Goal: Task Accomplishment & Management: Manage account settings

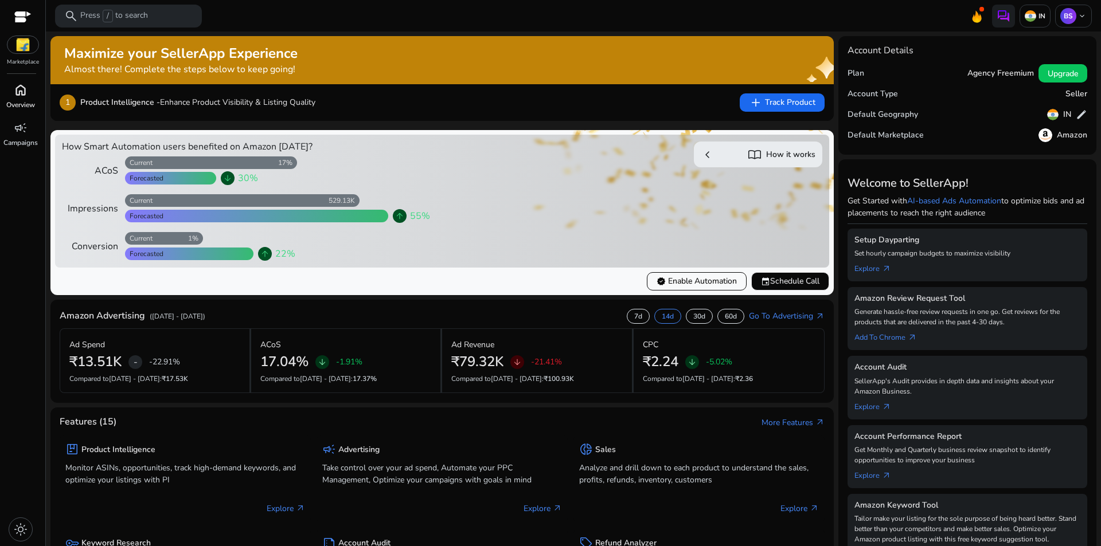
click at [22, 92] on span "home" at bounding box center [21, 90] width 14 height 14
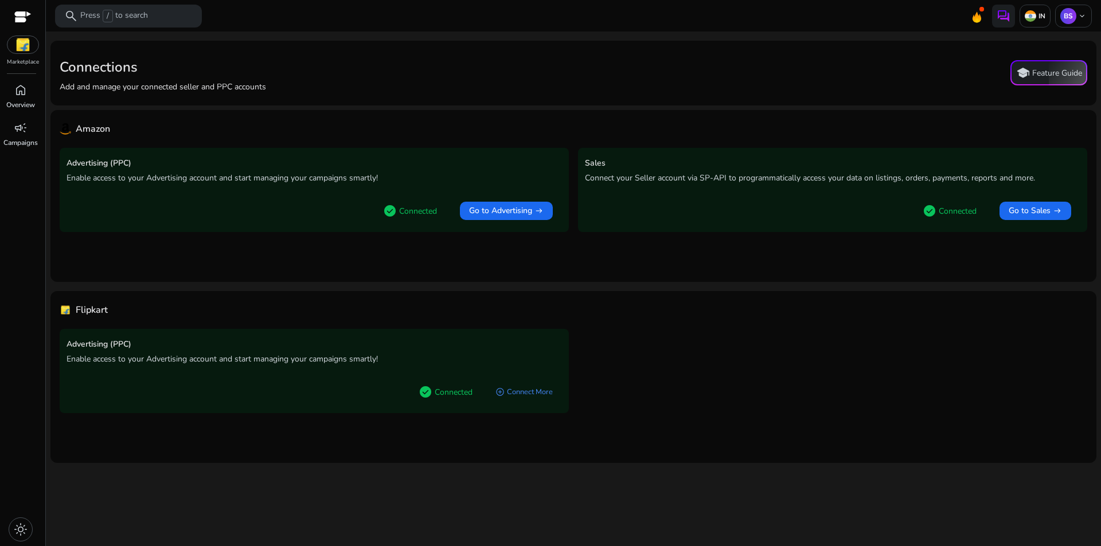
click at [17, 40] on img at bounding box center [22, 44] width 31 height 17
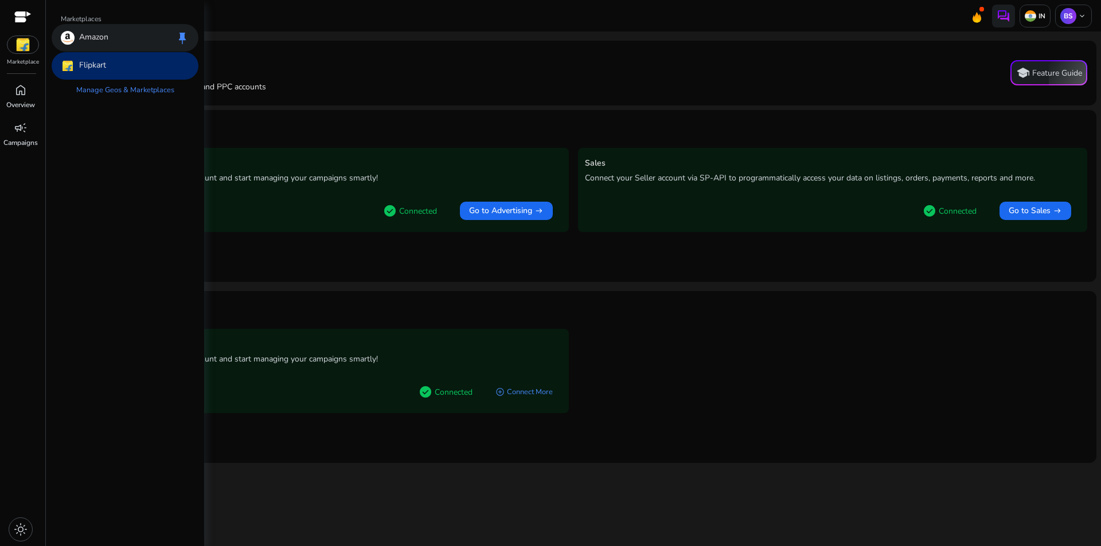
click at [111, 38] on div "Amazon keep" at bounding box center [125, 38] width 147 height 28
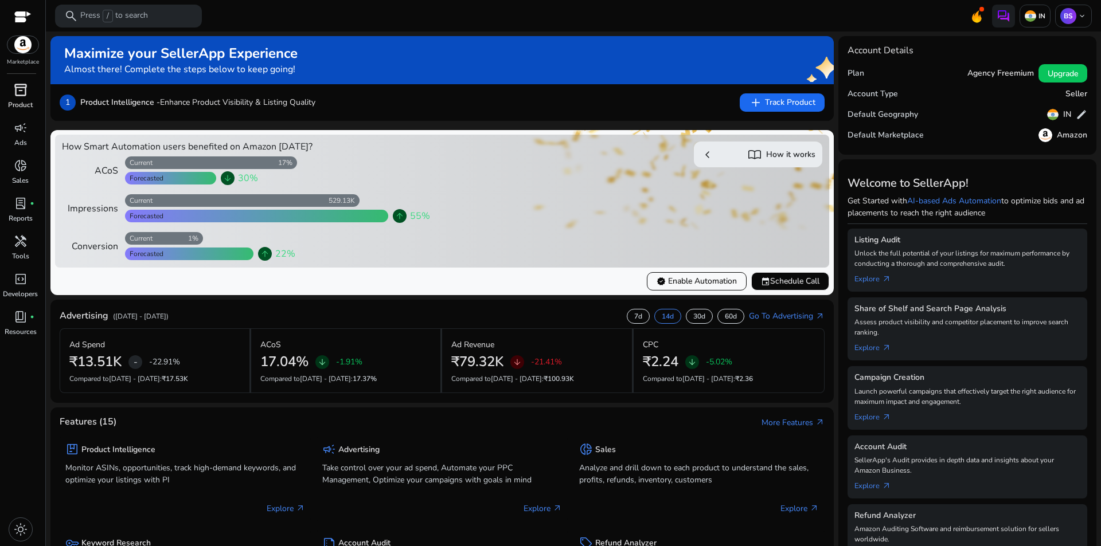
click at [32, 84] on div "inventory_2" at bounding box center [21, 90] width 32 height 18
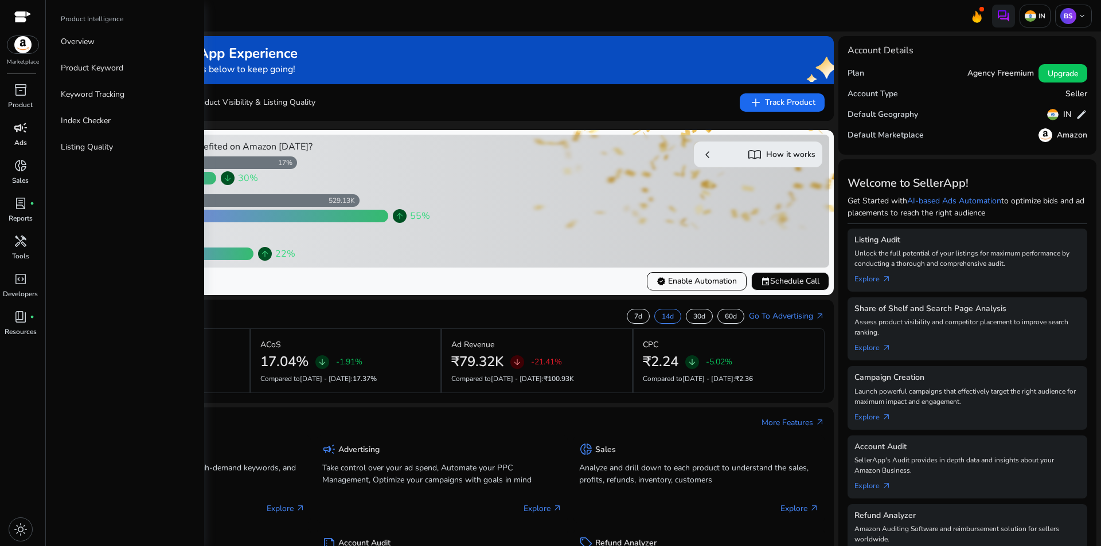
click at [22, 138] on p "Ads" at bounding box center [20, 143] width 13 height 10
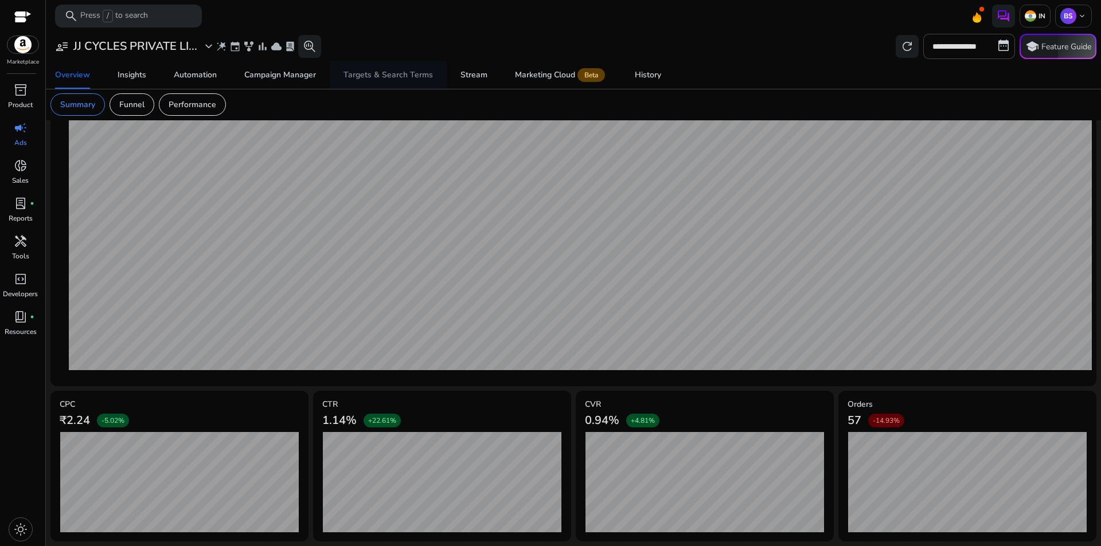
click at [389, 80] on span "Targets & Search Terms" at bounding box center [387, 75] width 89 height 28
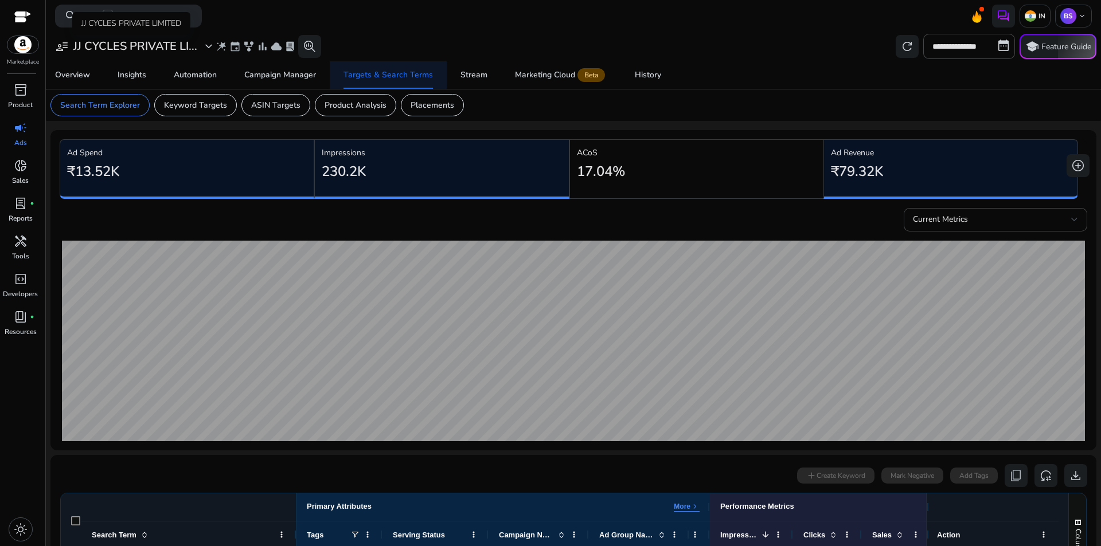
click at [205, 47] on span "expand_more" at bounding box center [209, 47] width 14 height 14
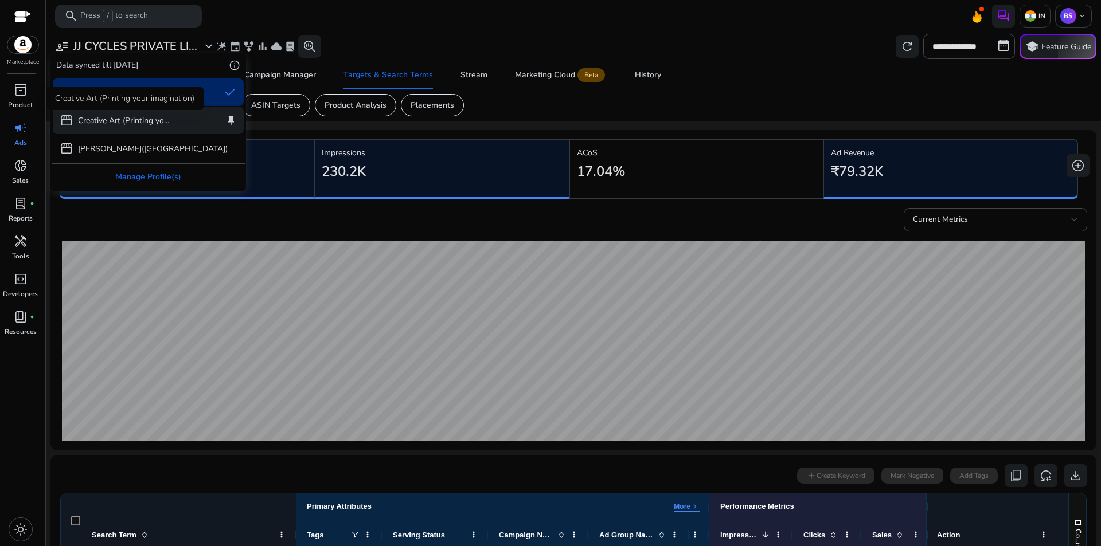
click at [130, 122] on p "Creative Art (Printing yo..." at bounding box center [123, 121] width 91 height 12
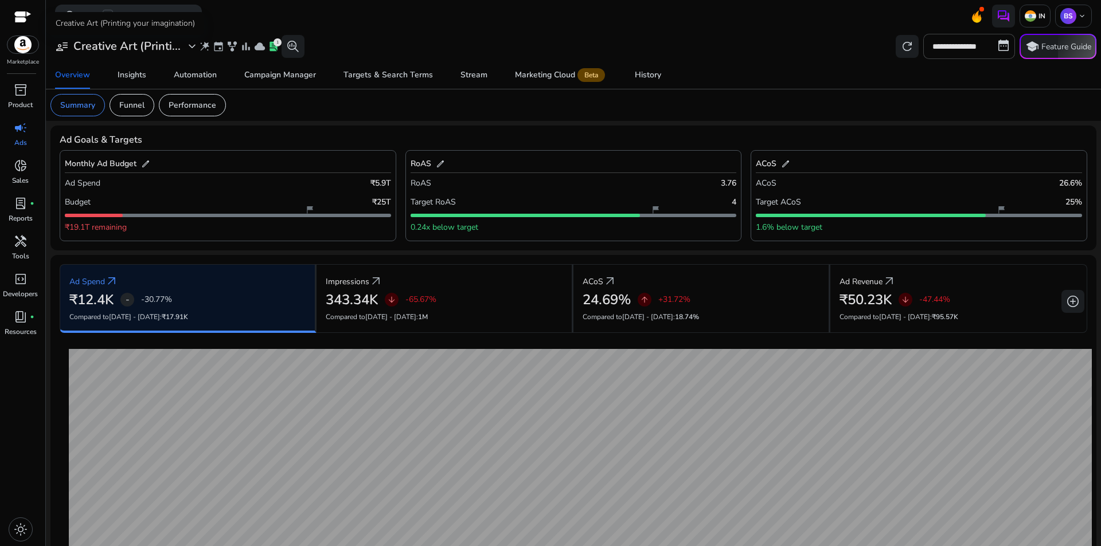
click at [132, 48] on h3 "Creative Art (Printi..." at bounding box center [126, 47] width 107 height 14
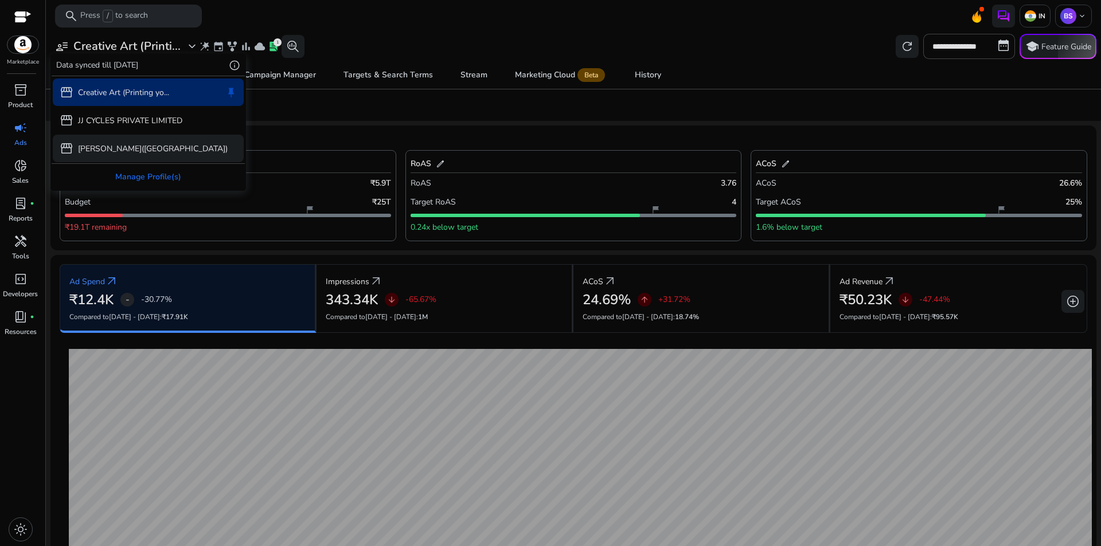
click at [124, 150] on p "[PERSON_NAME]([GEOGRAPHIC_DATA])" at bounding box center [153, 149] width 150 height 12
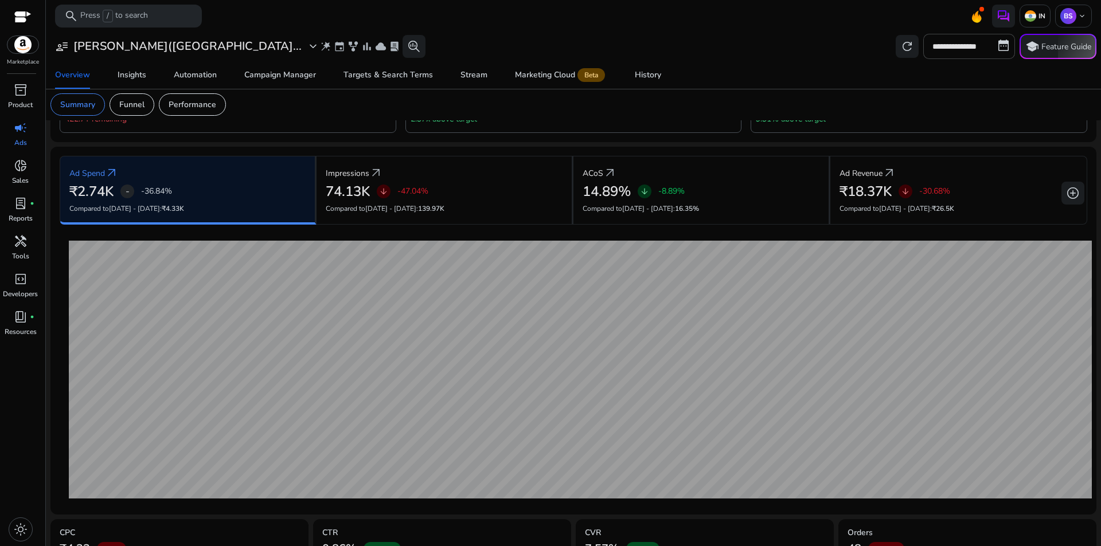
scroll to position [65, 0]
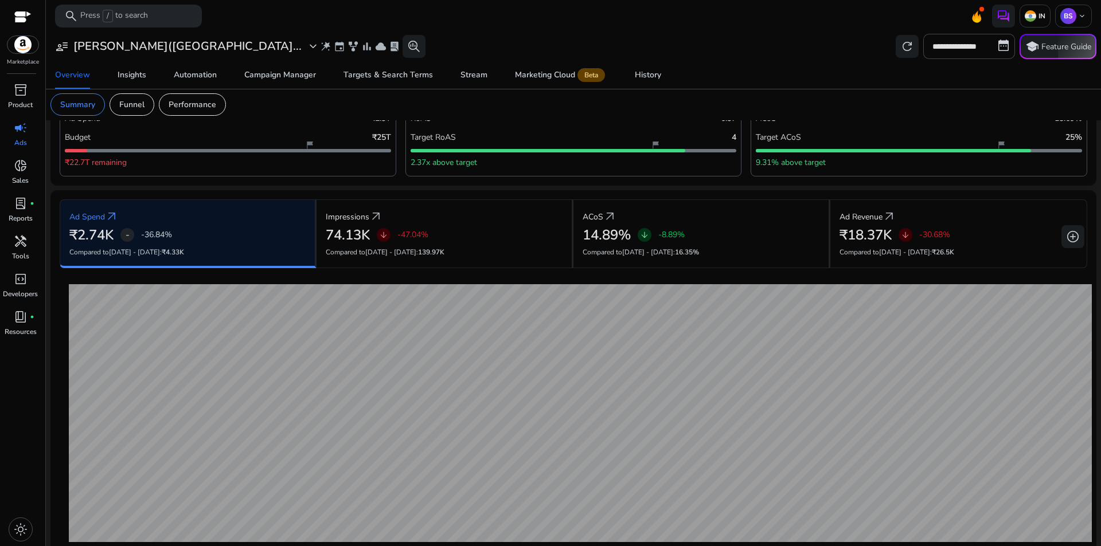
click at [1067, 1] on mat-toolbar "search Press / to search IN BS keyboard_arrow_down" at bounding box center [573, 16] width 1055 height 32
click at [1067, 14] on p "BS" at bounding box center [1068, 16] width 16 height 16
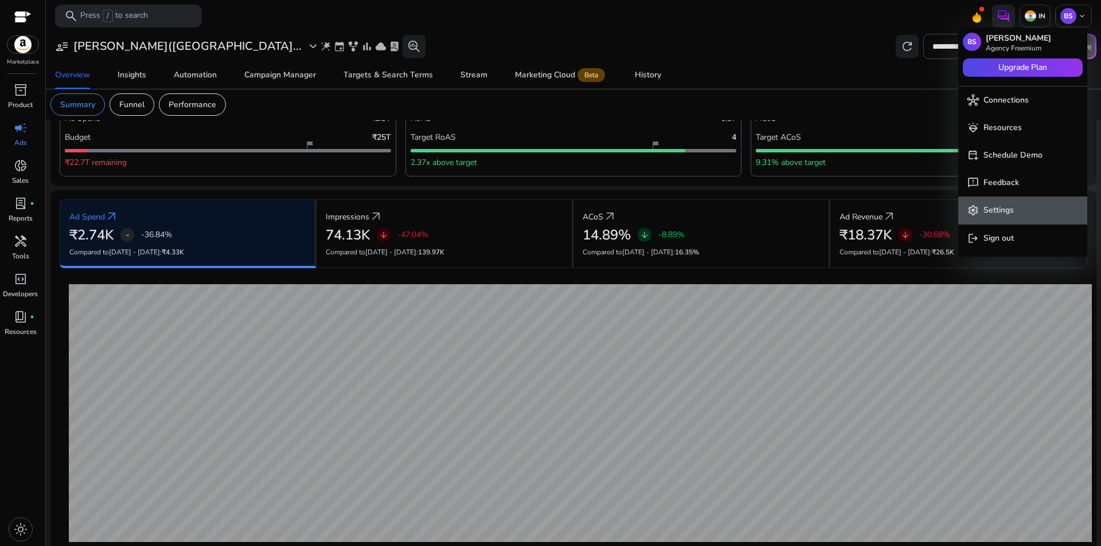
click at [1002, 206] on p "Settings" at bounding box center [998, 210] width 30 height 13
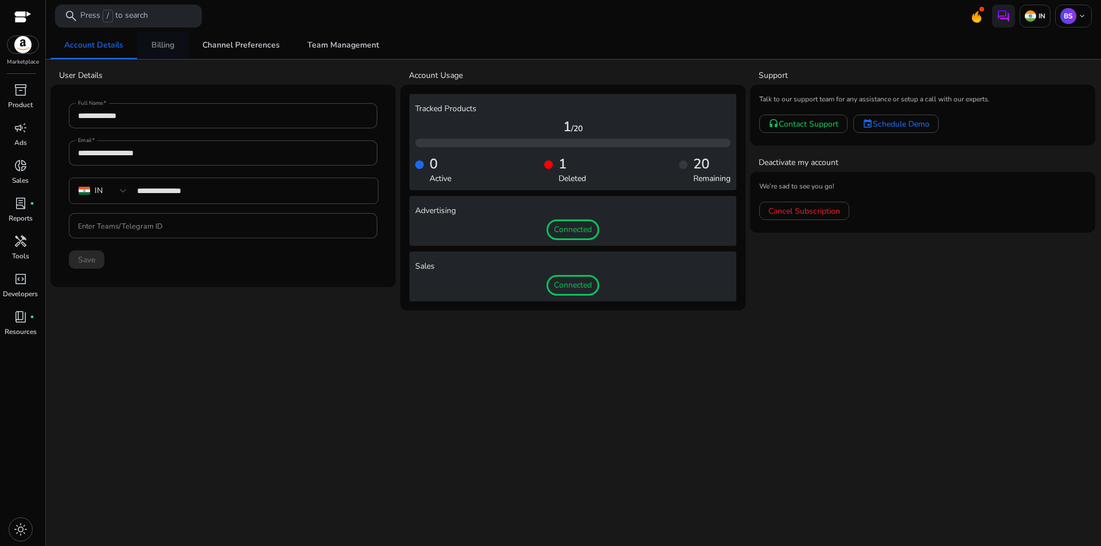
click at [155, 37] on span "Billing" at bounding box center [162, 46] width 23 height 28
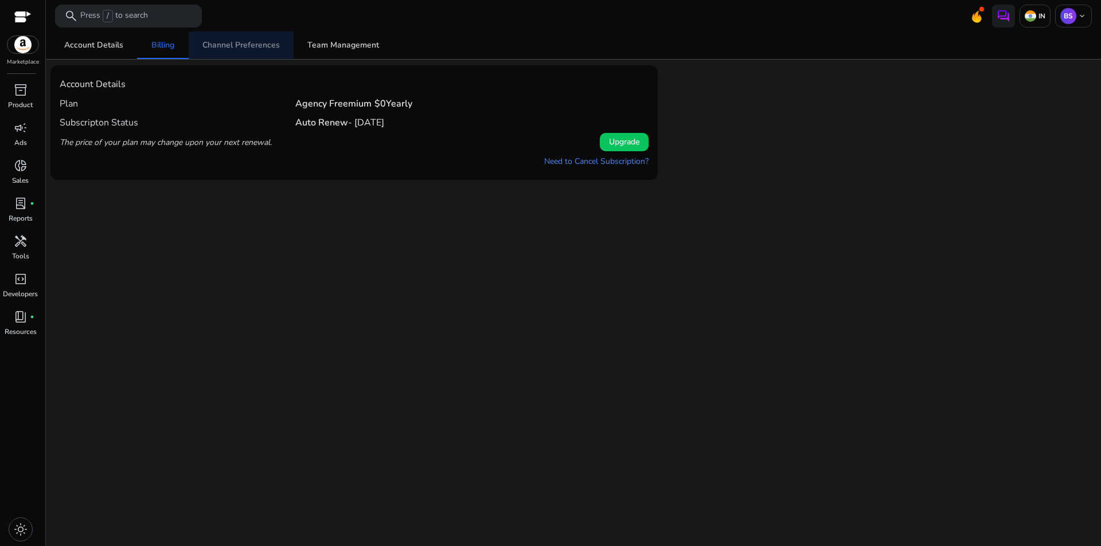
click at [244, 46] on span "Channel Preferences" at bounding box center [240, 45] width 77 height 8
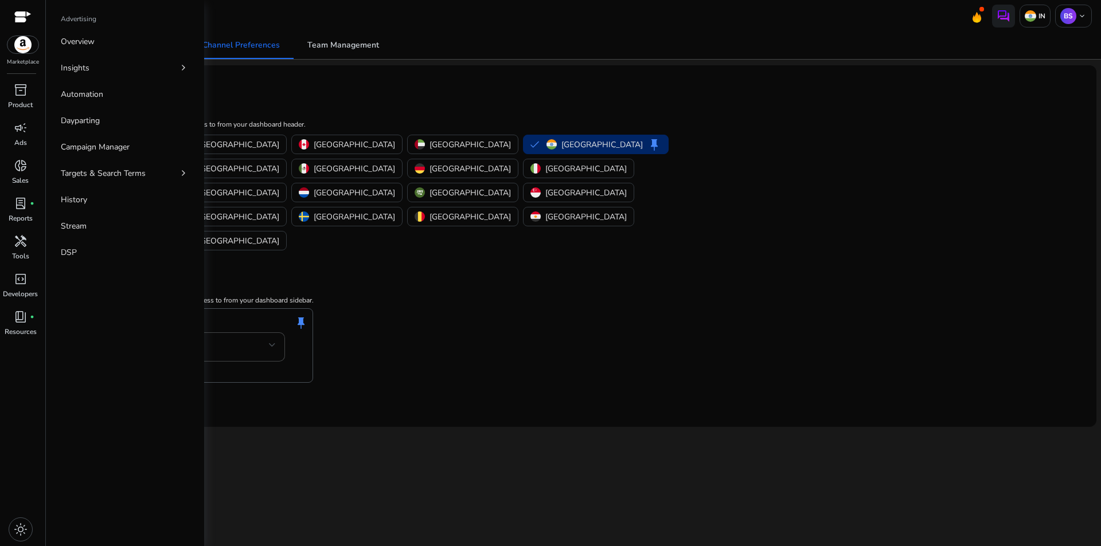
click at [27, 50] on img at bounding box center [22, 44] width 31 height 17
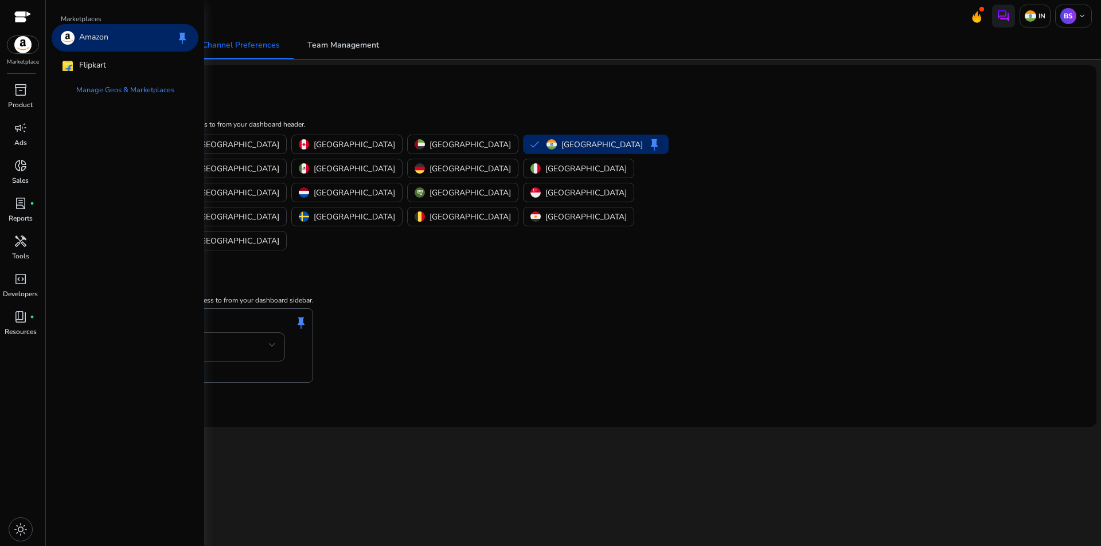
click at [140, 40] on div "Amazon keep" at bounding box center [125, 38] width 147 height 28
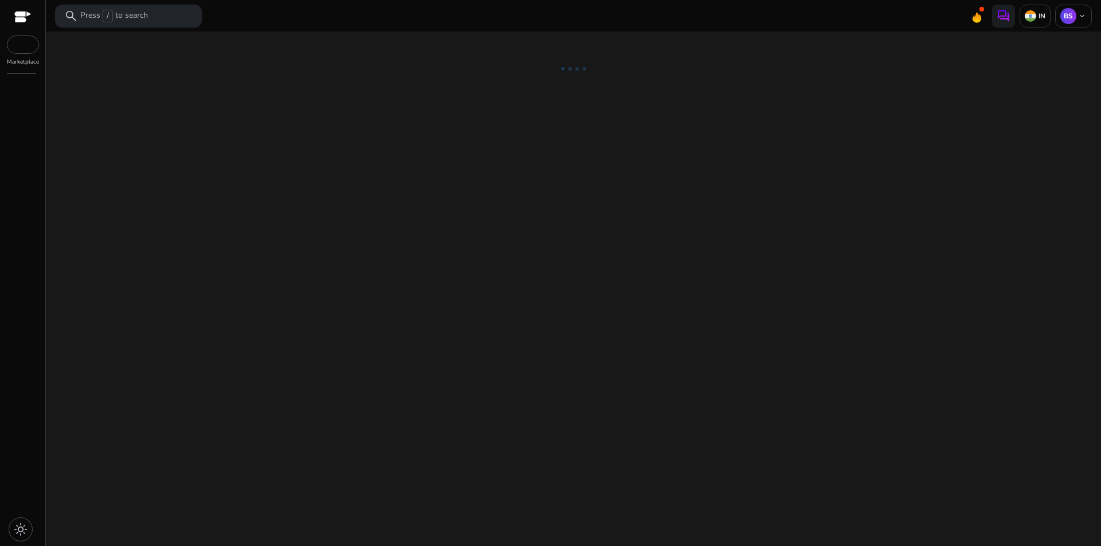
click at [135, 87] on ng-lottie at bounding box center [573, 69] width 1046 height 75
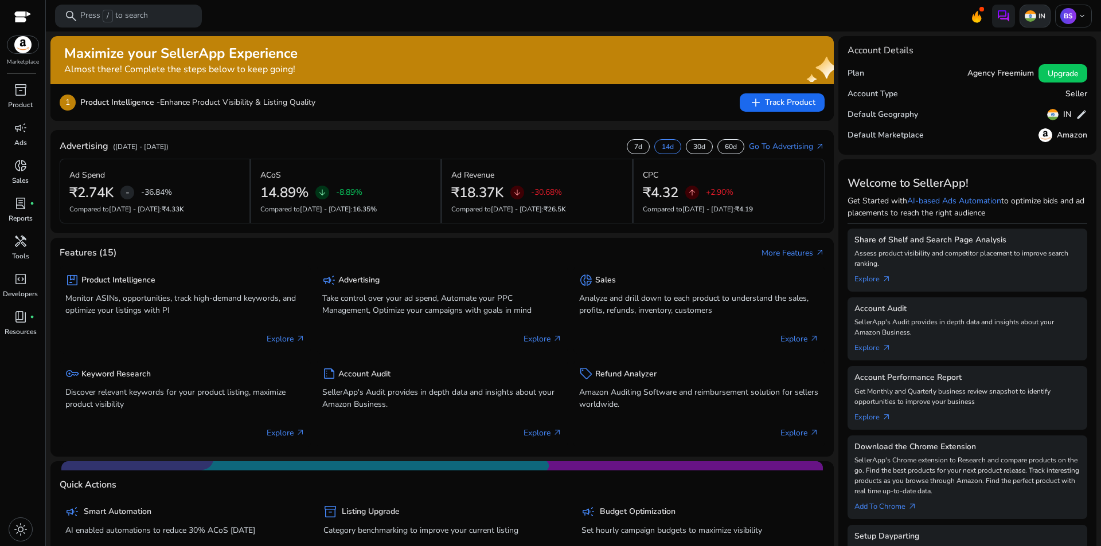
click at [1042, 15] on div "IN" at bounding box center [1034, 16] width 31 height 23
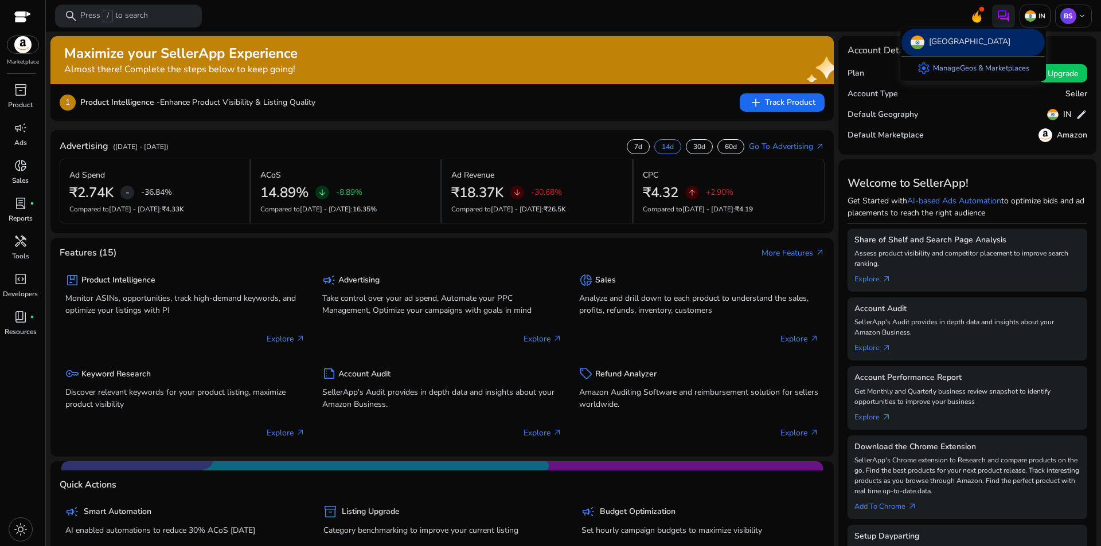
click at [1021, 68] on link "settings Manage Geos & Marketplaces" at bounding box center [973, 68] width 131 height 23
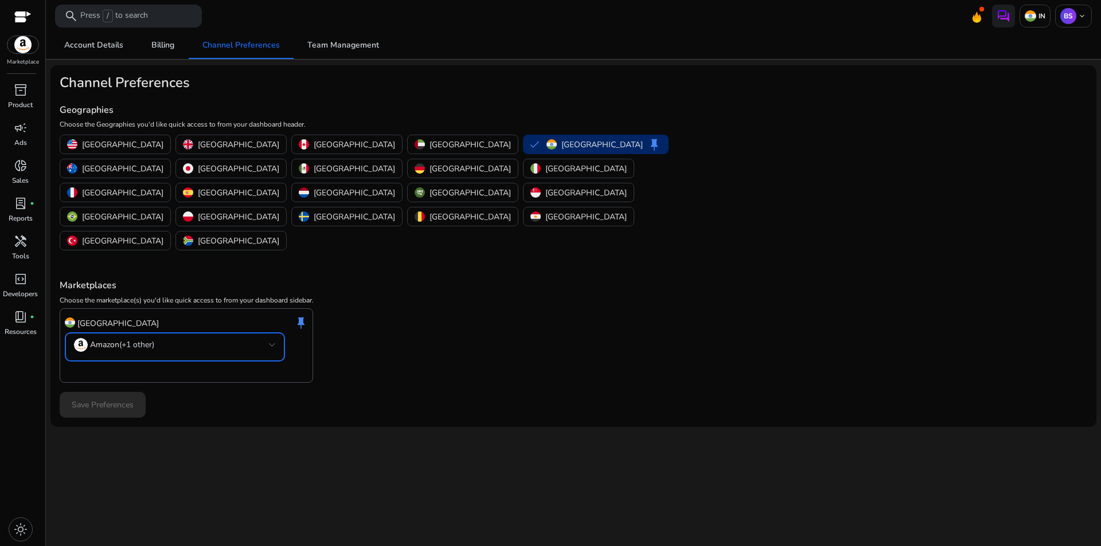
click at [230, 338] on mat-select "Amazon (+1 other)" at bounding box center [175, 347] width 202 height 18
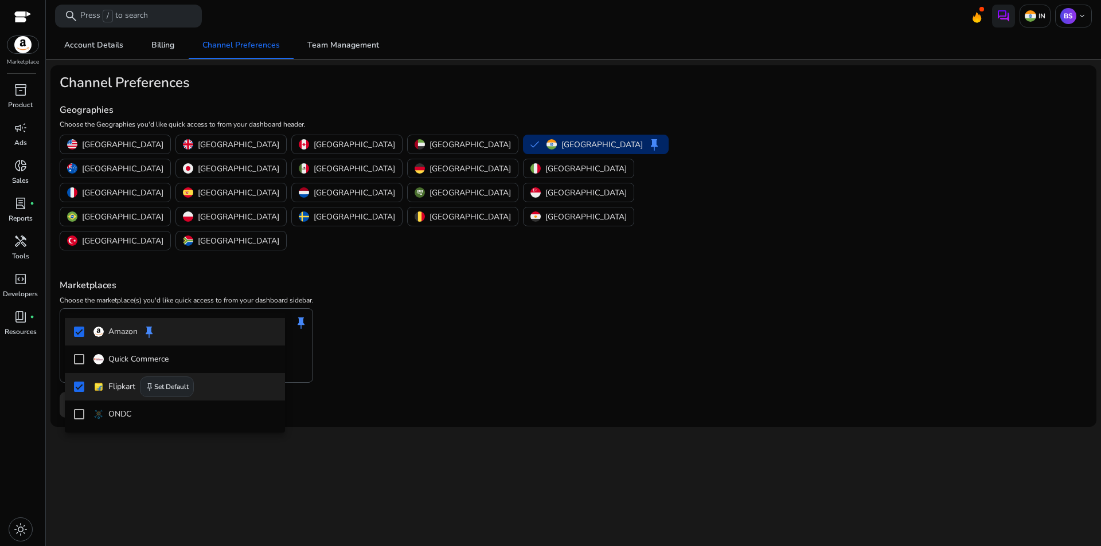
click at [146, 387] on span "keep" at bounding box center [149, 386] width 9 height 9
click at [147, 332] on span "keep" at bounding box center [151, 331] width 9 height 9
click at [505, 341] on div at bounding box center [550, 273] width 1101 height 546
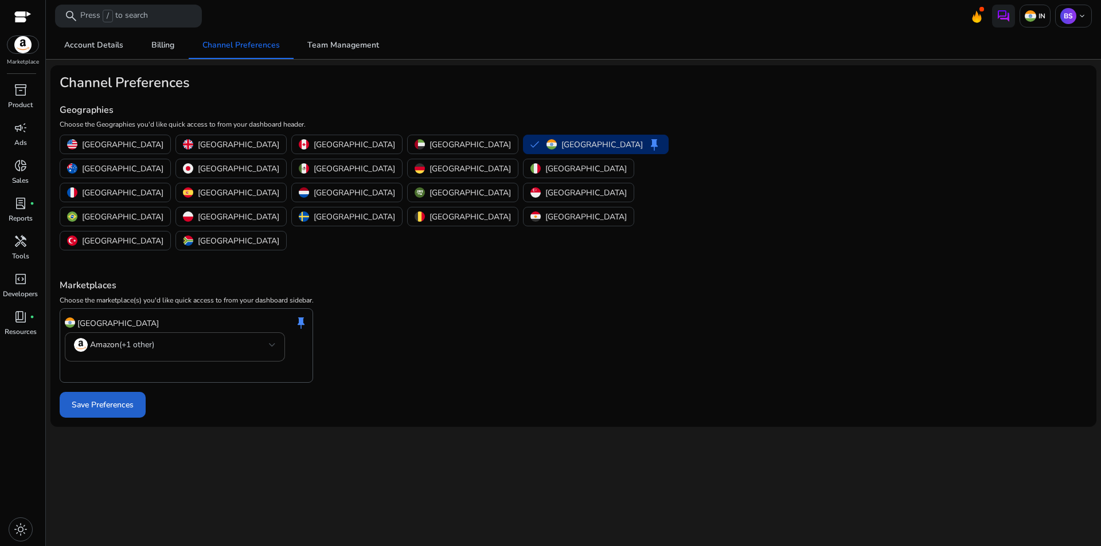
click at [140, 392] on span at bounding box center [103, 406] width 86 height 28
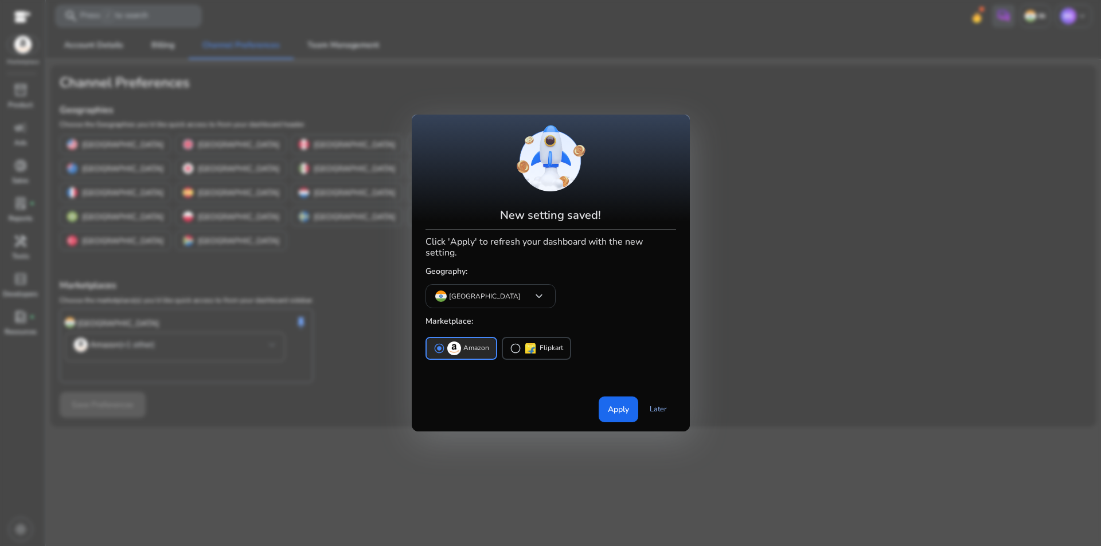
click at [657, 404] on link "Later" at bounding box center [658, 409] width 36 height 21
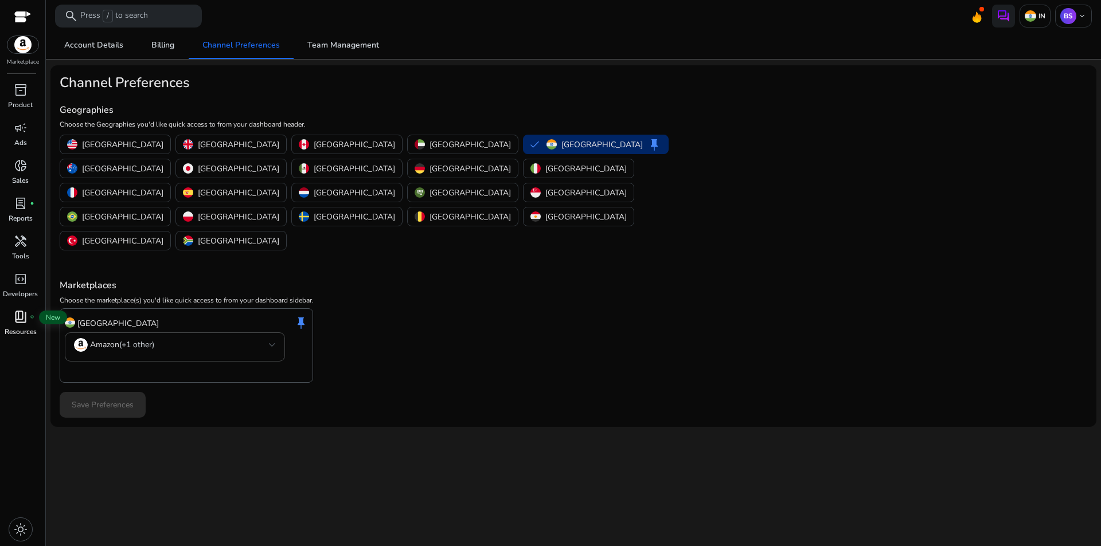
click at [25, 321] on span "book_4" at bounding box center [21, 317] width 14 height 14
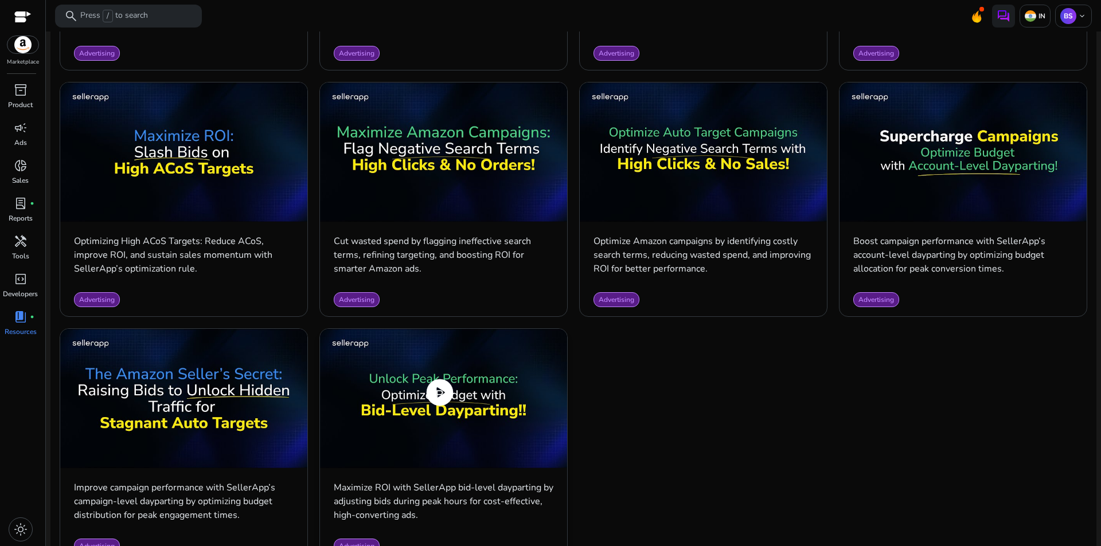
scroll to position [1051, 0]
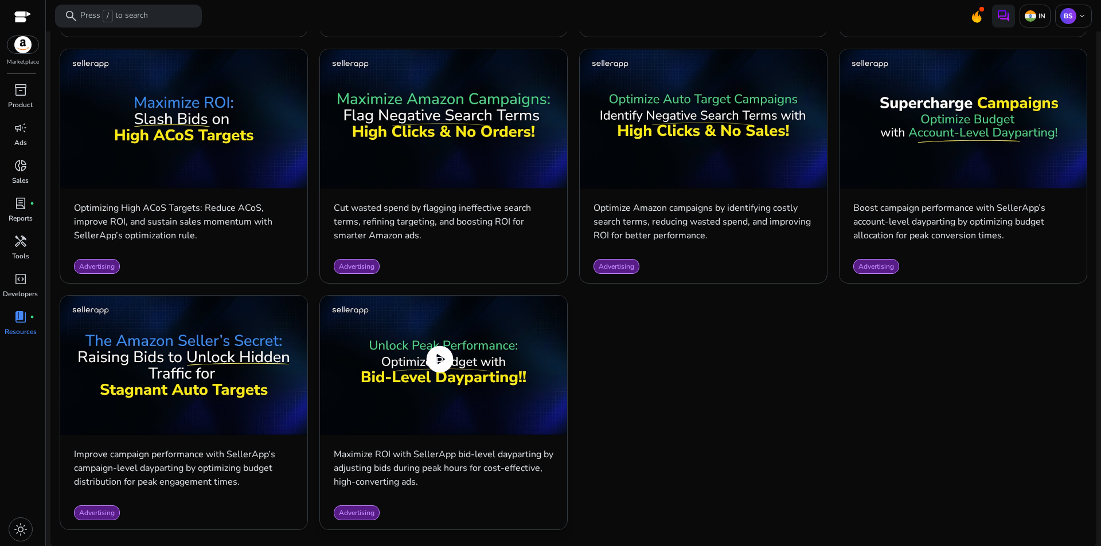
click at [462, 365] on img at bounding box center [443, 365] width 247 height 139
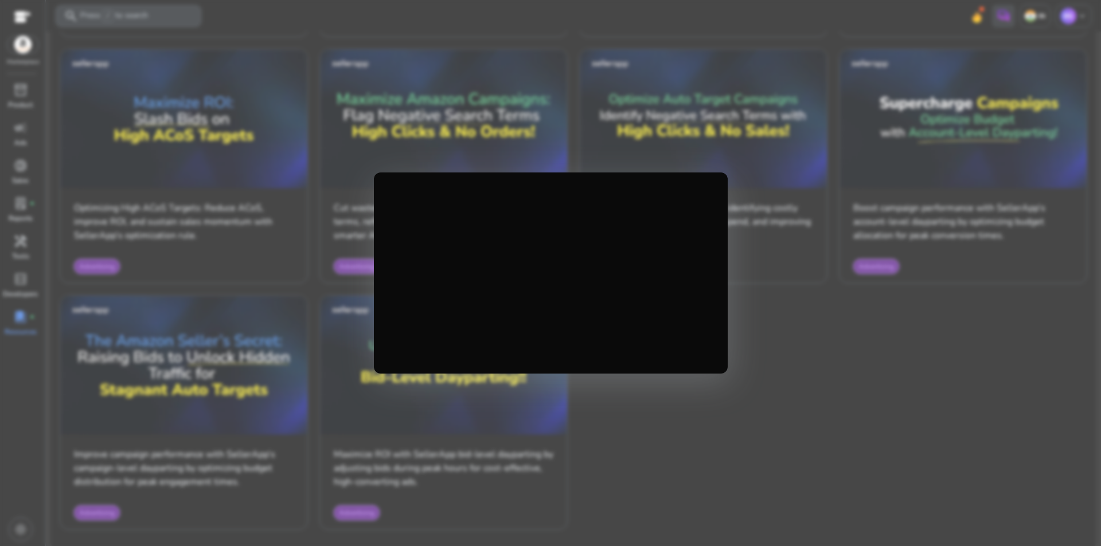
click at [842, 351] on div at bounding box center [550, 273] width 1101 height 546
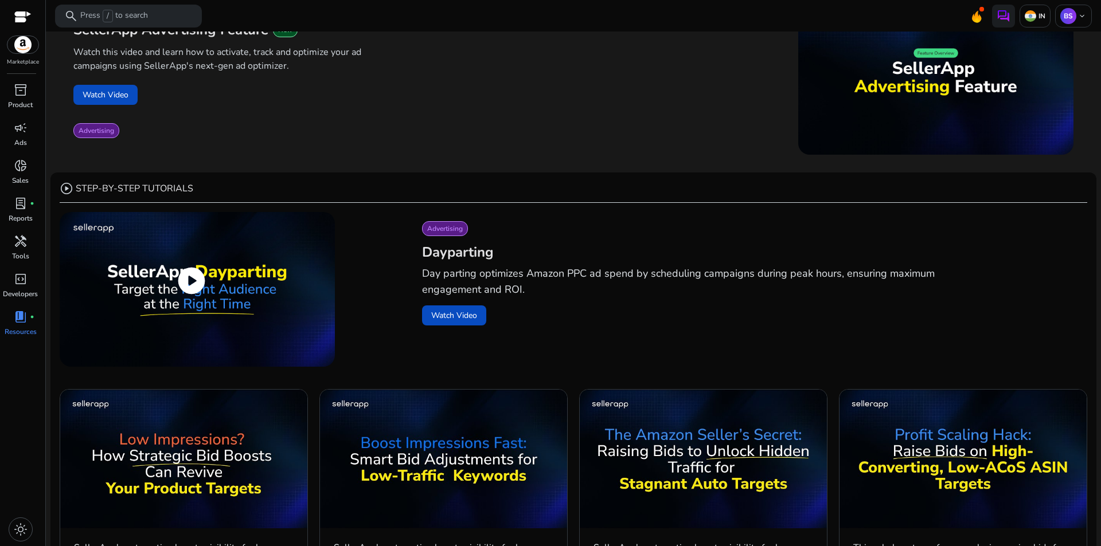
scroll to position [0, 0]
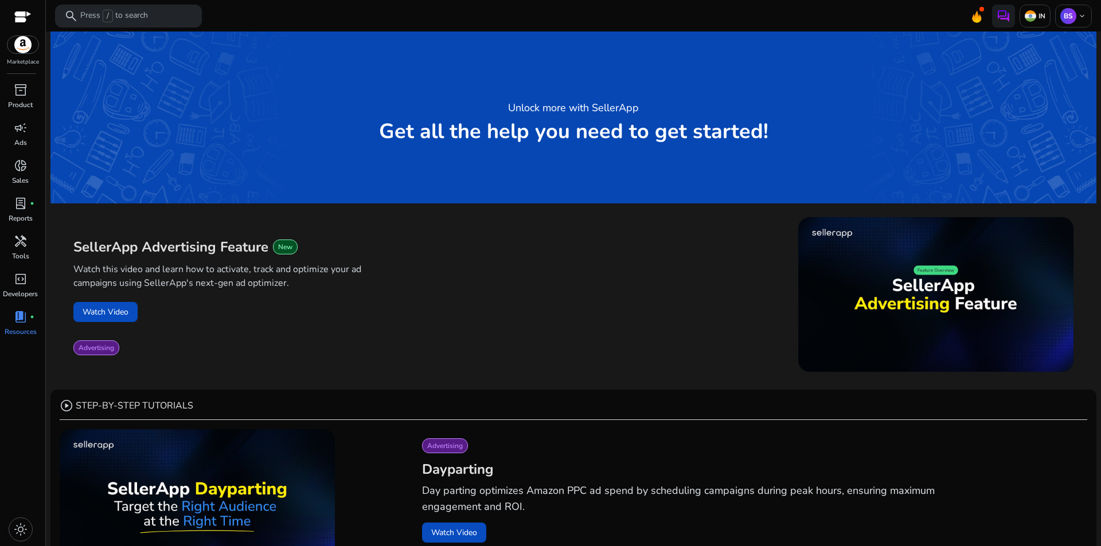
click at [25, 17] on div at bounding box center [22, 17] width 17 height 13
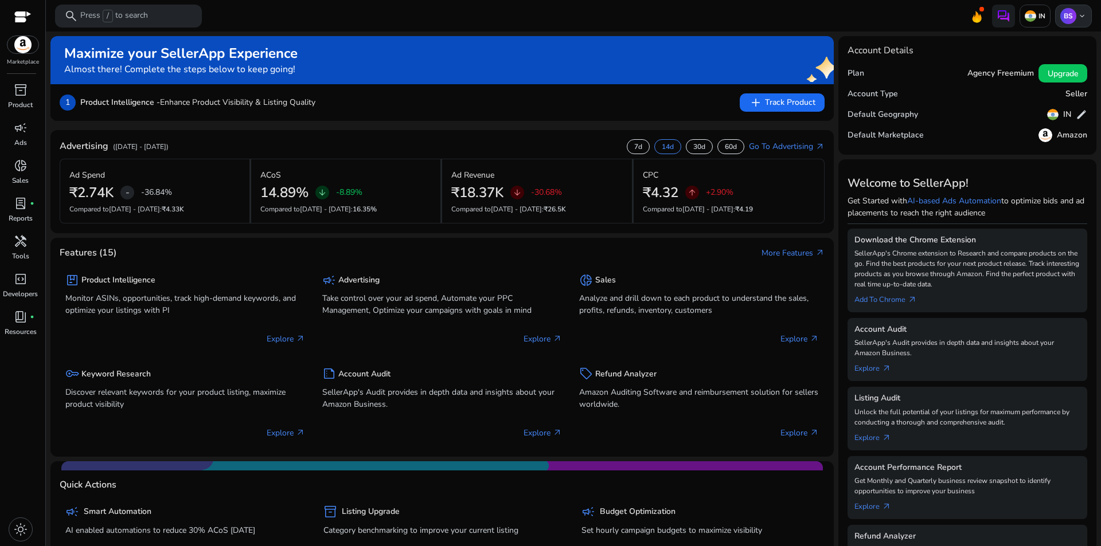
click at [1069, 14] on p "BS" at bounding box center [1068, 16] width 16 height 16
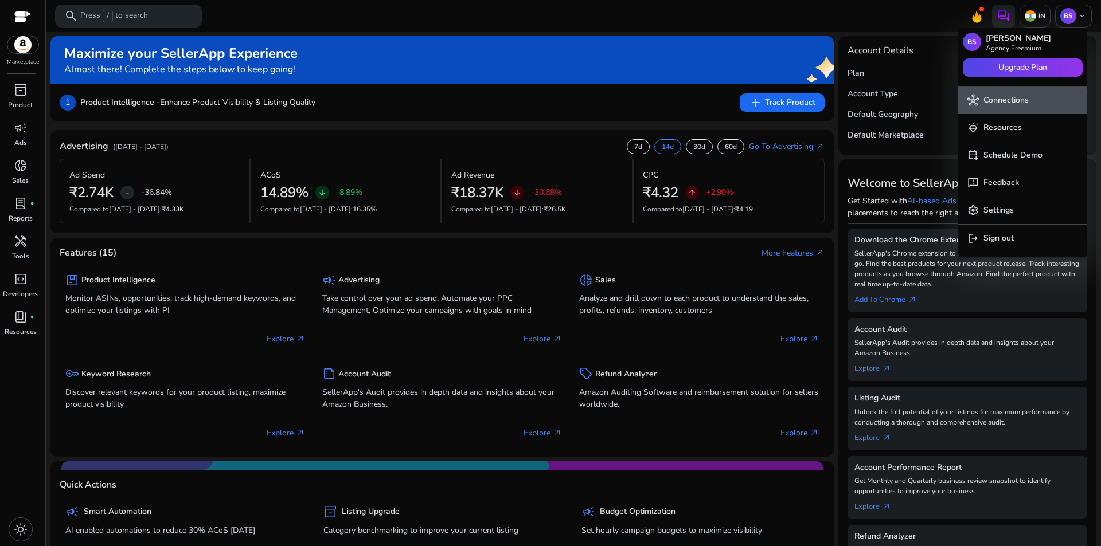
click at [1010, 95] on p "Connections" at bounding box center [1005, 100] width 45 height 13
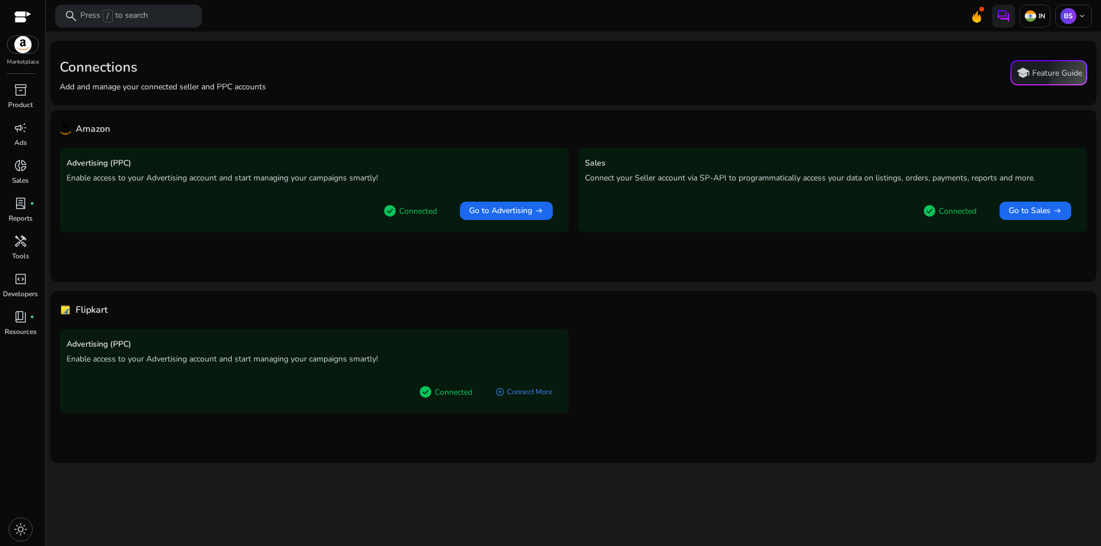
click at [944, 191] on div "Sales Connect your Seller account via SP-API to programmatically access your da…" at bounding box center [832, 190] width 509 height 84
click at [932, 211] on span "check_circle" at bounding box center [930, 211] width 14 height 14
drag, startPoint x: 909, startPoint y: 212, endPoint x: 799, endPoint y: 207, distance: 110.8
click at [872, 212] on div "check_circle Connected Go to Sales arrow_right_alt" at bounding box center [832, 208] width 495 height 33
click at [282, 210] on div "check_circle Connected Go to Advertising arrow_right_alt" at bounding box center [314, 208] width 495 height 33
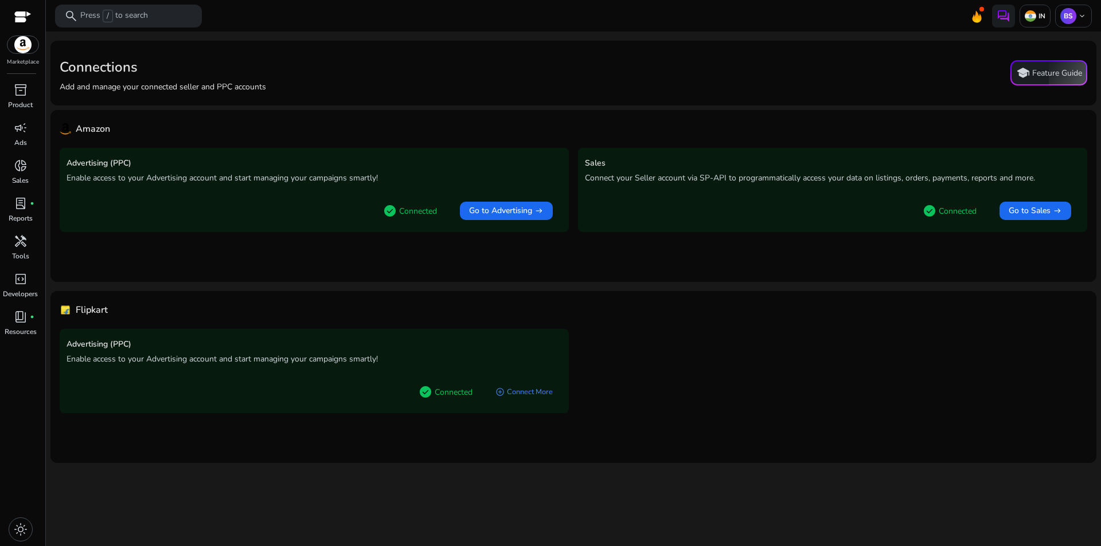
drag, startPoint x: 257, startPoint y: 190, endPoint x: 230, endPoint y: 216, distance: 37.3
click at [230, 216] on div "check_circle Connected Go to Advertising arrow_right_alt" at bounding box center [314, 208] width 495 height 33
click at [24, 526] on span "light_mode" at bounding box center [21, 530] width 14 height 14
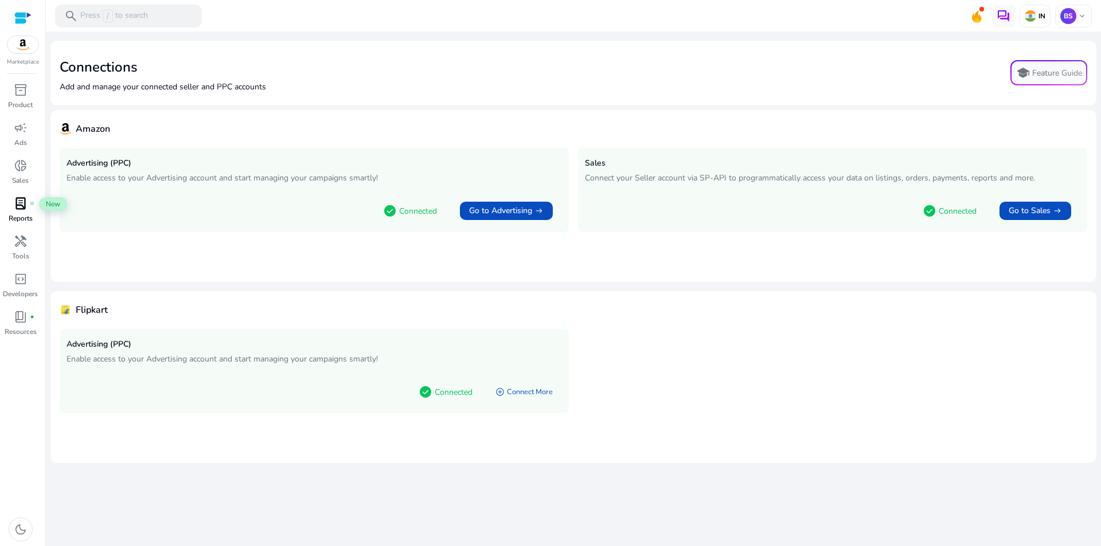
click at [24, 203] on span "lab_profile" at bounding box center [21, 204] width 14 height 14
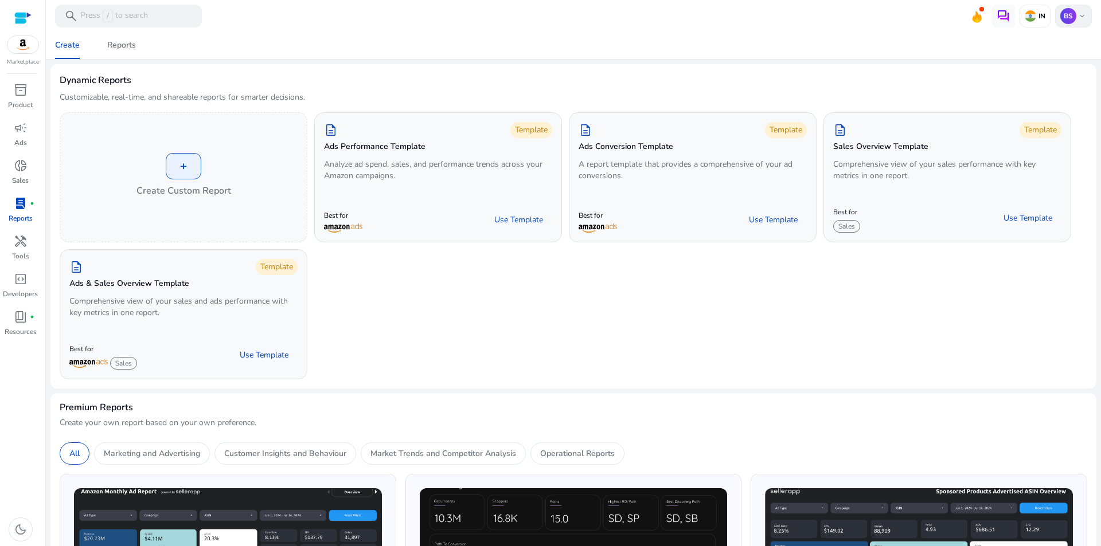
click at [1077, 14] on span "keyboard_arrow_down" at bounding box center [1081, 15] width 9 height 9
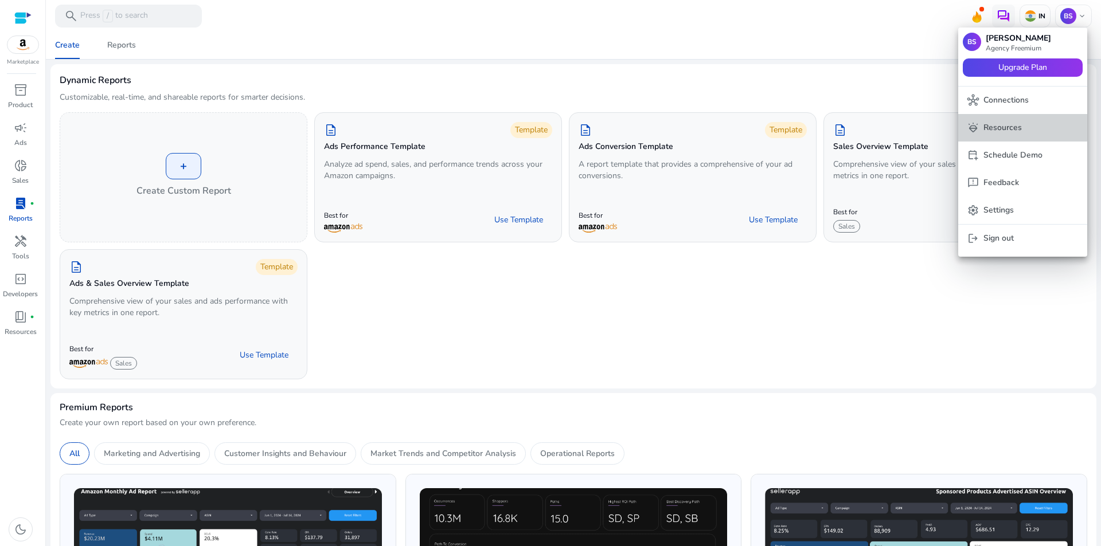
click at [1022, 126] on span "diamond_shine Resources" at bounding box center [1022, 128] width 111 height 13
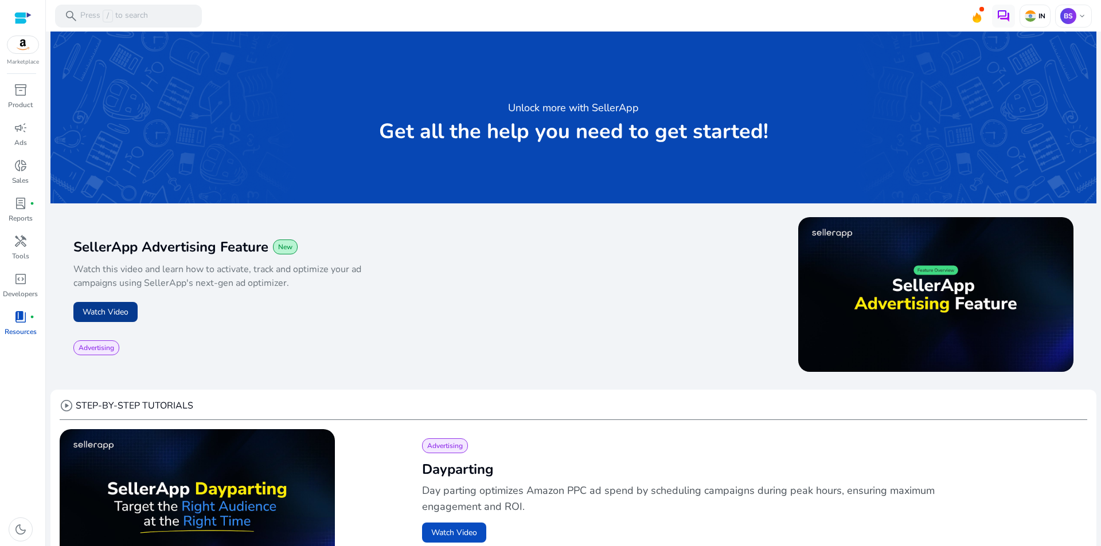
click at [110, 310] on button "Watch Video" at bounding box center [105, 312] width 64 height 20
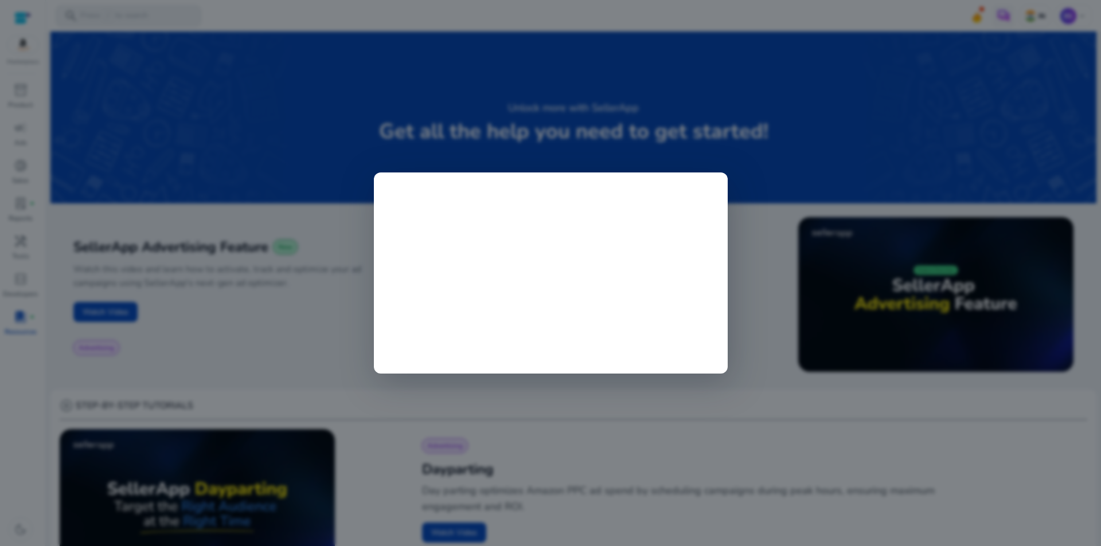
click at [291, 182] on div at bounding box center [550, 273] width 1101 height 546
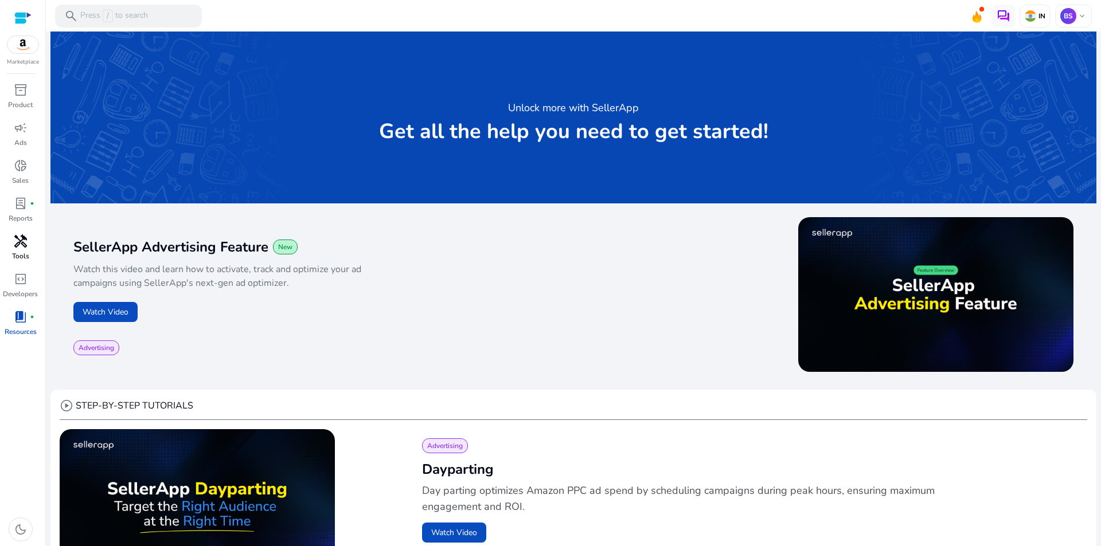
click at [24, 240] on span "handyman" at bounding box center [21, 242] width 14 height 14
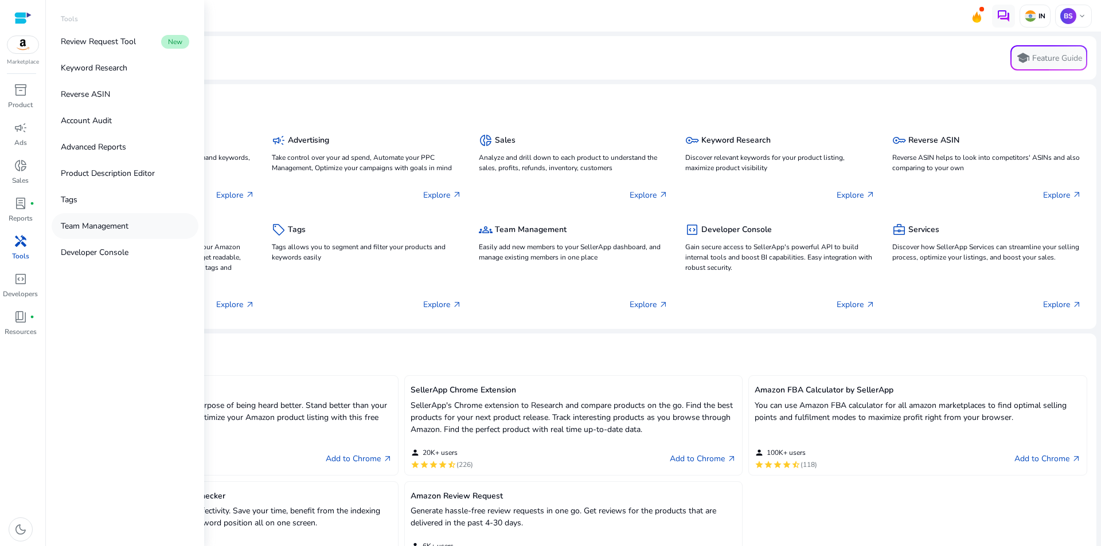
click at [100, 225] on p "Team Management" at bounding box center [95, 226] width 68 height 12
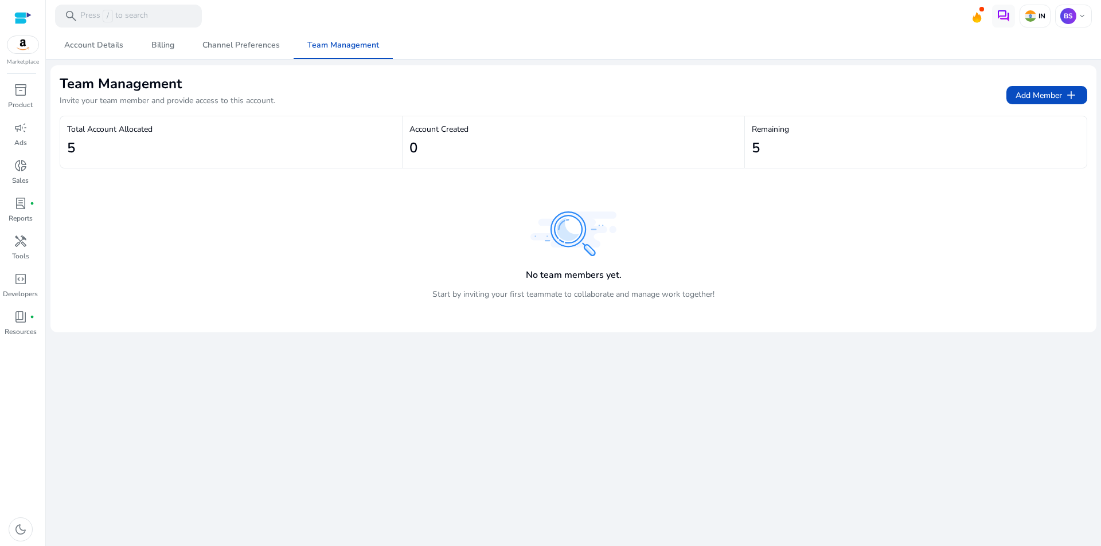
click at [847, 161] on div "Remaining 5" at bounding box center [916, 142] width 342 height 52
drag, startPoint x: 835, startPoint y: 157, endPoint x: 802, endPoint y: 148, distance: 33.8
click at [834, 156] on div "5" at bounding box center [916, 148] width 328 height 26
click at [801, 148] on div "5" at bounding box center [916, 148] width 328 height 26
click at [101, 136] on div "5" at bounding box center [231, 148] width 328 height 26
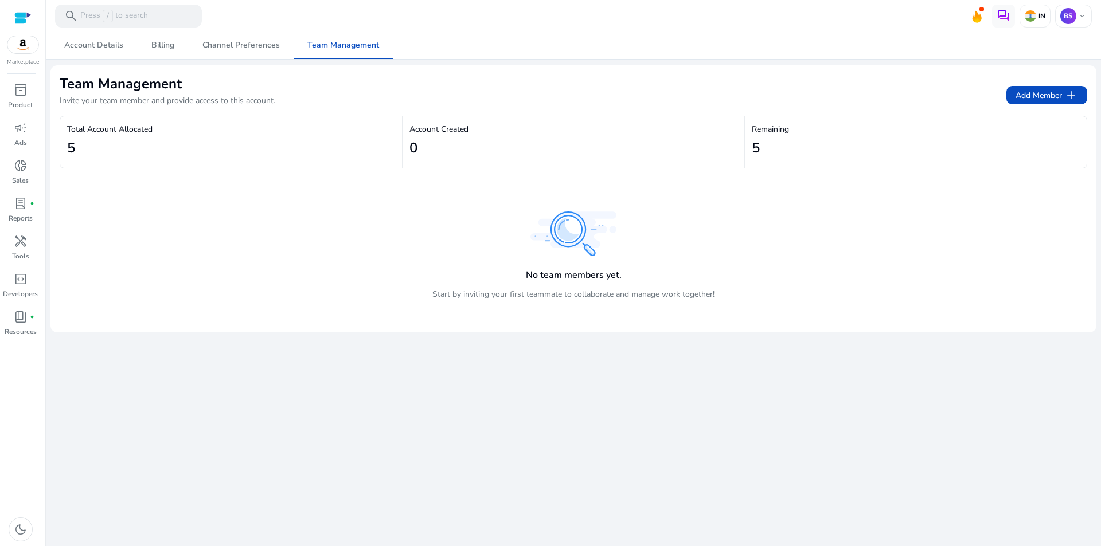
click at [102, 136] on div "5" at bounding box center [231, 148] width 328 height 26
click at [255, 44] on span "Channel Preferences" at bounding box center [240, 45] width 77 height 8
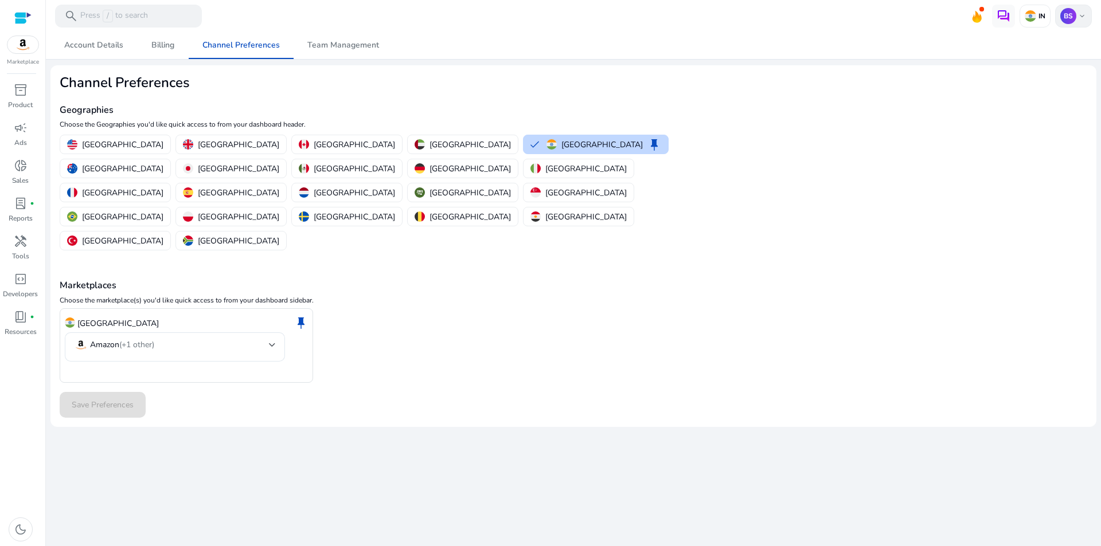
click at [1080, 19] on span "keyboard_arrow_down" at bounding box center [1081, 15] width 9 height 9
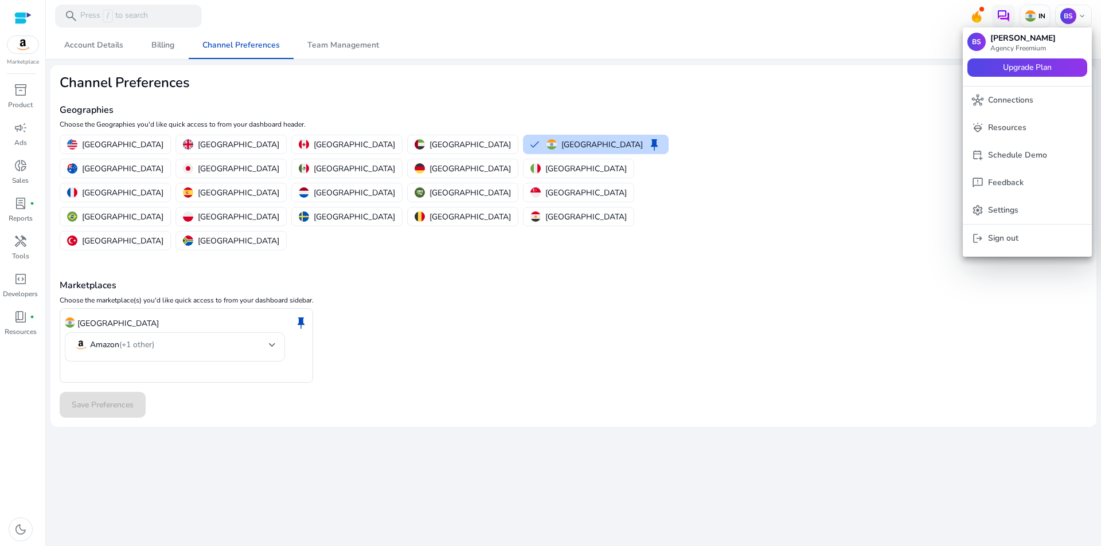
click at [1001, 14] on div at bounding box center [550, 273] width 1101 height 546
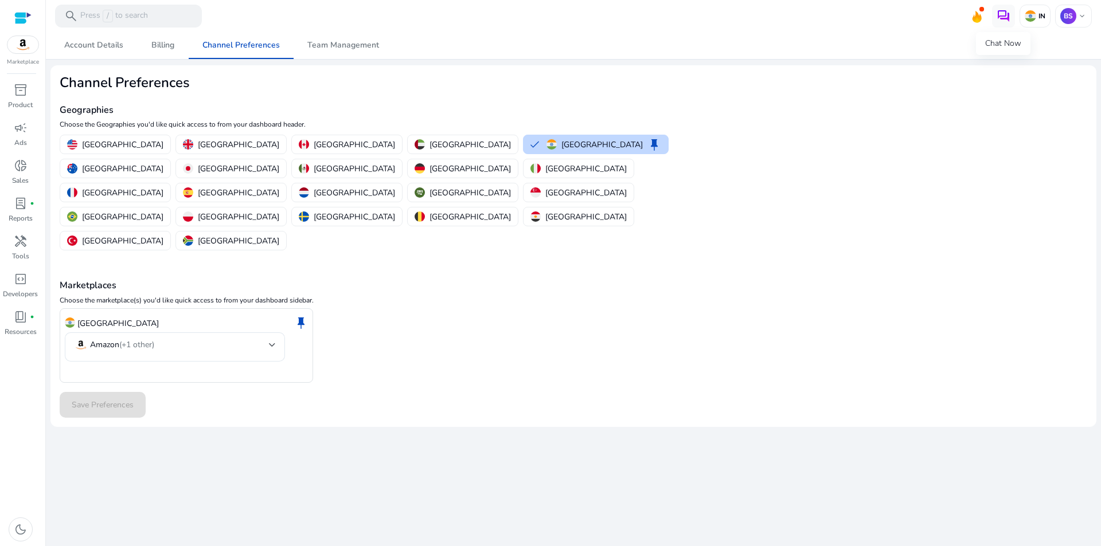
click at [1001, 14] on img at bounding box center [1003, 16] width 14 height 14
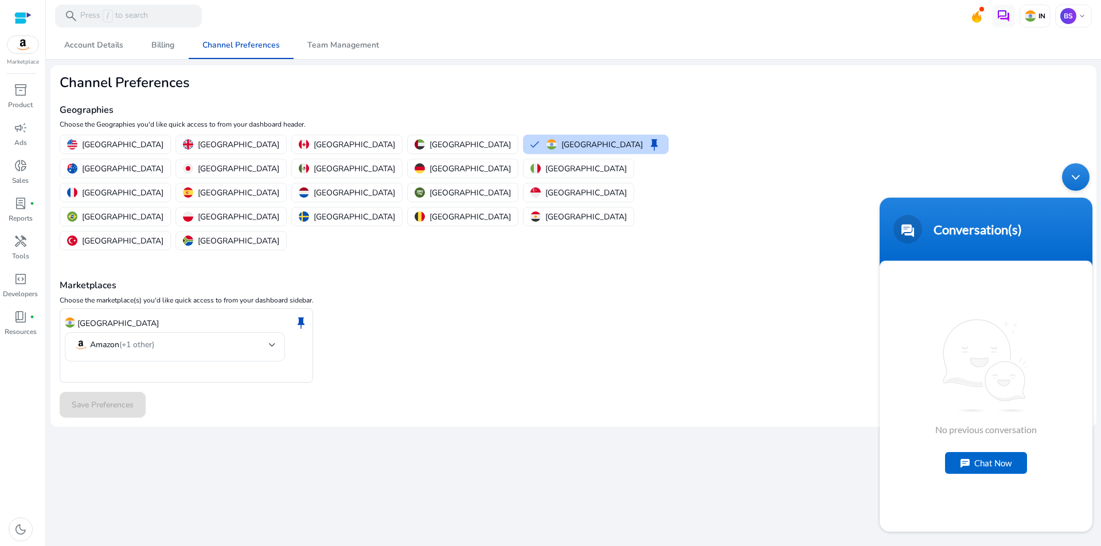
click at [943, 499] on div "No previous conversation Chat Now" at bounding box center [986, 396] width 213 height 271
click at [993, 464] on div "Chat Now" at bounding box center [986, 463] width 82 height 22
click at [939, 490] on textarea "Type your message and hit 'Enter'" at bounding box center [986, 491] width 213 height 40
type textarea "*"
type textarea "***"
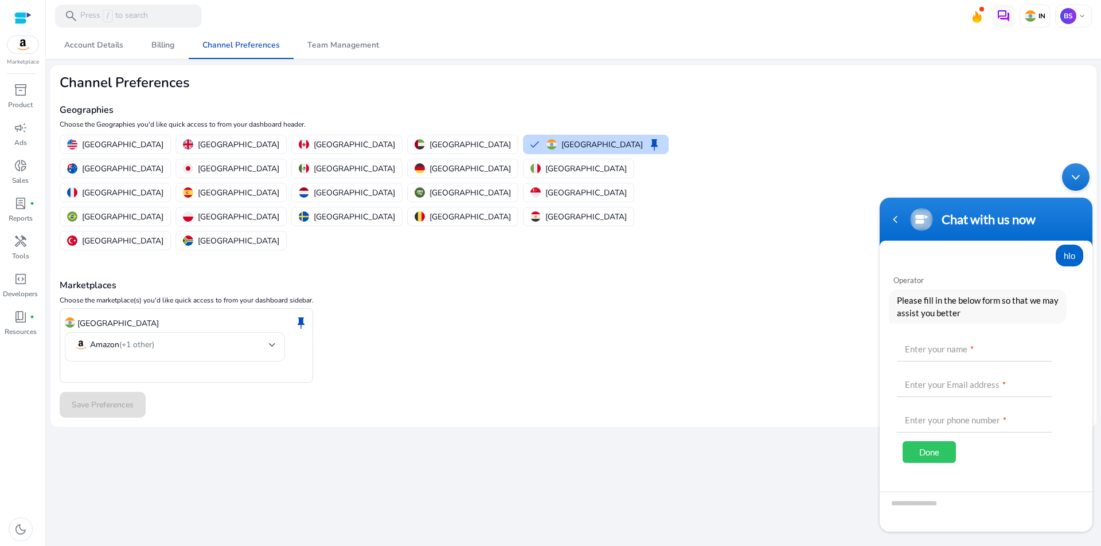
scroll to position [32, 0]
click at [1084, 175] on div "Minimize live chat window" at bounding box center [1076, 177] width 28 height 28
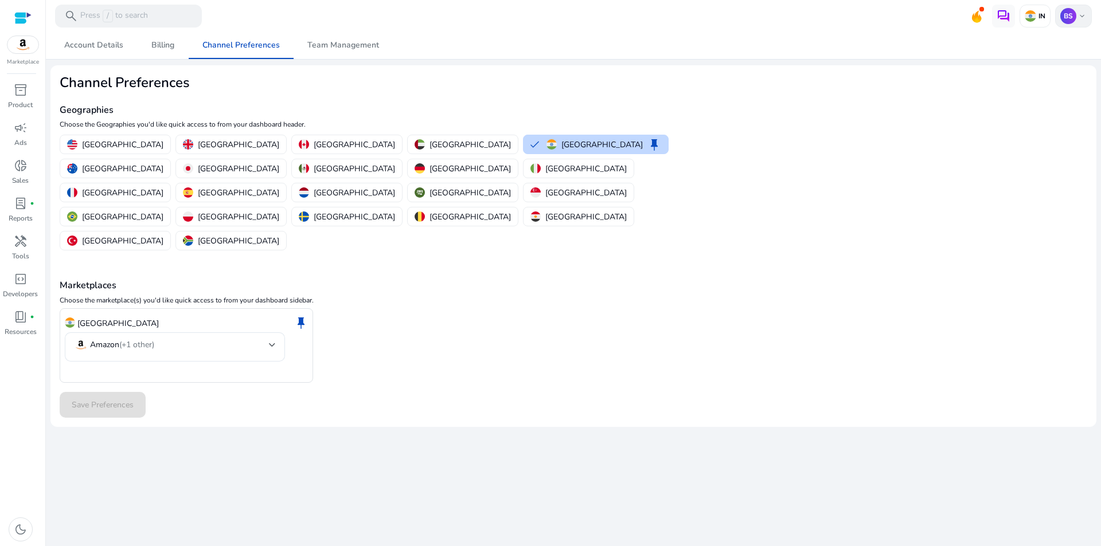
click at [1072, 13] on p "BS" at bounding box center [1068, 16] width 16 height 16
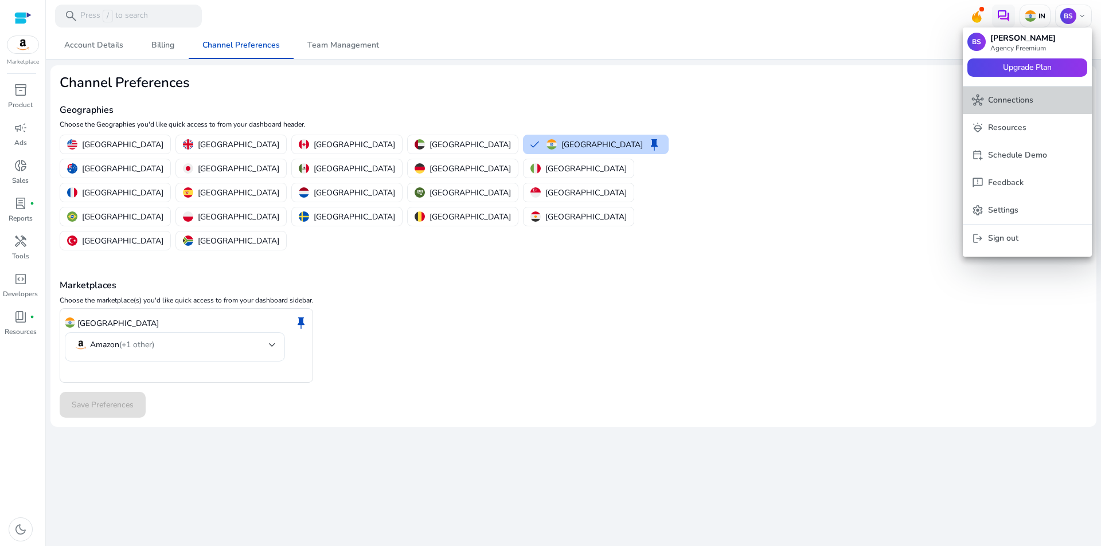
click at [1018, 100] on p "Connections" at bounding box center [1010, 100] width 45 height 13
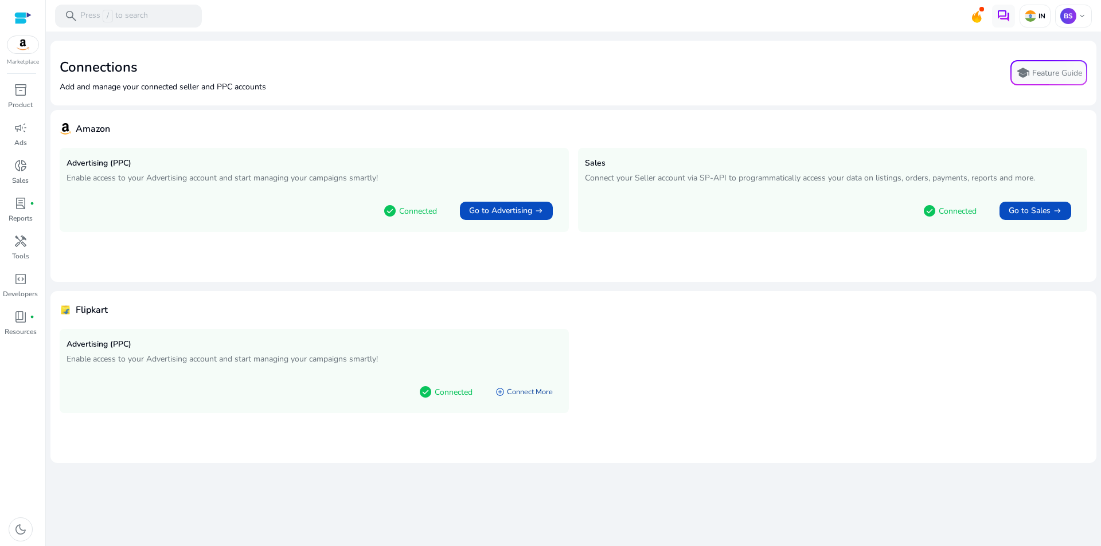
click at [529, 392] on link "add_circle Connect More" at bounding box center [524, 392] width 76 height 21
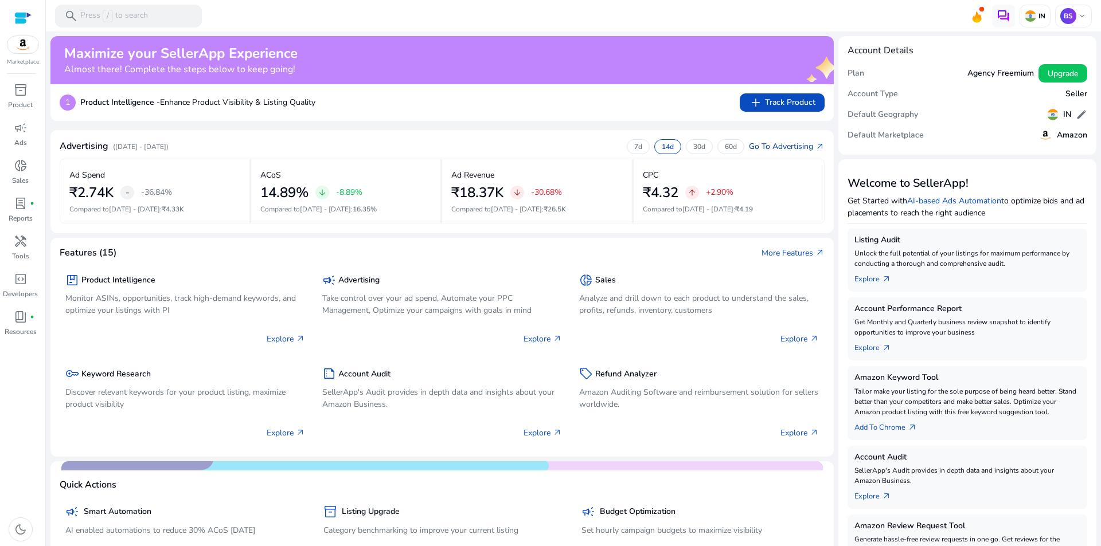
click at [796, 144] on link "Go To Advertising arrow_outward" at bounding box center [787, 146] width 76 height 12
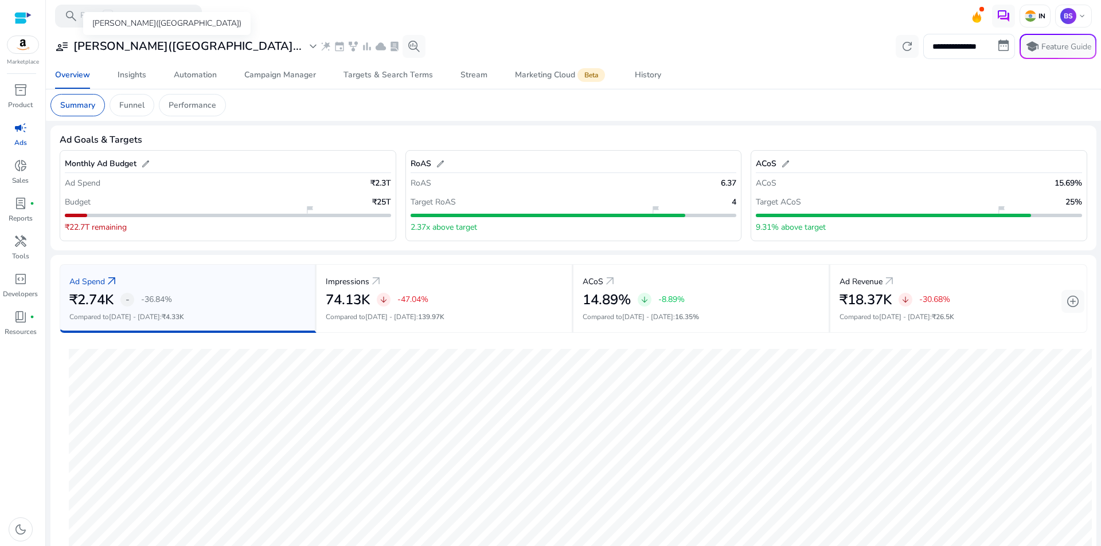
click at [208, 43] on h3 "[PERSON_NAME]([GEOGRAPHIC_DATA]..." at bounding box center [187, 47] width 228 height 14
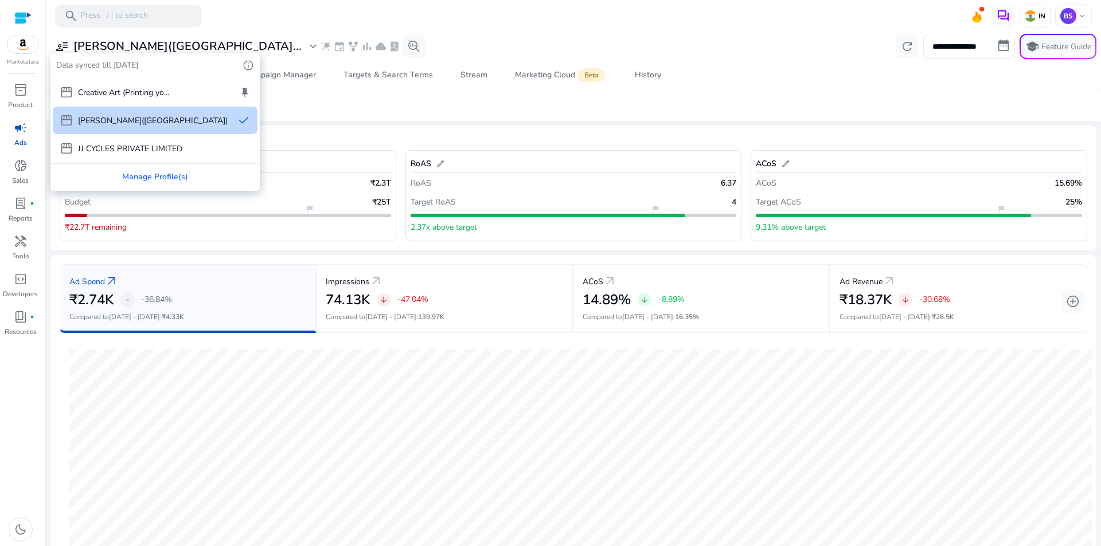
click at [746, 34] on div at bounding box center [550, 273] width 1101 height 546
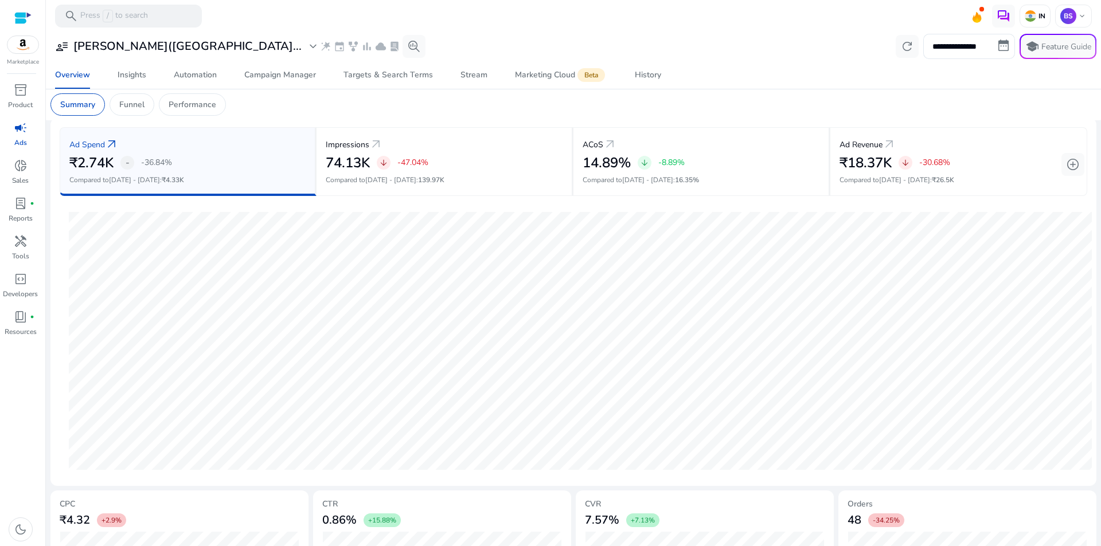
scroll to position [237, 0]
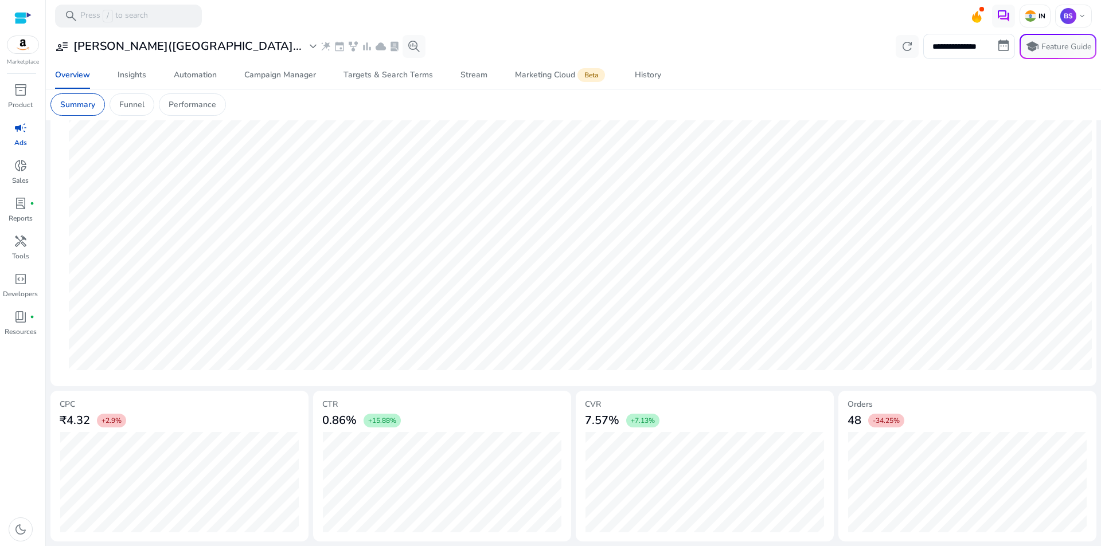
click at [27, 44] on img at bounding box center [22, 44] width 31 height 17
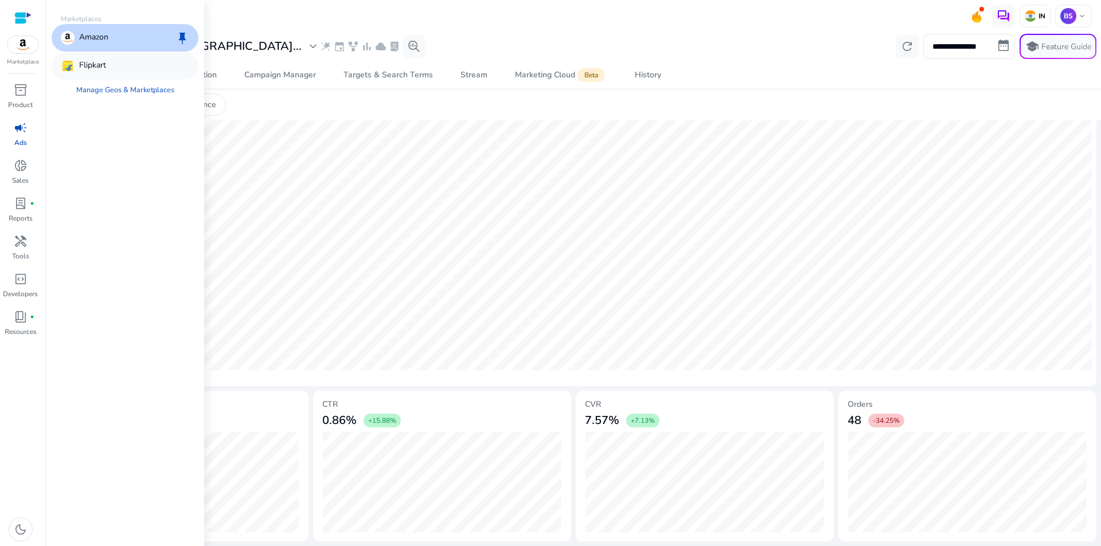
click at [88, 63] on p "Flipkart" at bounding box center [92, 66] width 27 height 14
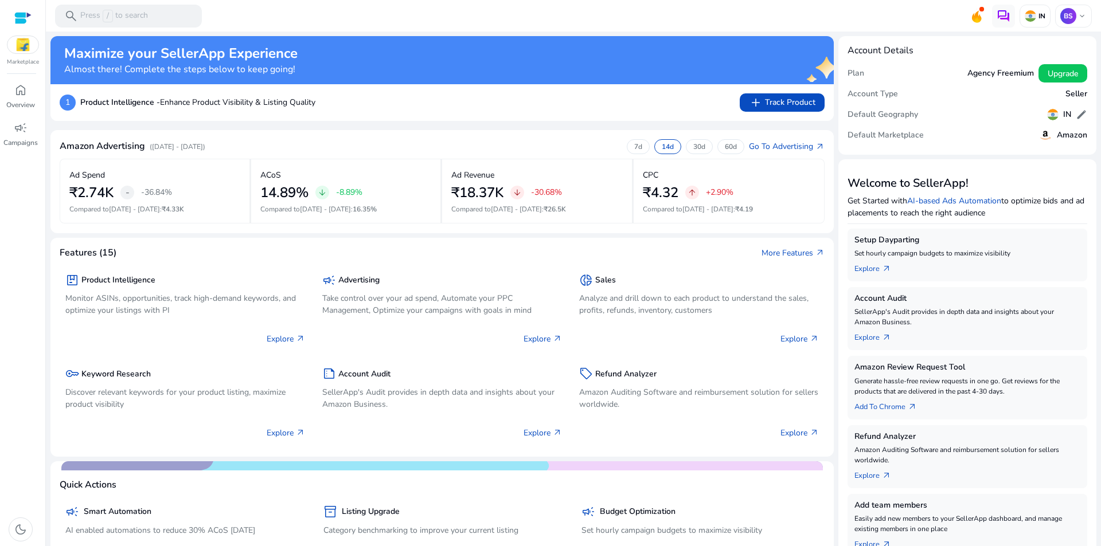
click at [351, 52] on div "Maximize your SellerApp Experience Almost there! Complete the steps below to ke…" at bounding box center [423, 60] width 719 height 30
click at [540, 60] on div "Maximize your SellerApp Experience Almost there! Complete the steps below to ke…" at bounding box center [423, 60] width 719 height 30
click at [369, 60] on div "Maximize your SellerApp Experience Almost there! Complete the steps below to ke…" at bounding box center [423, 60] width 719 height 30
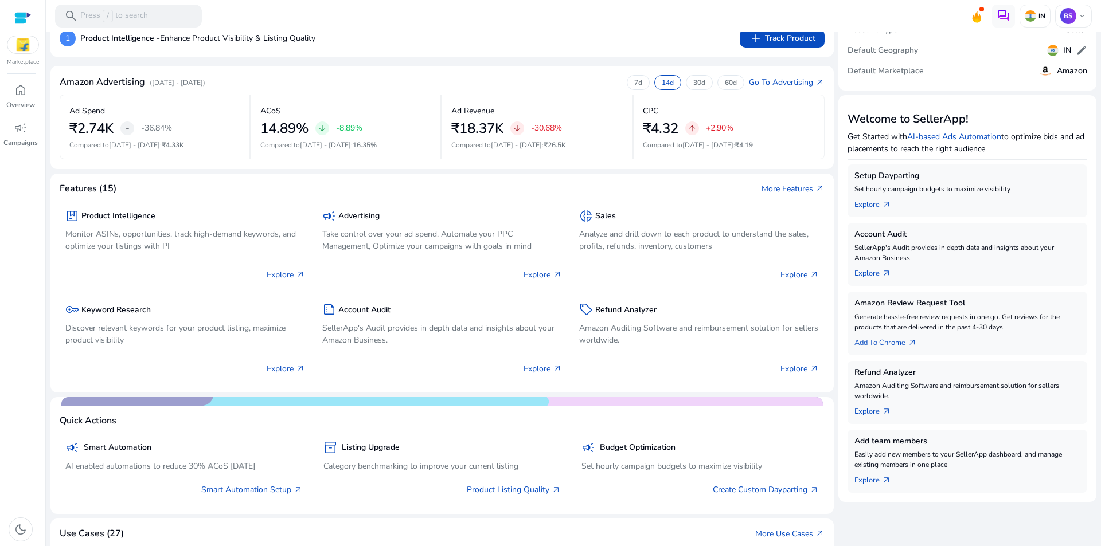
scroll to position [48, 0]
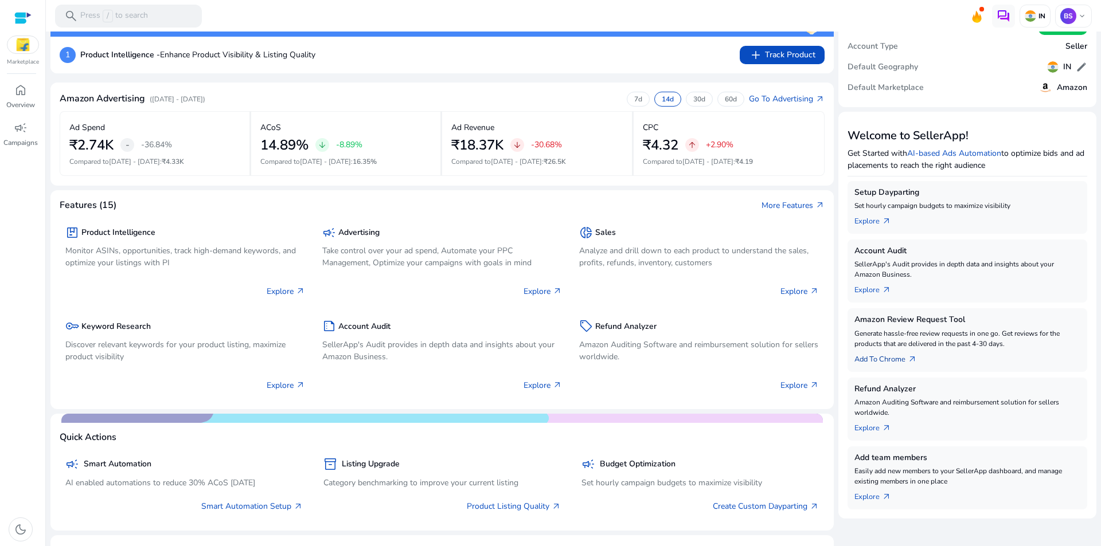
click at [908, 355] on span "arrow_outward" at bounding box center [912, 359] width 9 height 9
click at [877, 358] on link "Add To Chrome arrow_outward" at bounding box center [890, 357] width 72 height 16
click at [908, 361] on span "arrow_outward" at bounding box center [912, 359] width 9 height 9
click at [910, 359] on span "arrow_outward" at bounding box center [912, 359] width 9 height 9
click at [910, 358] on span "arrow_outward" at bounding box center [912, 359] width 9 height 9
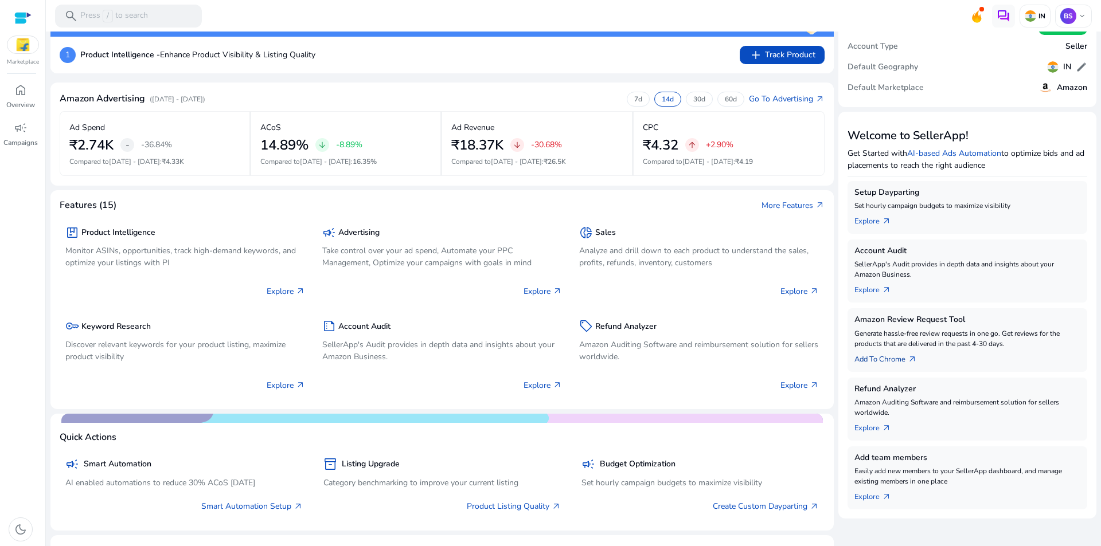
click at [885, 354] on link "Add To Chrome arrow_outward" at bounding box center [890, 357] width 72 height 16
click at [863, 358] on link "Add To Chrome arrow_outward" at bounding box center [890, 357] width 72 height 16
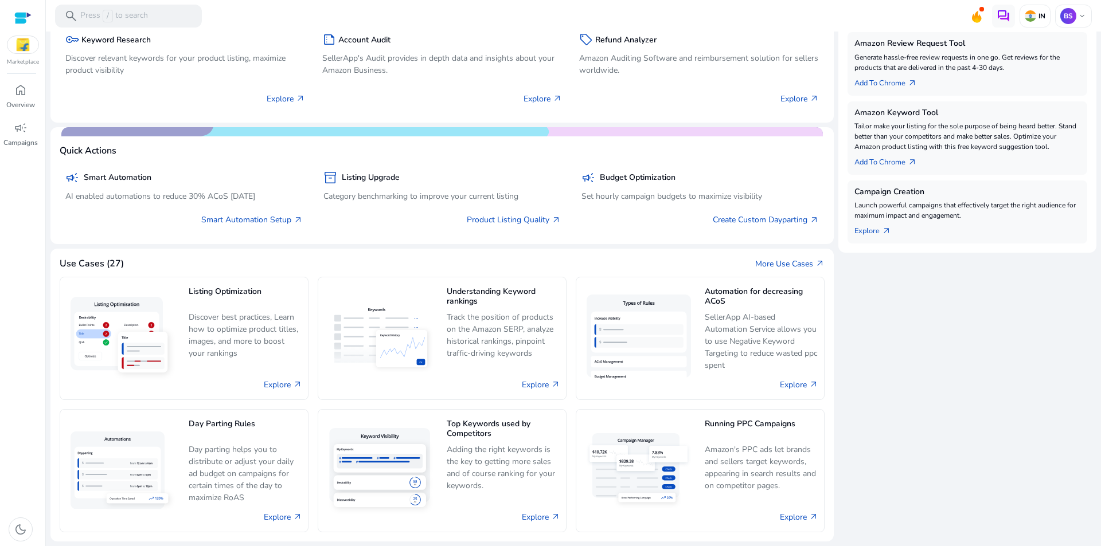
scroll to position [334, 0]
click at [875, 232] on link "Explore arrow_outward" at bounding box center [877, 229] width 46 height 16
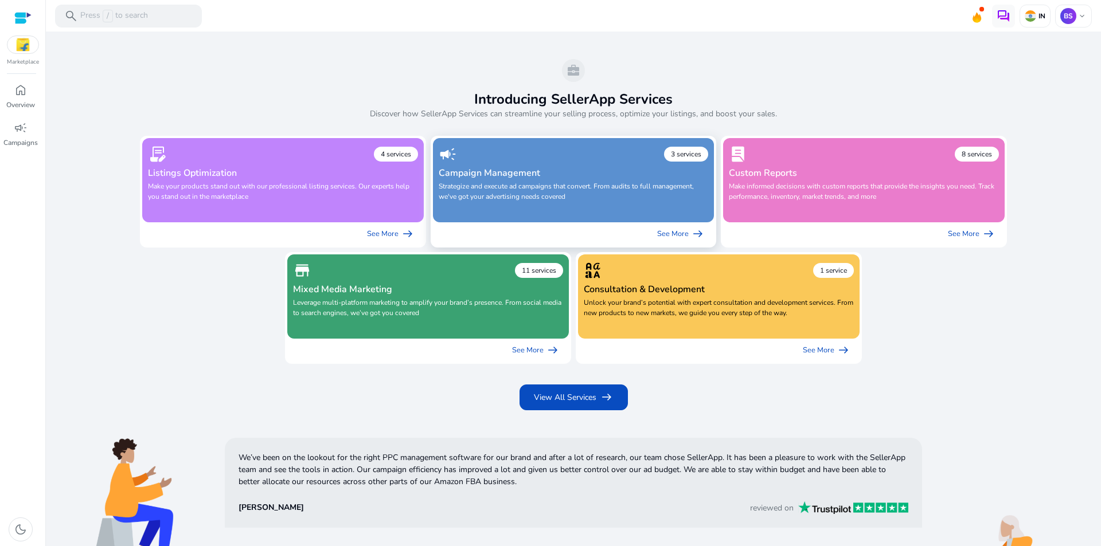
click at [622, 175] on h4 "Campaign Management" at bounding box center [574, 173] width 270 height 11
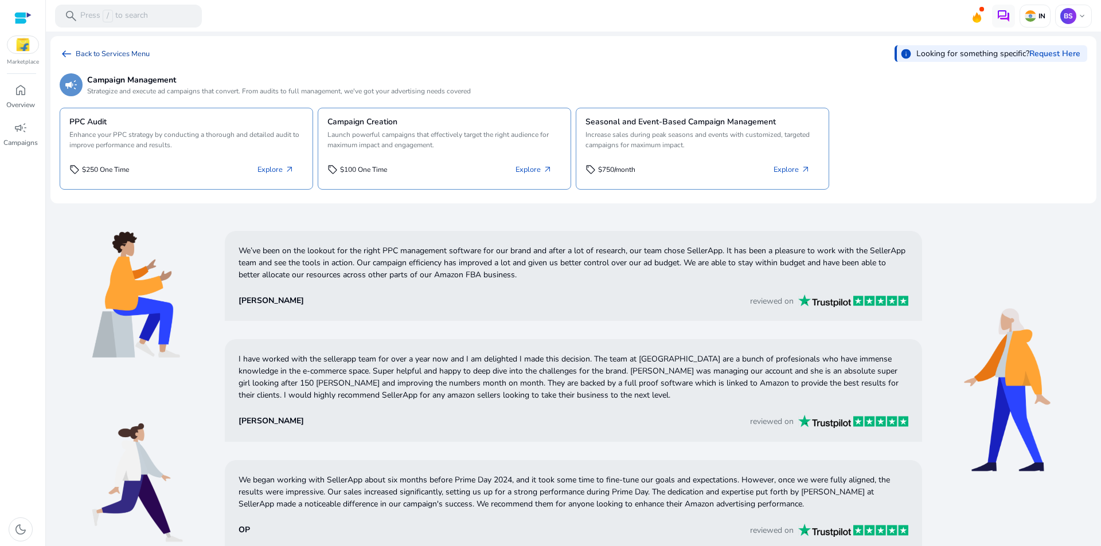
click at [68, 54] on span "arrow_left_alt" at bounding box center [67, 54] width 14 height 14
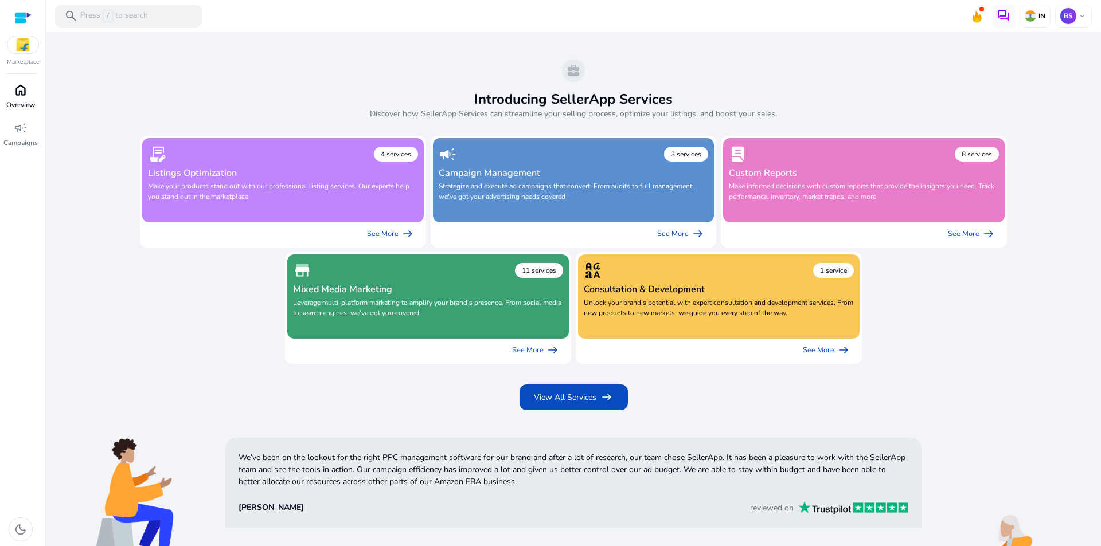
click at [15, 95] on span "home" at bounding box center [21, 90] width 14 height 14
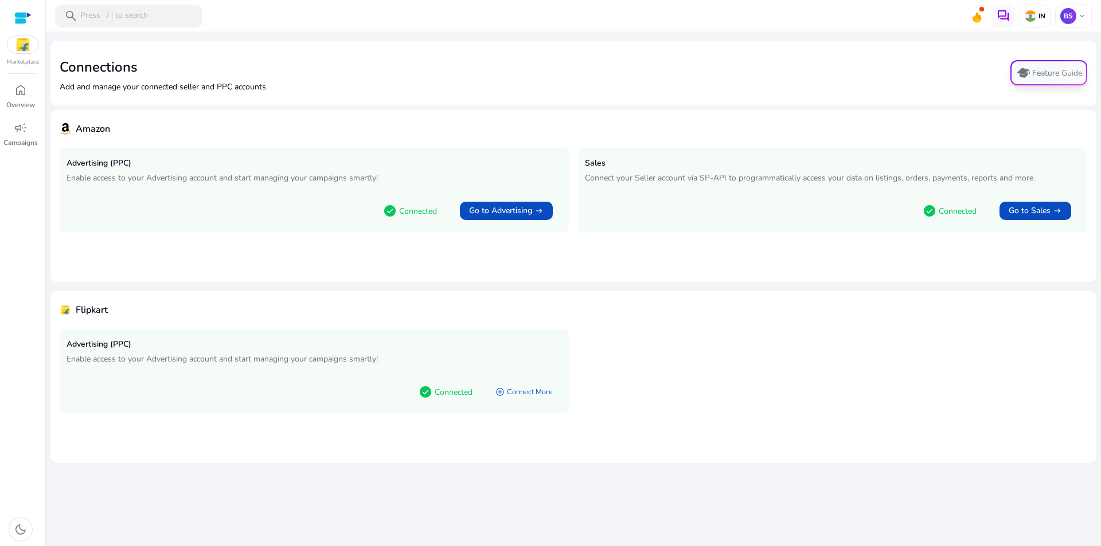
click at [1053, 73] on button "school Feature Guide" at bounding box center [1048, 72] width 77 height 25
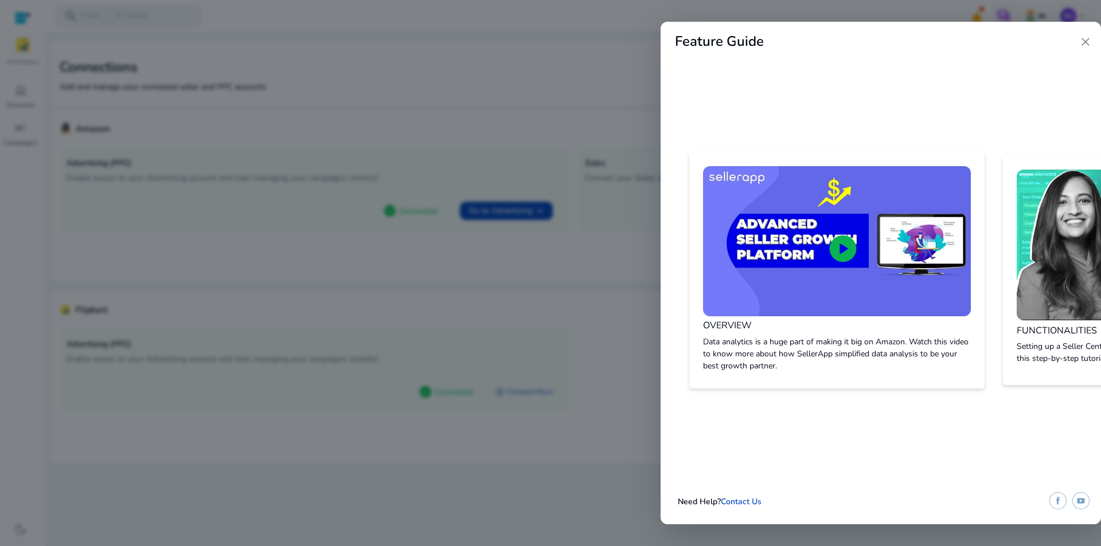
click at [1084, 38] on span "close" at bounding box center [1085, 42] width 14 height 14
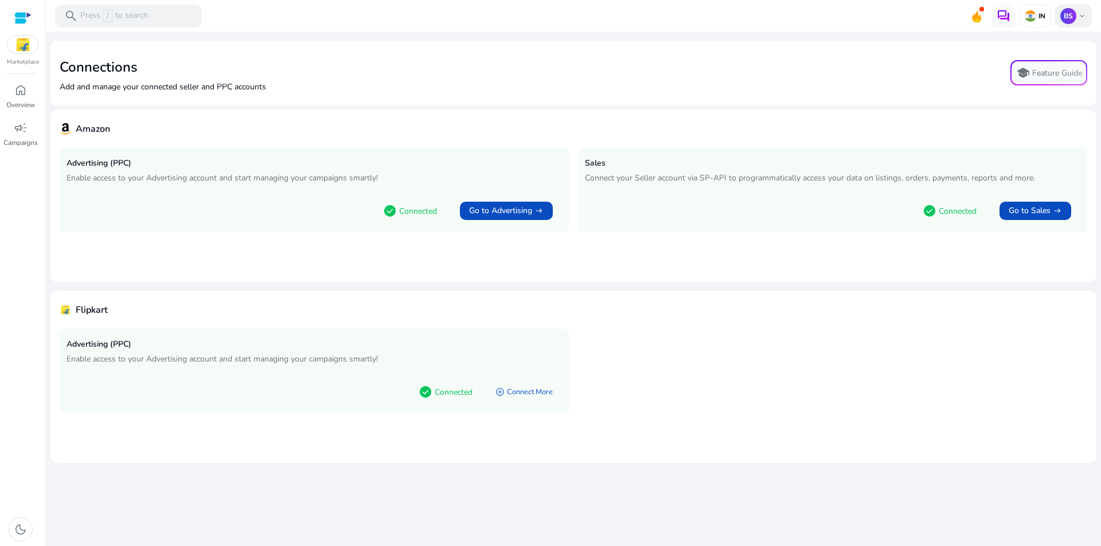
click at [1083, 13] on span "keyboard_arrow_down" at bounding box center [1081, 15] width 9 height 9
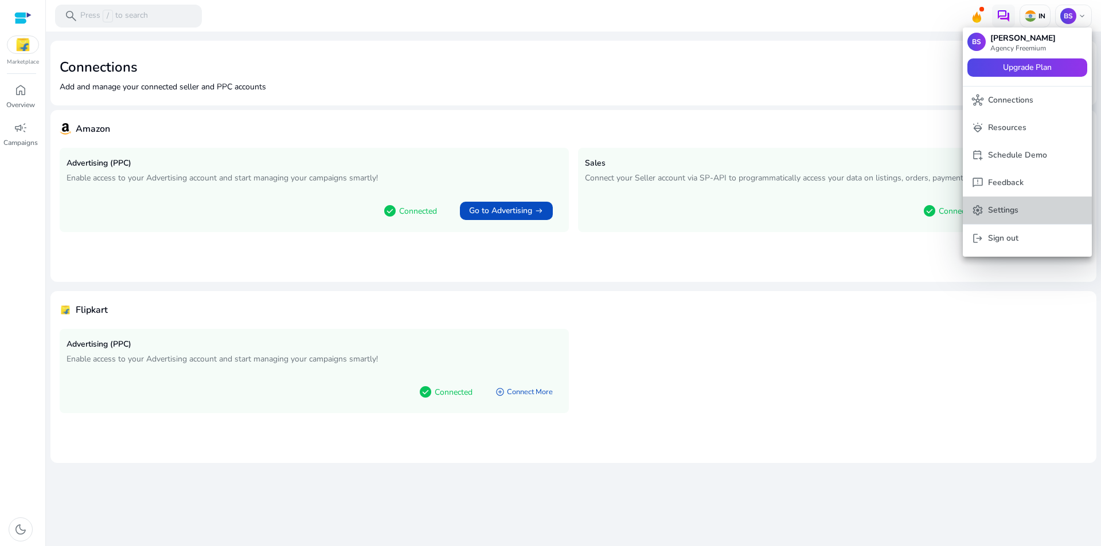
click at [1013, 209] on p "Settings" at bounding box center [1003, 210] width 30 height 13
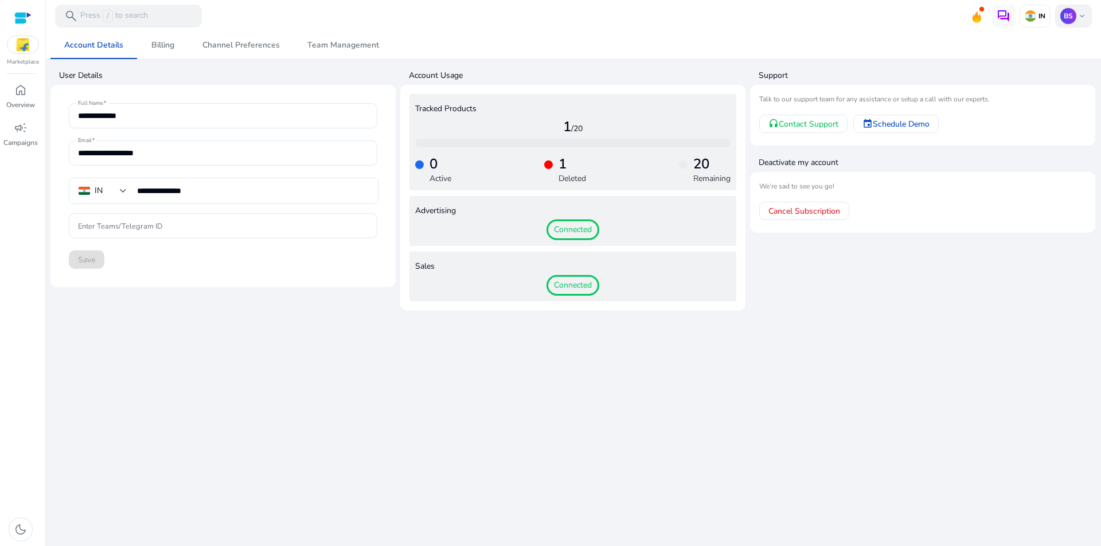
click at [1080, 17] on span "keyboard_arrow_down" at bounding box center [1081, 15] width 9 height 9
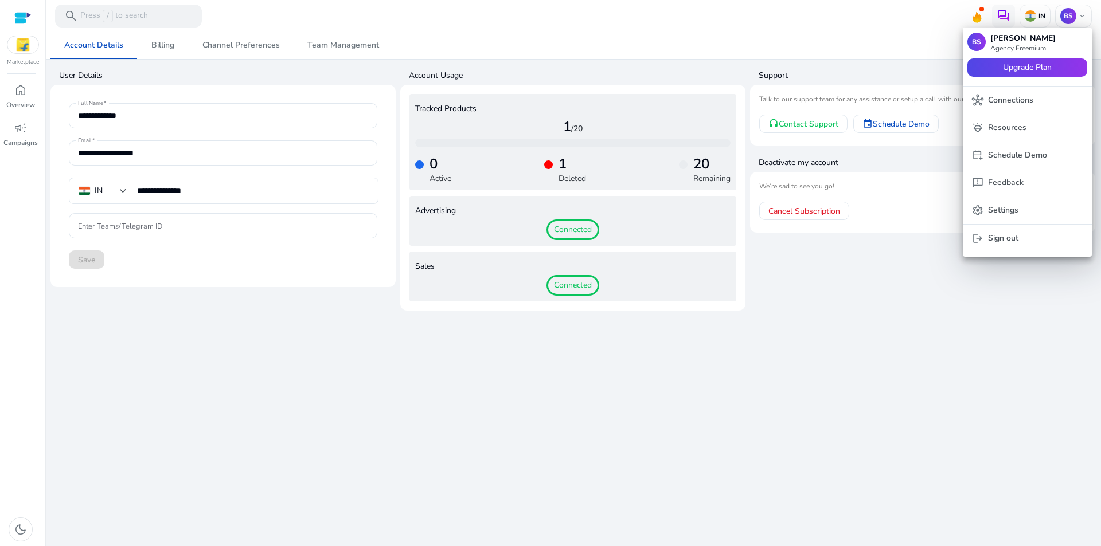
click at [262, 45] on div at bounding box center [550, 273] width 1101 height 546
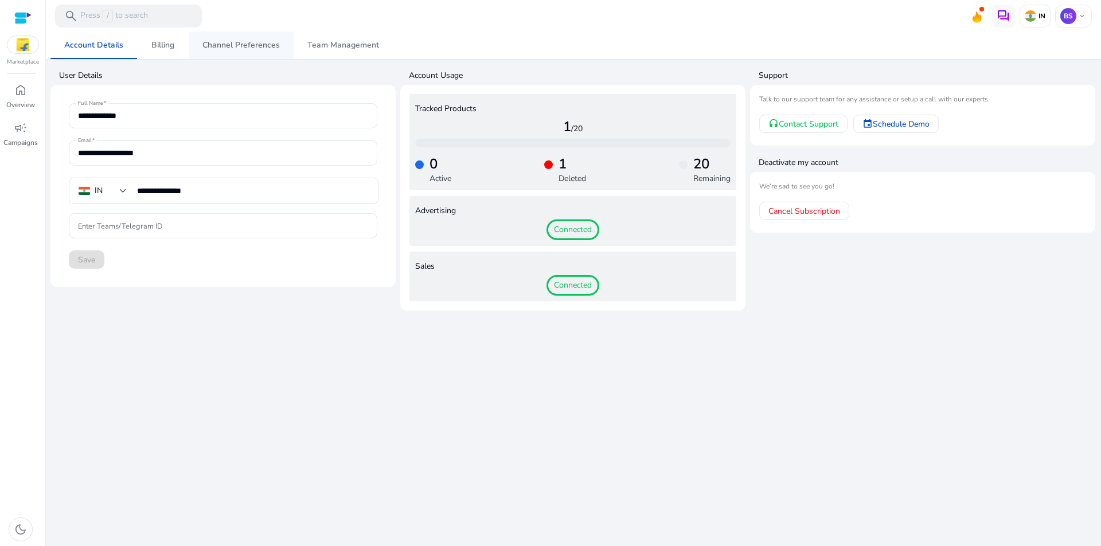
click at [269, 42] on span "Channel Preferences" at bounding box center [240, 45] width 77 height 8
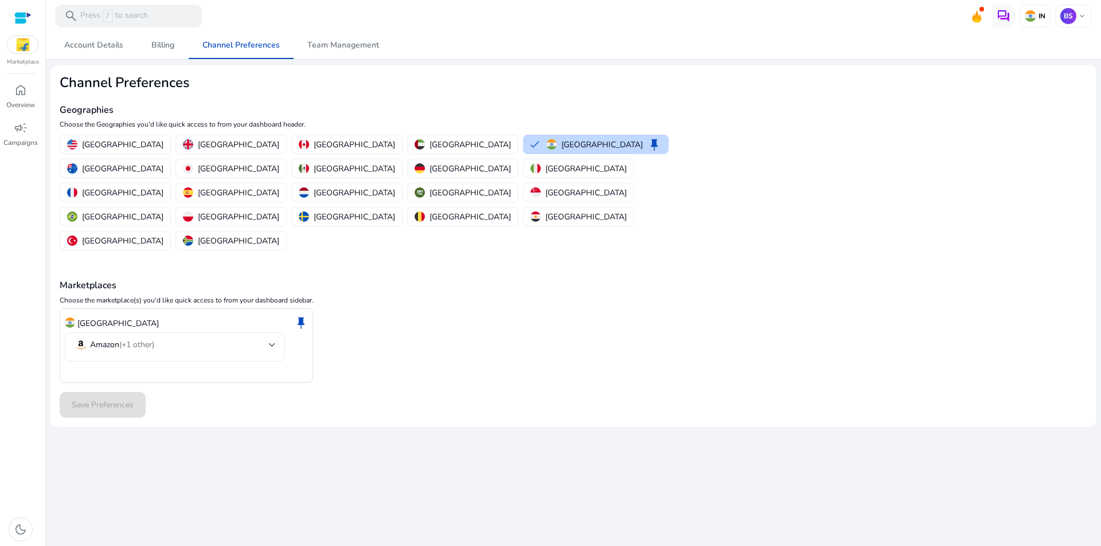
click at [279, 333] on div "Amazon (+1 other)" at bounding box center [175, 347] width 220 height 29
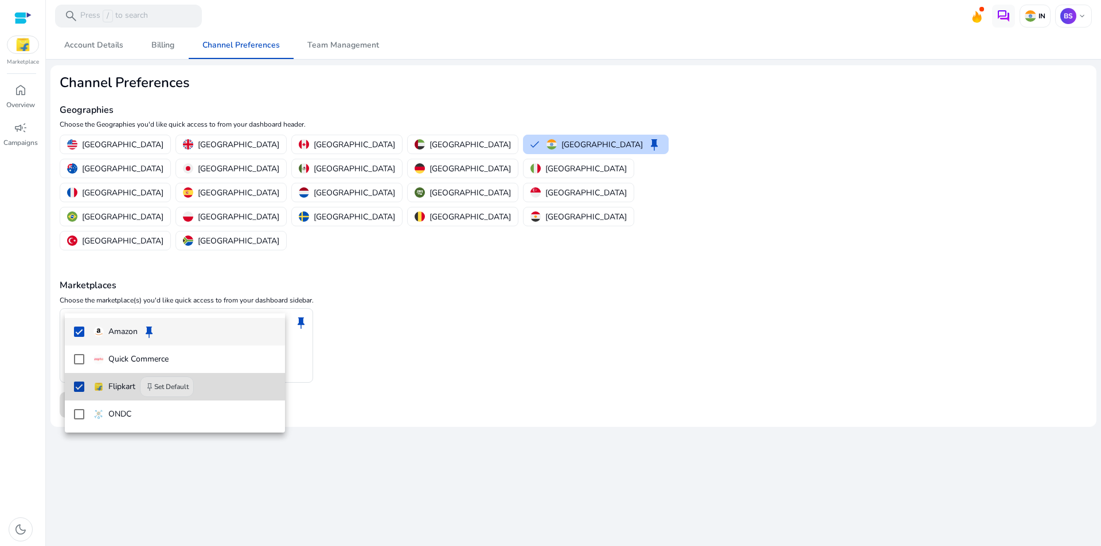
click at [113, 384] on p "Flipkart" at bounding box center [121, 387] width 27 height 13
click at [78, 389] on mat-pseudo-checkbox at bounding box center [79, 387] width 10 height 10
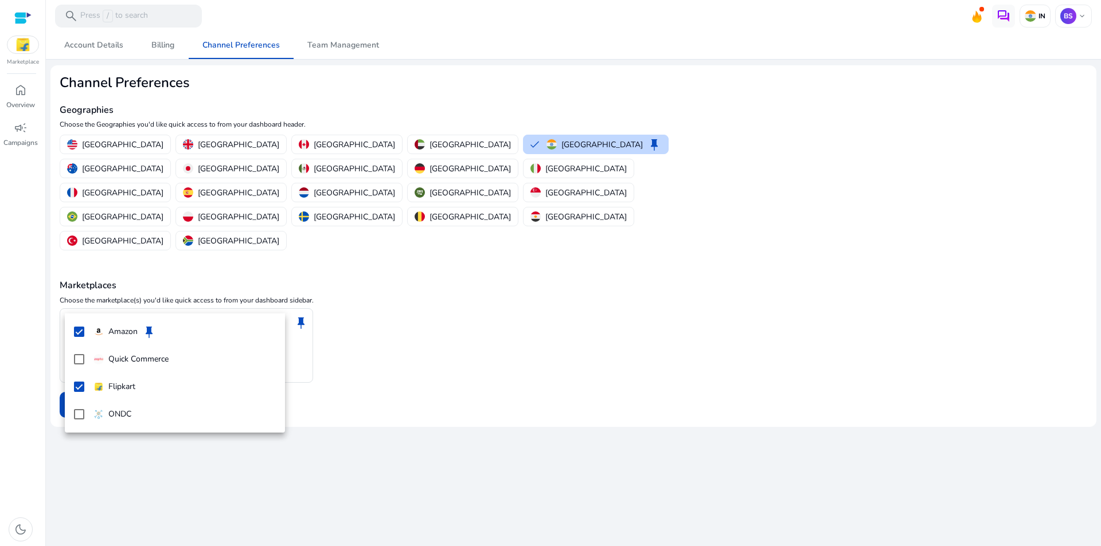
click at [430, 351] on div at bounding box center [550, 273] width 1101 height 546
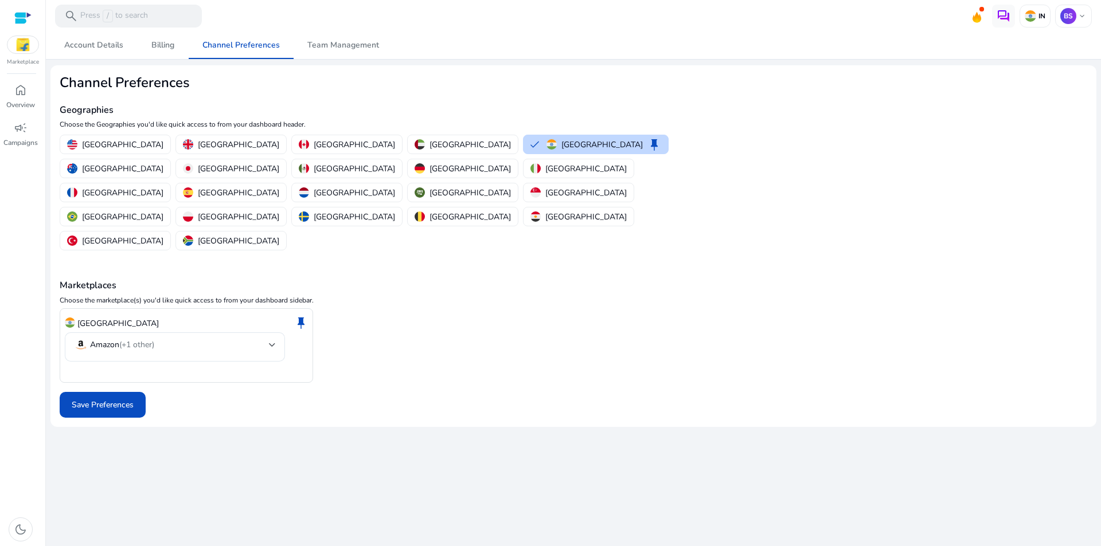
click at [14, 13] on div at bounding box center [22, 17] width 17 height 13
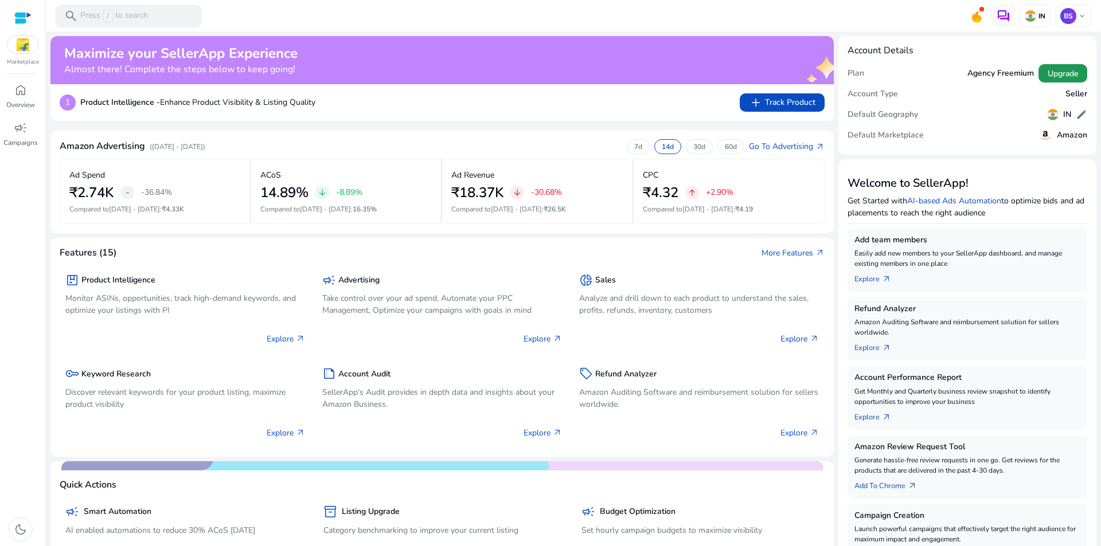
click at [1054, 69] on span "Upgrade" at bounding box center [1063, 74] width 30 height 12
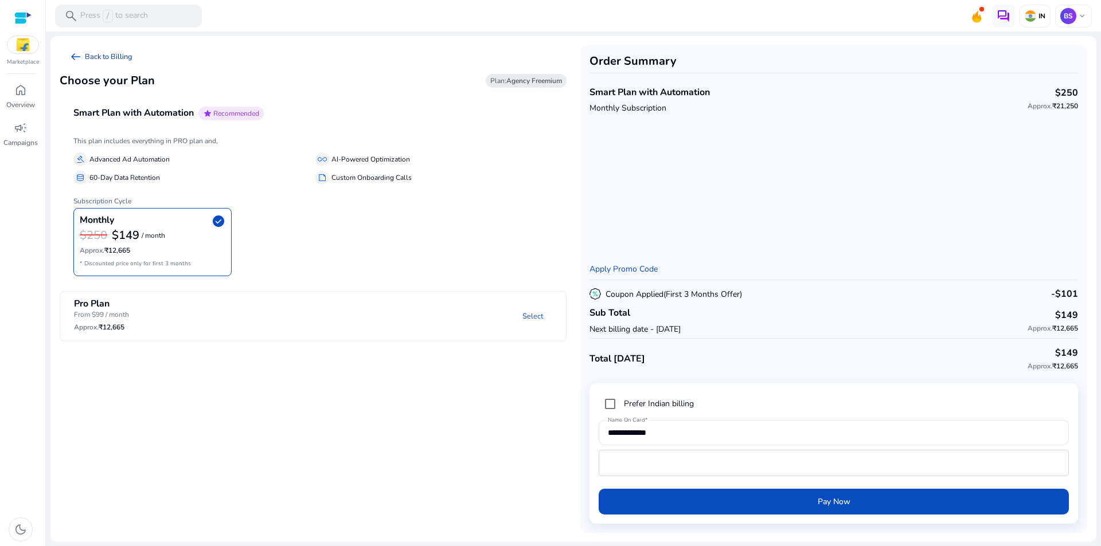
click at [118, 49] on link "arrow_left_alt Back to Billing" at bounding box center [101, 56] width 82 height 23
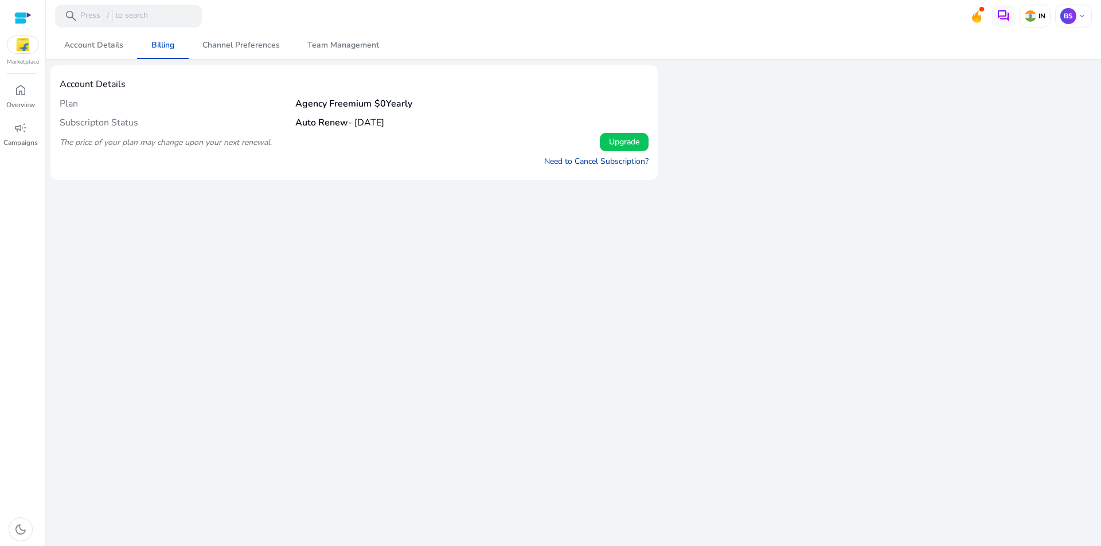
click at [616, 160] on link "Need to Cancel Subscription?" at bounding box center [596, 161] width 104 height 12
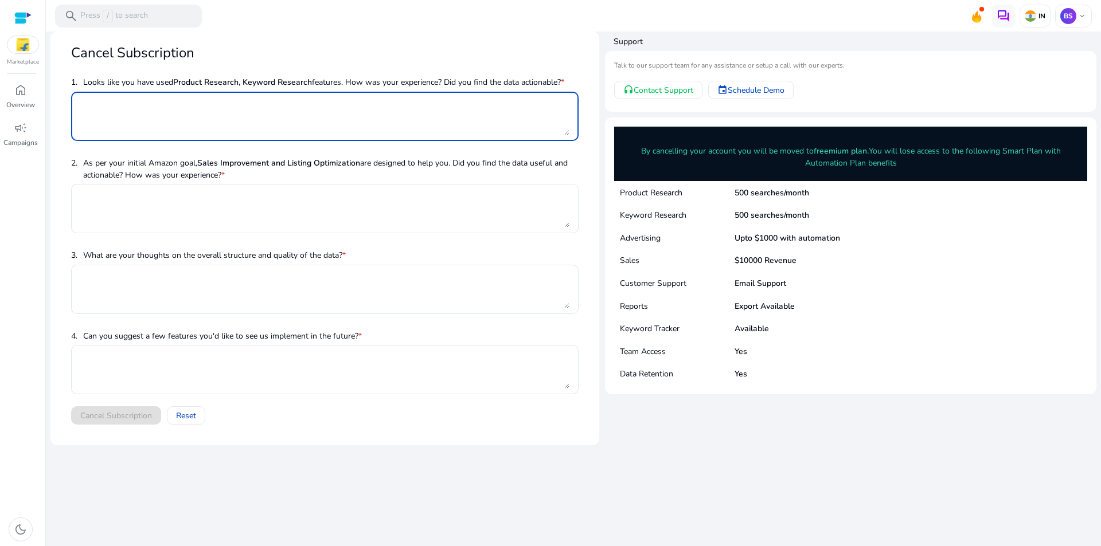
click at [187, 103] on textarea at bounding box center [324, 116] width 489 height 38
drag, startPoint x: 103, startPoint y: 112, endPoint x: 90, endPoint y: 110, distance: 13.5
click at [90, 110] on textarea "***" at bounding box center [324, 116] width 489 height 38
drag, startPoint x: 107, startPoint y: 109, endPoint x: 58, endPoint y: 109, distance: 48.7
click at [58, 109] on mat-card "Cancel Subscription 1. Looks like you have used Product Research, Keyword Resea…" at bounding box center [324, 239] width 549 height 414
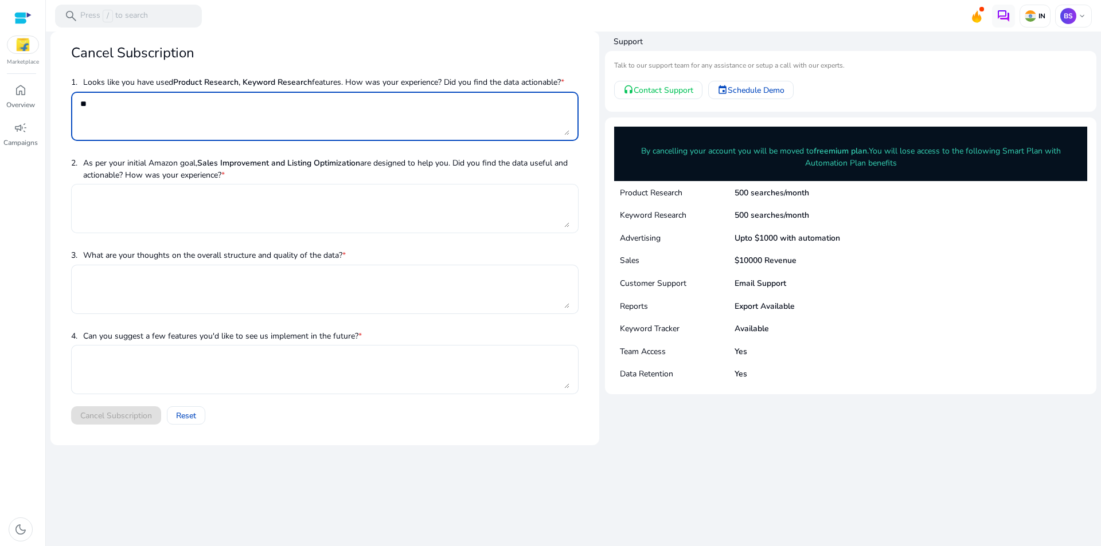
type textarea "**"
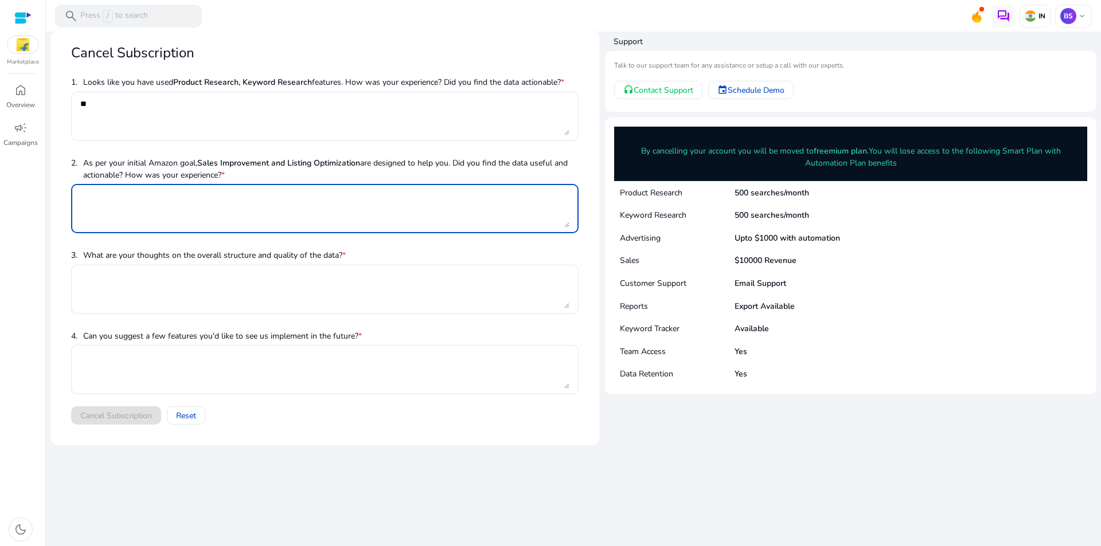
click at [96, 204] on textarea at bounding box center [324, 209] width 489 height 38
paste textarea "**"
type textarea "**"
click at [102, 263] on span "3. What are your thoughts on the overall structure and quality of the data? *" at bounding box center [324, 254] width 507 height 19
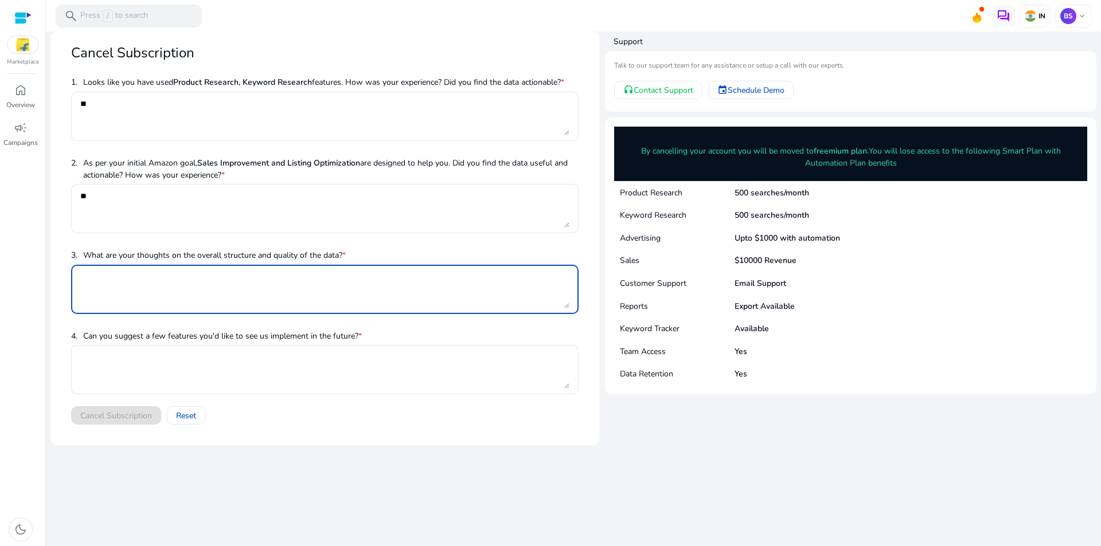
click at [111, 279] on textarea at bounding box center [324, 290] width 489 height 38
paste textarea "**"
type textarea "**"
click at [107, 364] on textarea at bounding box center [324, 370] width 489 height 38
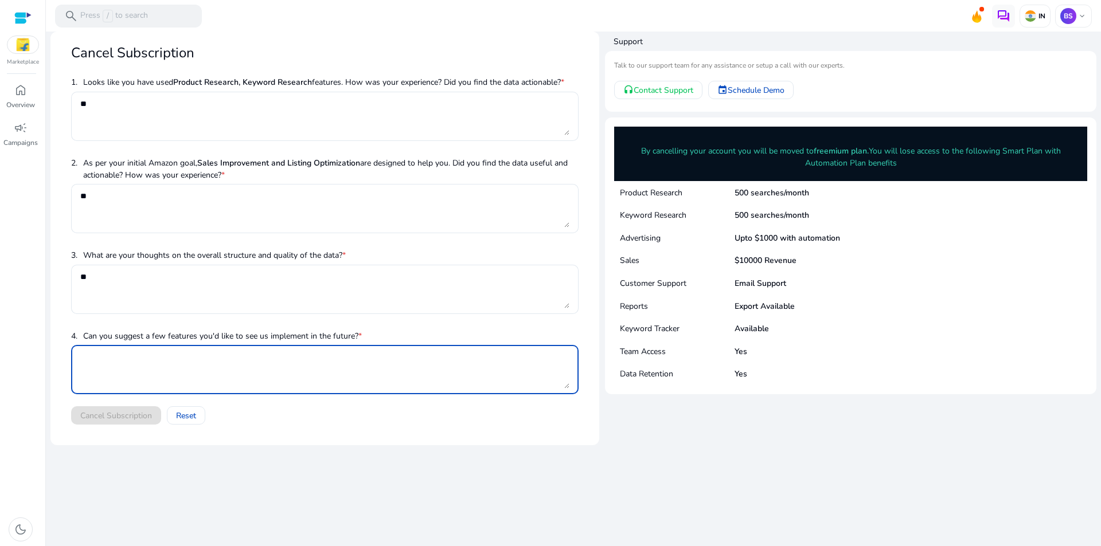
paste textarea "**"
type textarea "**"
click at [121, 417] on span "Cancel Subscription" at bounding box center [116, 416] width 72 height 12
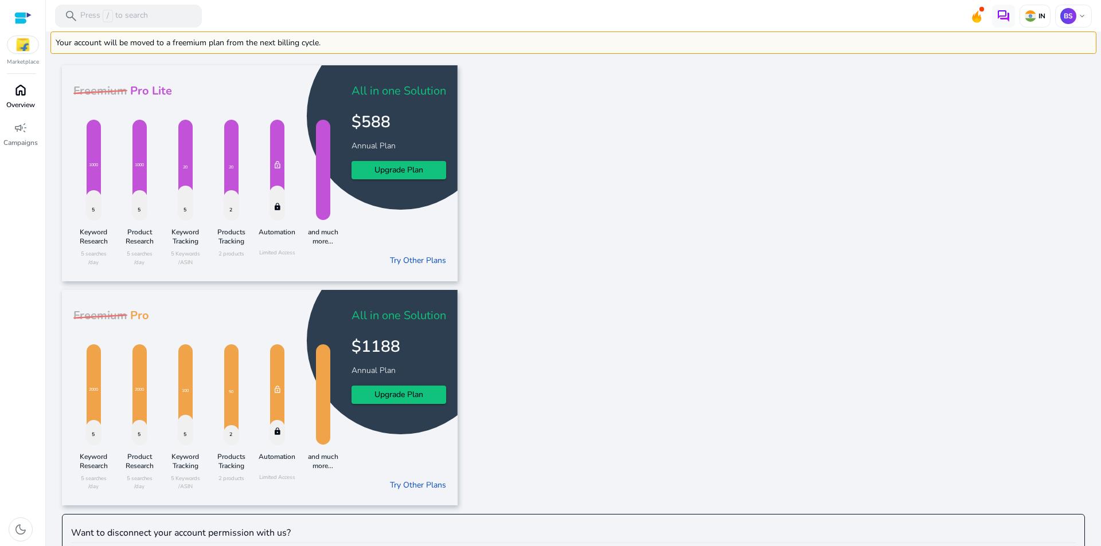
click at [19, 92] on span "home" at bounding box center [21, 90] width 14 height 14
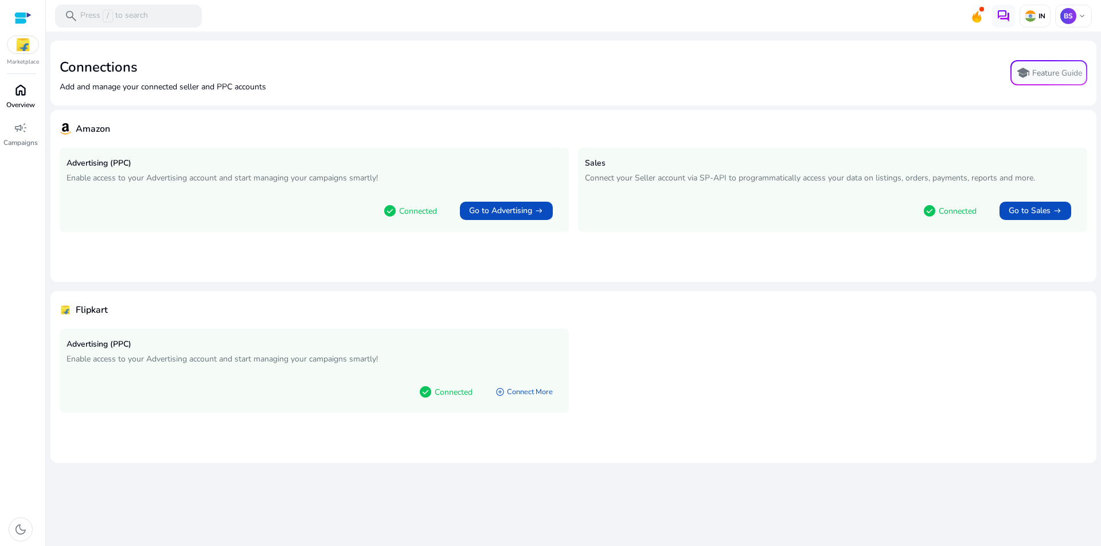
click at [28, 93] on div "home" at bounding box center [21, 90] width 32 height 18
click at [24, 138] on p "Campaigns" at bounding box center [20, 143] width 34 height 10
click at [1076, 13] on div "BS keyboard_arrow_down" at bounding box center [1073, 16] width 37 height 23
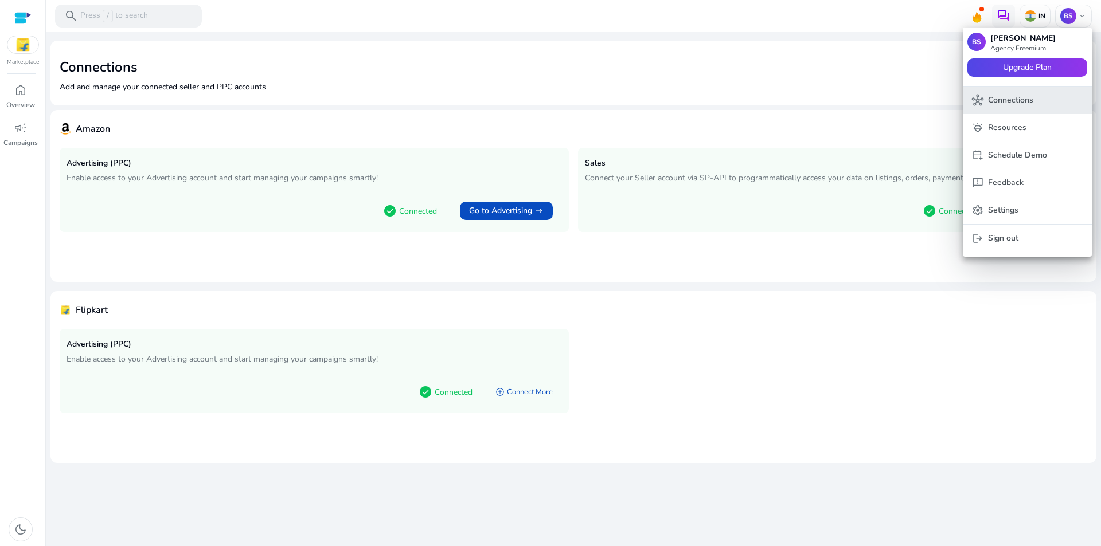
click at [1017, 105] on p "Connections" at bounding box center [1010, 100] width 45 height 13
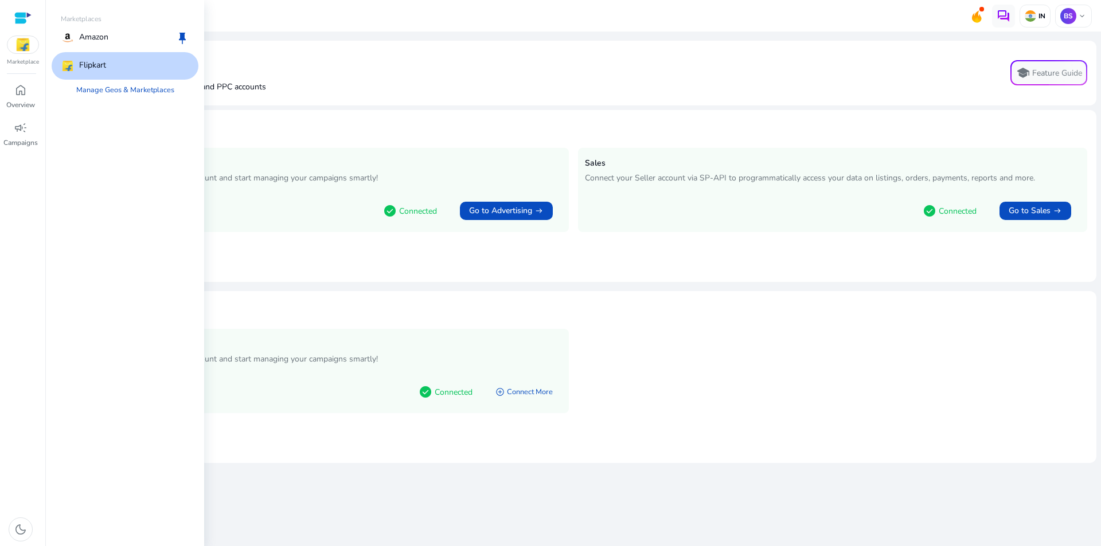
click at [22, 17] on div at bounding box center [22, 17] width 17 height 13
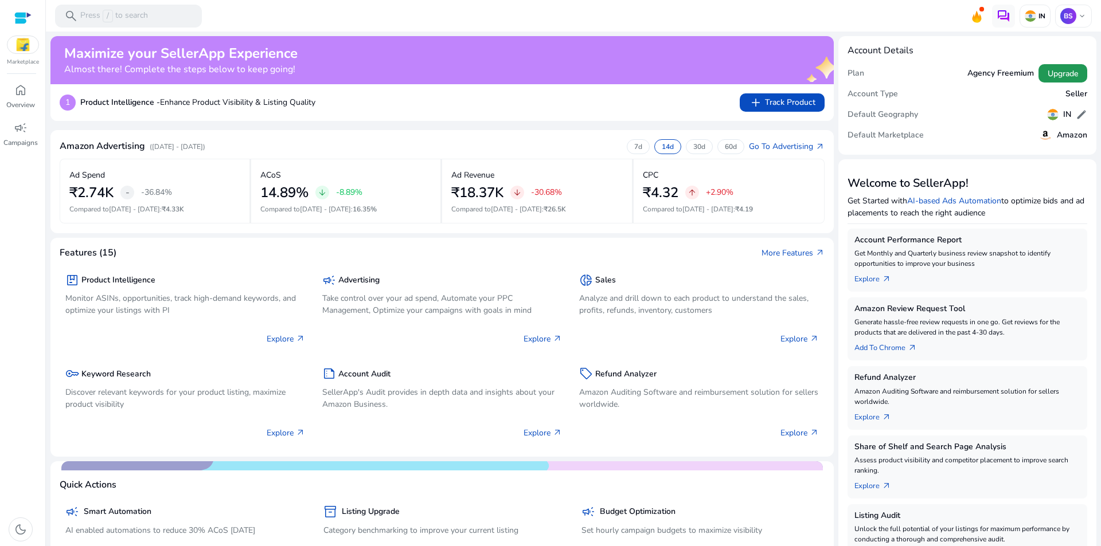
click at [1057, 72] on span "Upgrade" at bounding box center [1063, 74] width 30 height 12
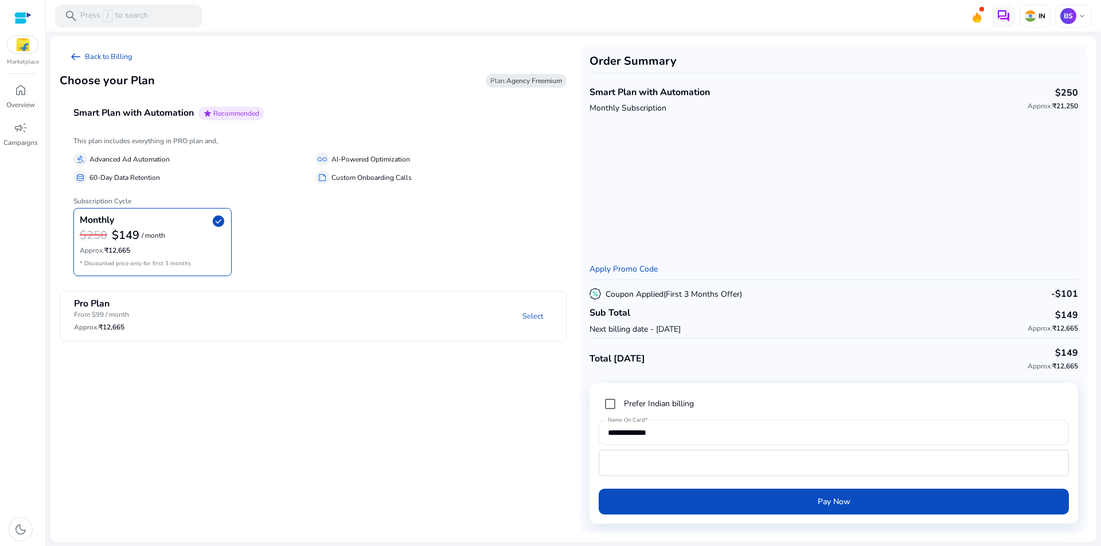
click at [24, 8] on div at bounding box center [22, 18] width 17 height 36
click at [21, 17] on div at bounding box center [22, 17] width 17 height 13
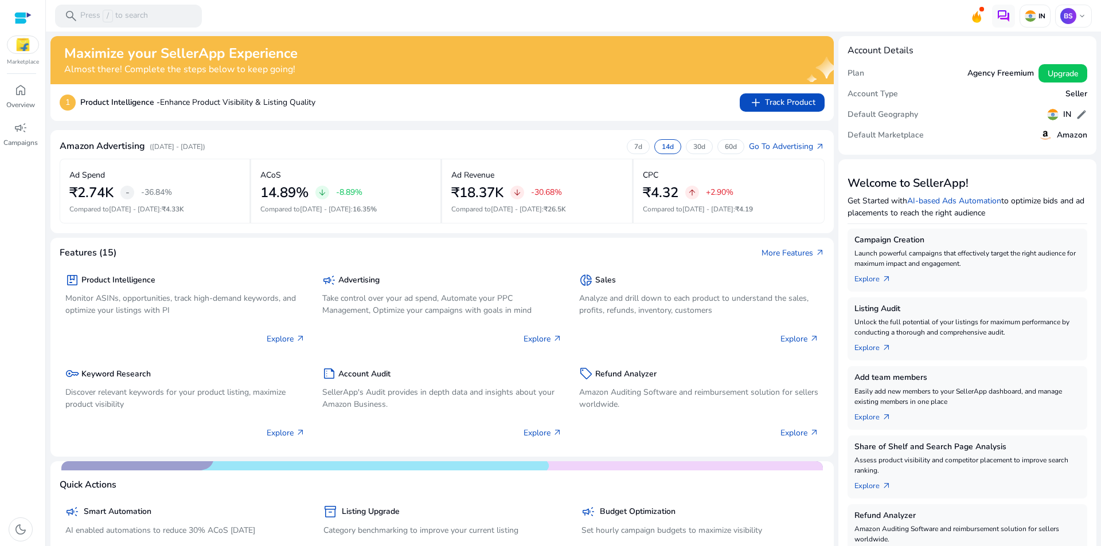
click at [33, 50] on img at bounding box center [22, 44] width 31 height 17
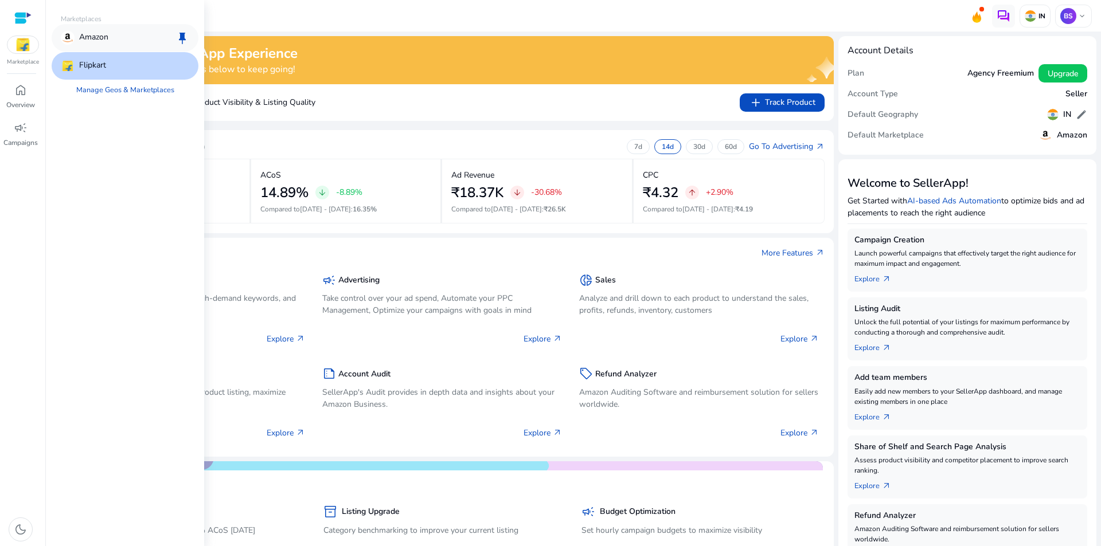
click at [104, 37] on p "Amazon" at bounding box center [93, 38] width 29 height 14
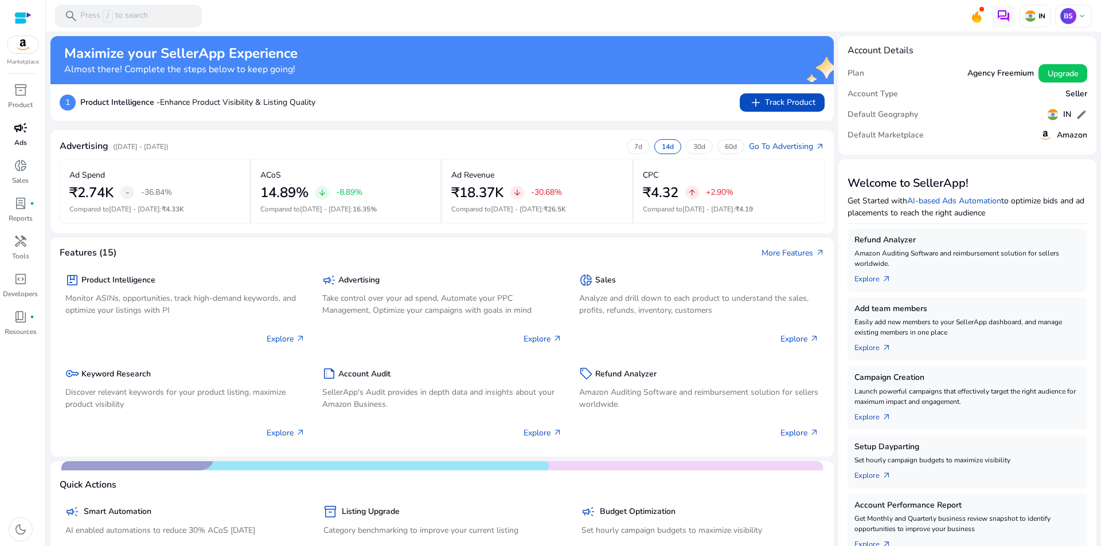
click at [26, 127] on span "campaign" at bounding box center [21, 128] width 14 height 14
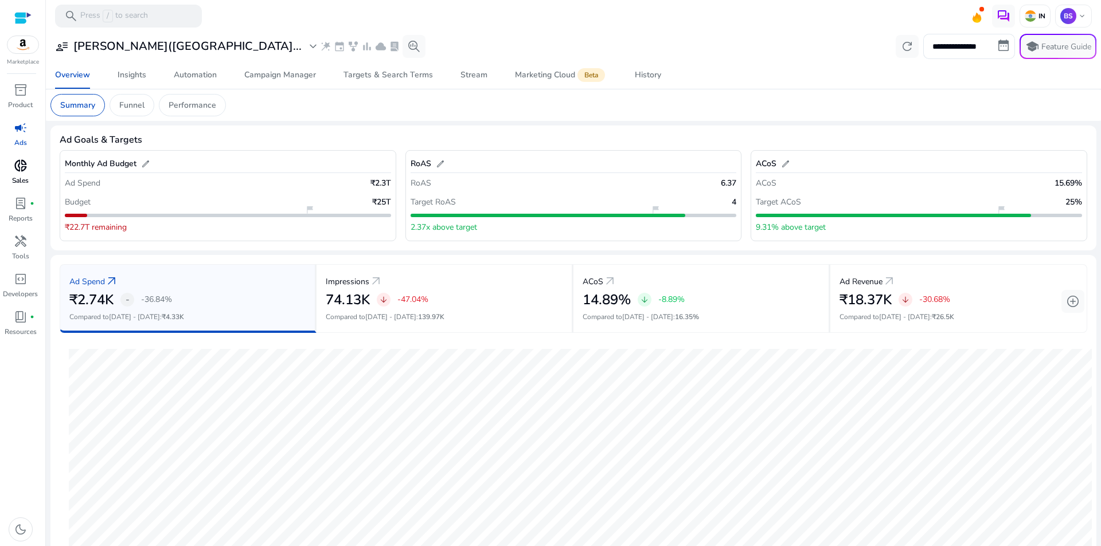
click at [26, 169] on span "donut_small" at bounding box center [21, 166] width 14 height 14
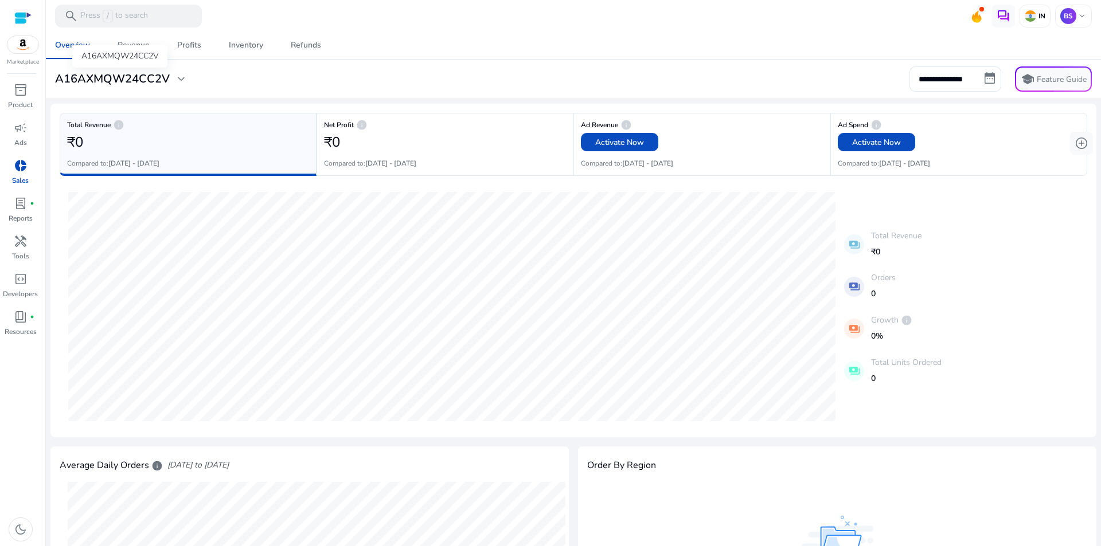
click at [162, 68] on div "A16AXMQW24CC2V" at bounding box center [119, 56] width 95 height 23
click at [176, 77] on span "expand_more" at bounding box center [181, 79] width 14 height 14
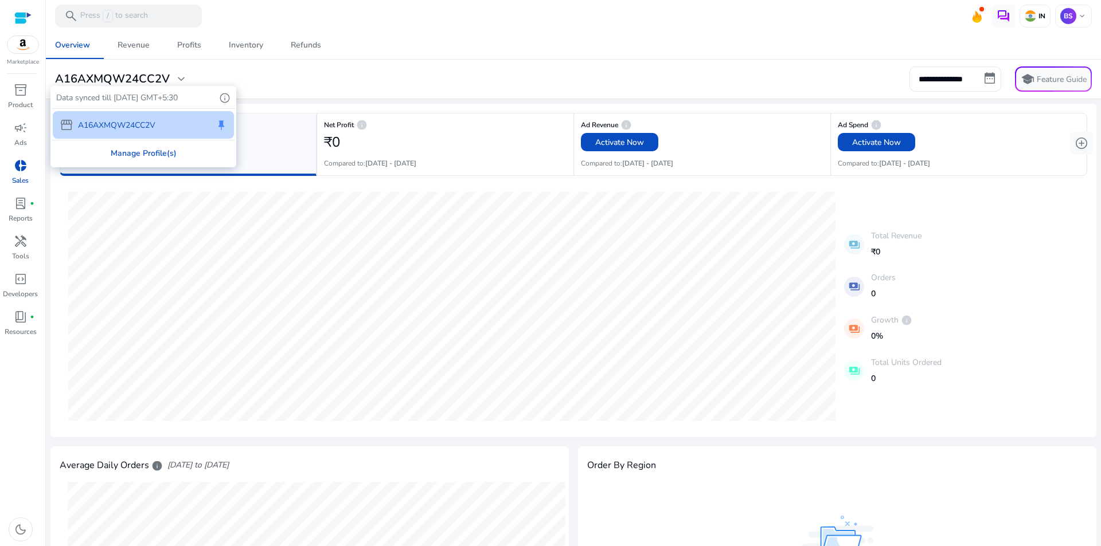
click at [158, 163] on div "Manage Profile(s)" at bounding box center [143, 153] width 183 height 26
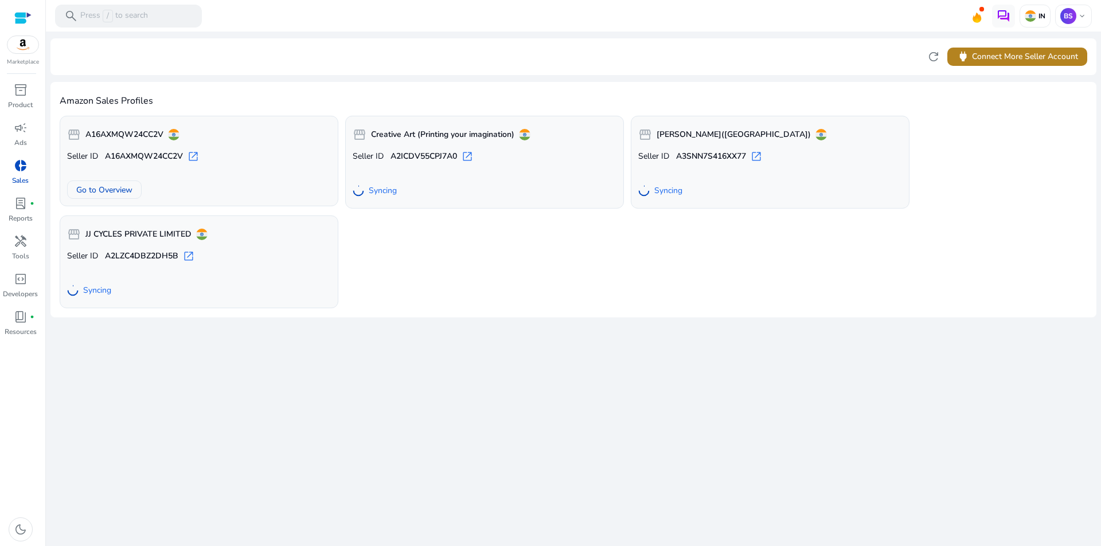
click at [1021, 57] on span "power Connect More Seller Account" at bounding box center [1017, 56] width 122 height 13
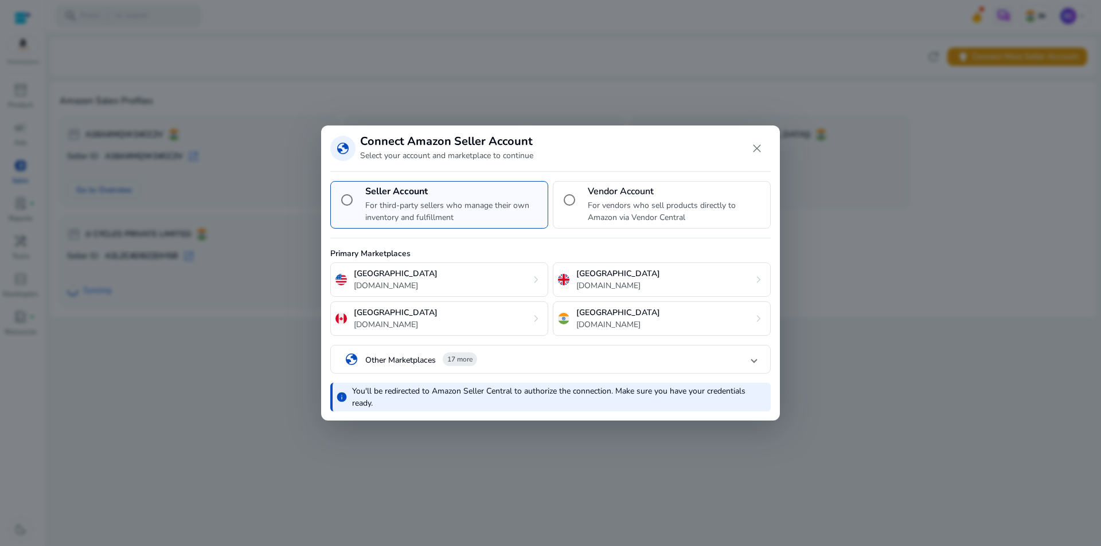
click at [757, 358] on mat-expansion-panel-header "globe Other Marketplaces 17 more" at bounding box center [550, 360] width 439 height 28
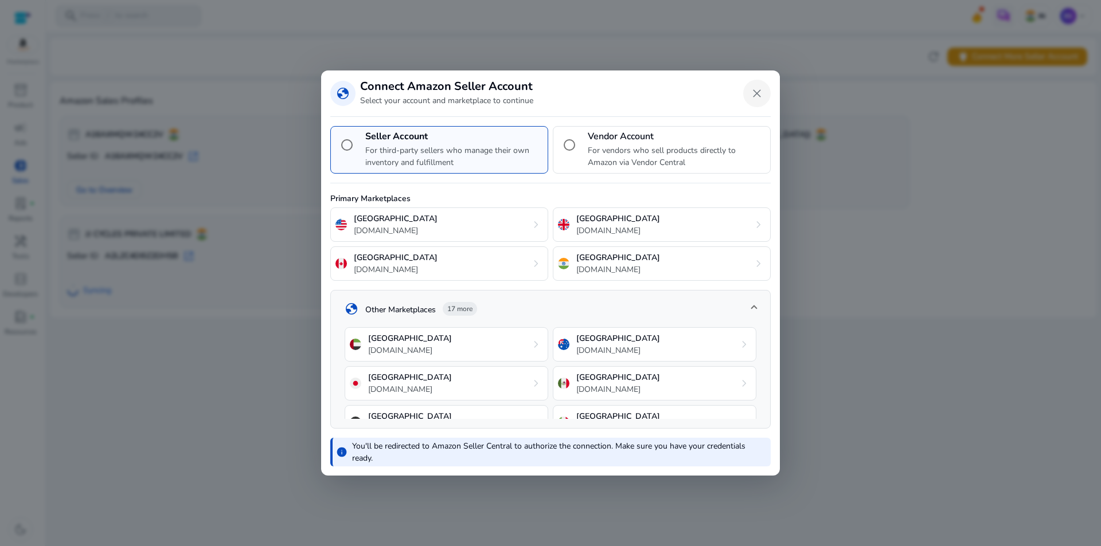
click at [756, 93] on span "Close dialog" at bounding box center [757, 94] width 28 height 28
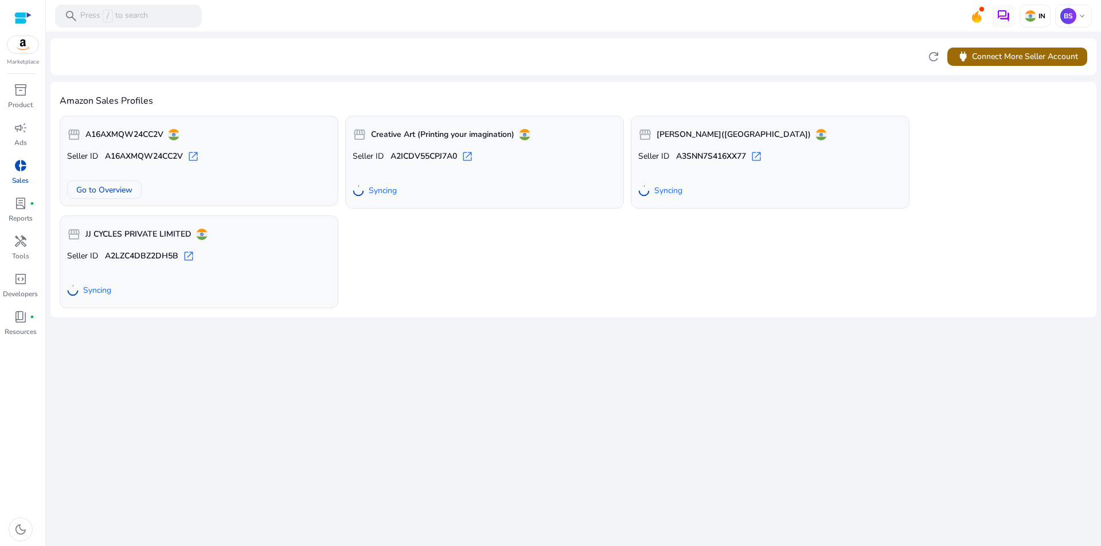
click at [1069, 52] on span "power Connect More Seller Account" at bounding box center [1017, 56] width 122 height 13
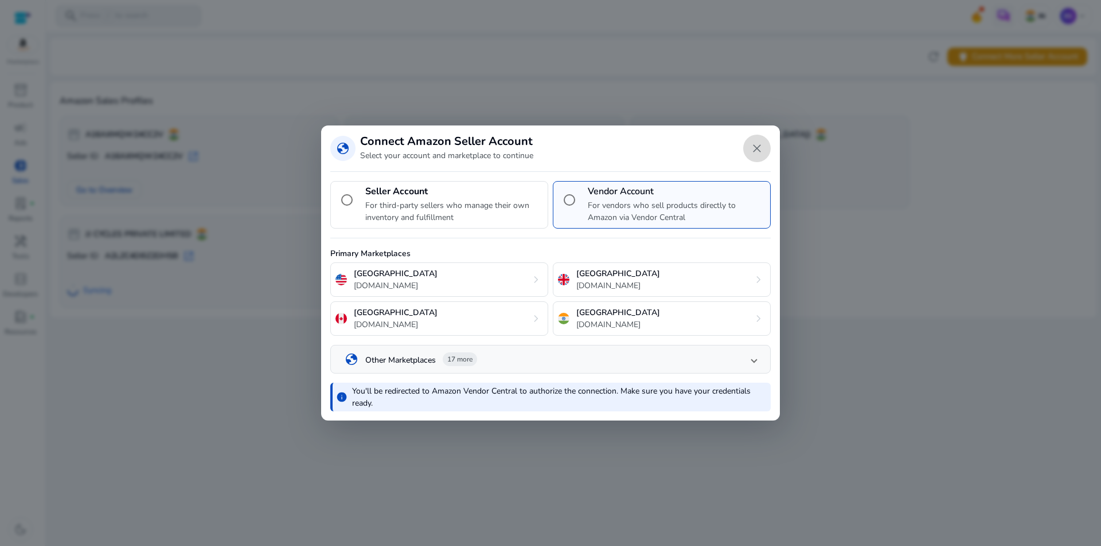
click at [760, 146] on span "Close dialog" at bounding box center [757, 149] width 28 height 28
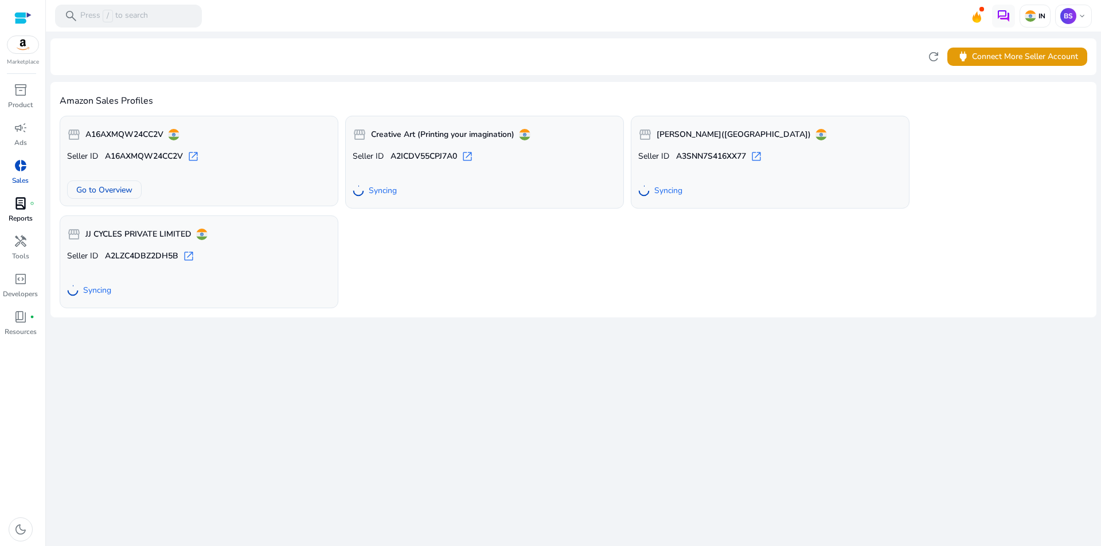
click at [18, 209] on span "lab_profile" at bounding box center [21, 204] width 14 height 14
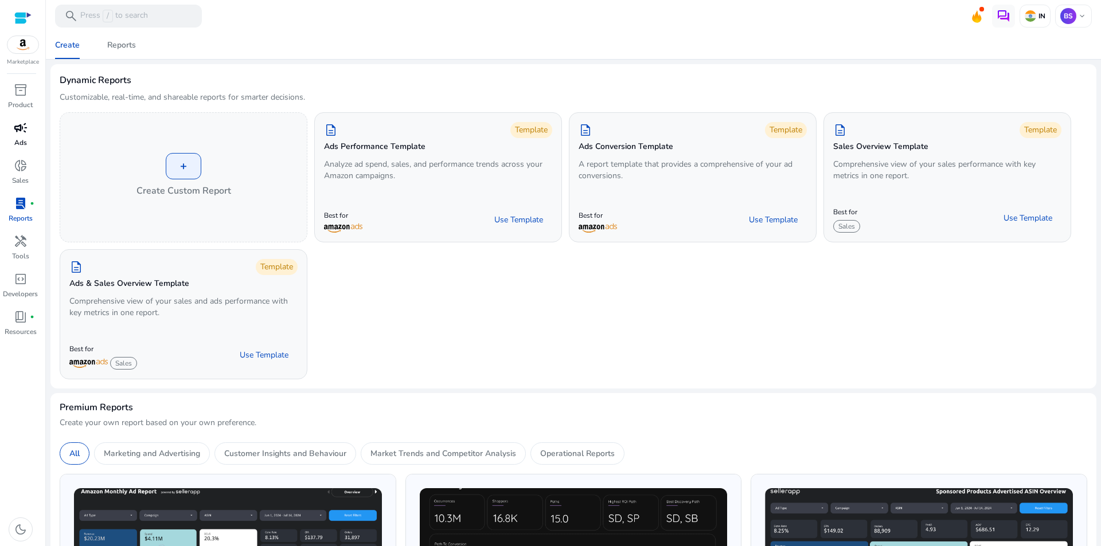
click at [20, 128] on span "campaign" at bounding box center [21, 128] width 14 height 14
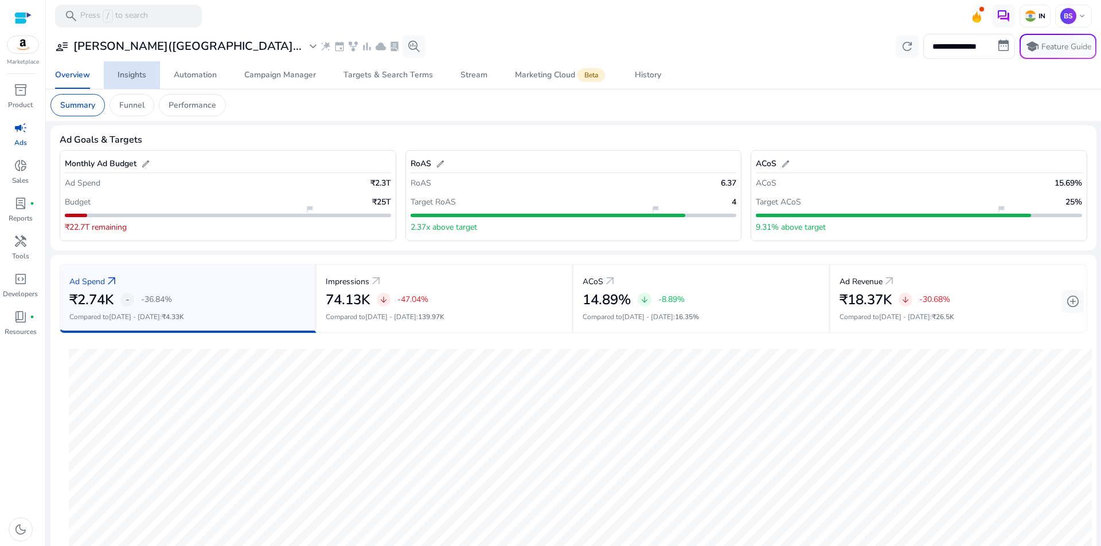
click at [126, 67] on span "Insights" at bounding box center [132, 75] width 29 height 28
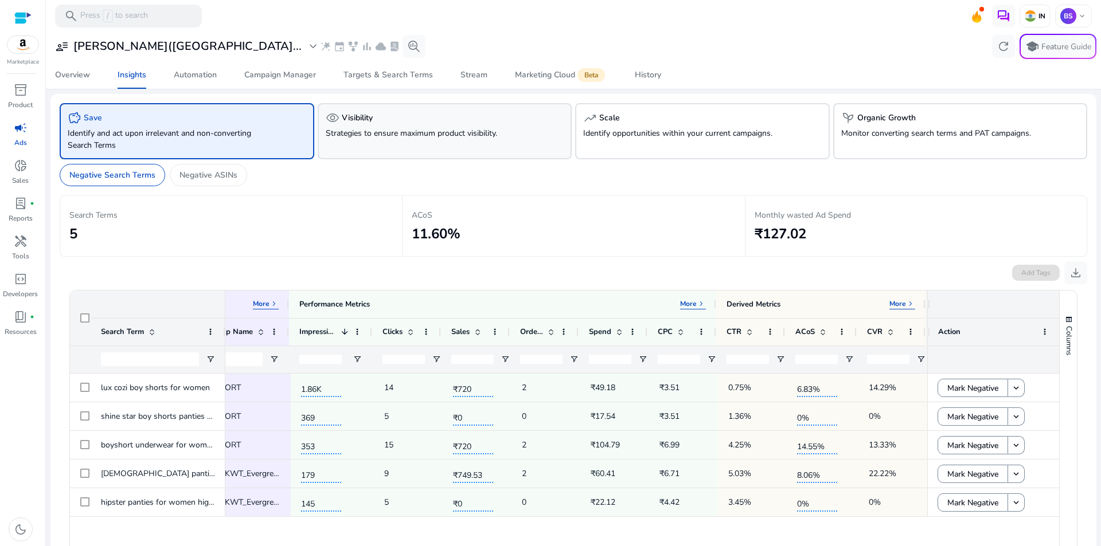
click at [452, 134] on p "Strategies to ensure maximum product visibility." at bounding box center [425, 133] width 198 height 12
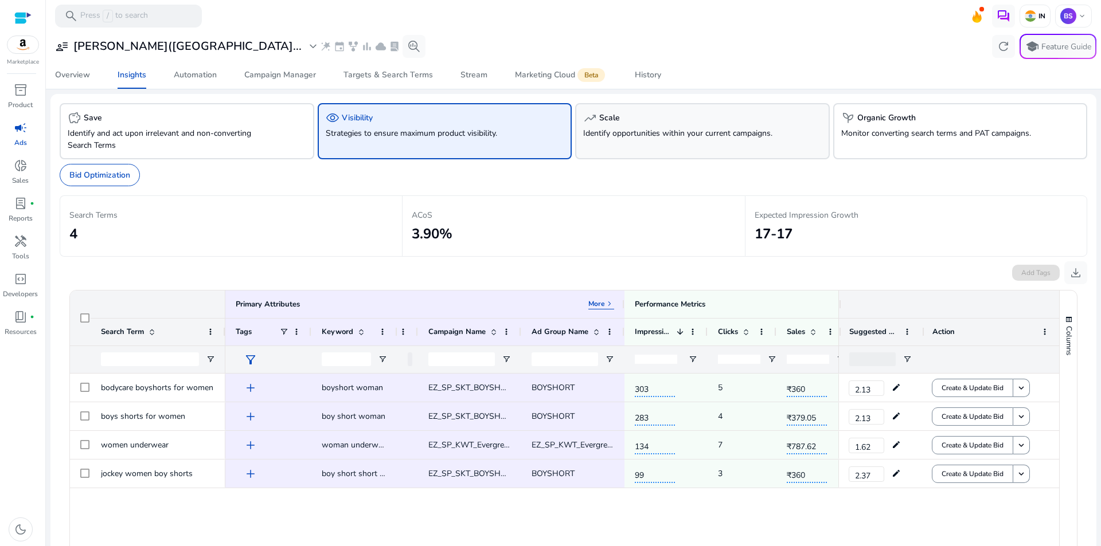
click at [673, 128] on p "Identify opportunities within your current campaigns." at bounding box center [682, 133] width 198 height 12
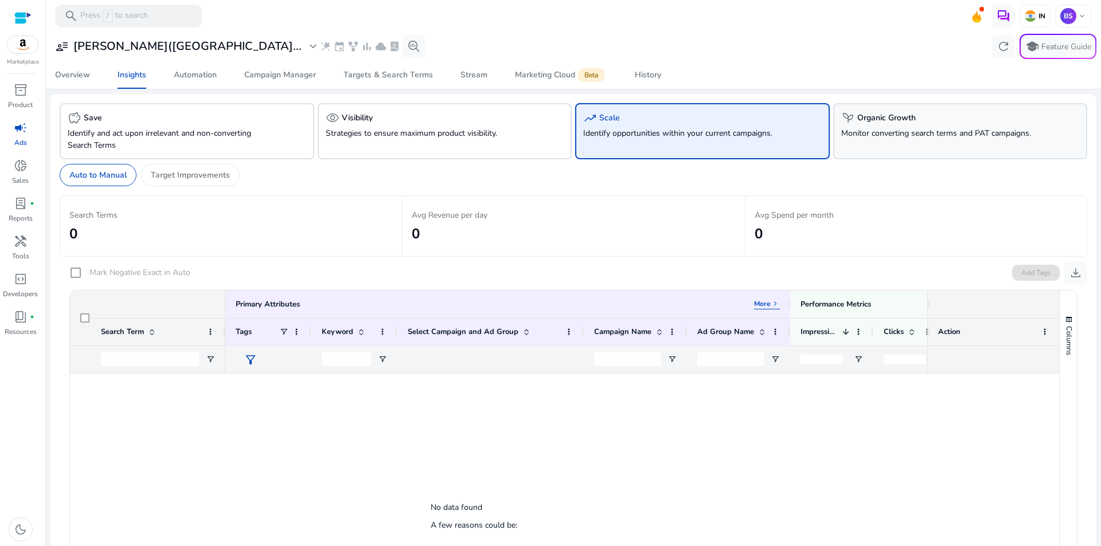
click at [905, 132] on p "Monitor converting search terms and PAT campaigns." at bounding box center [940, 133] width 198 height 12
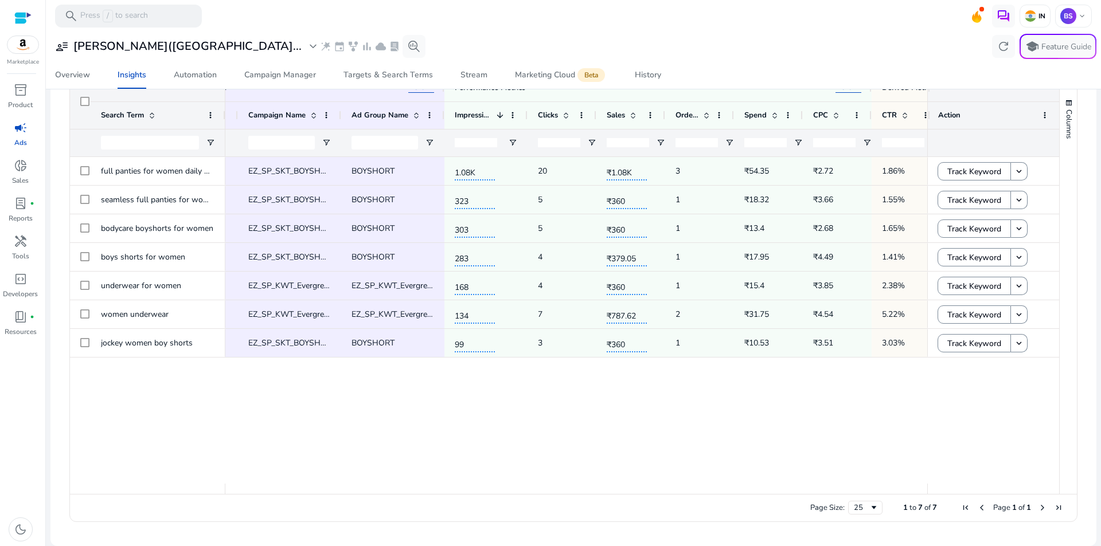
scroll to position [0, 195]
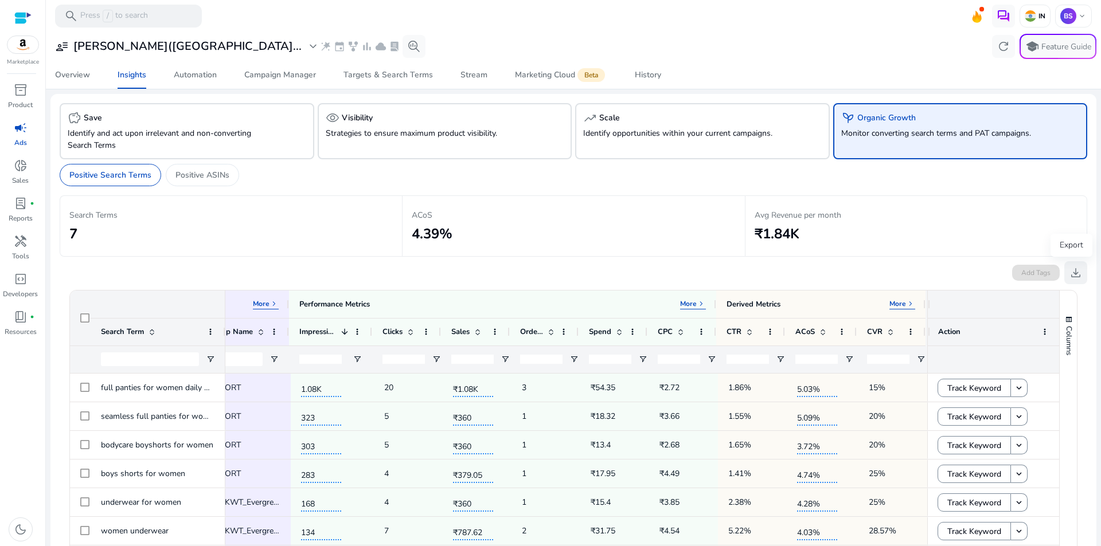
click at [1070, 278] on span "download" at bounding box center [1076, 273] width 14 height 14
